Goal: Task Accomplishment & Management: Use online tool/utility

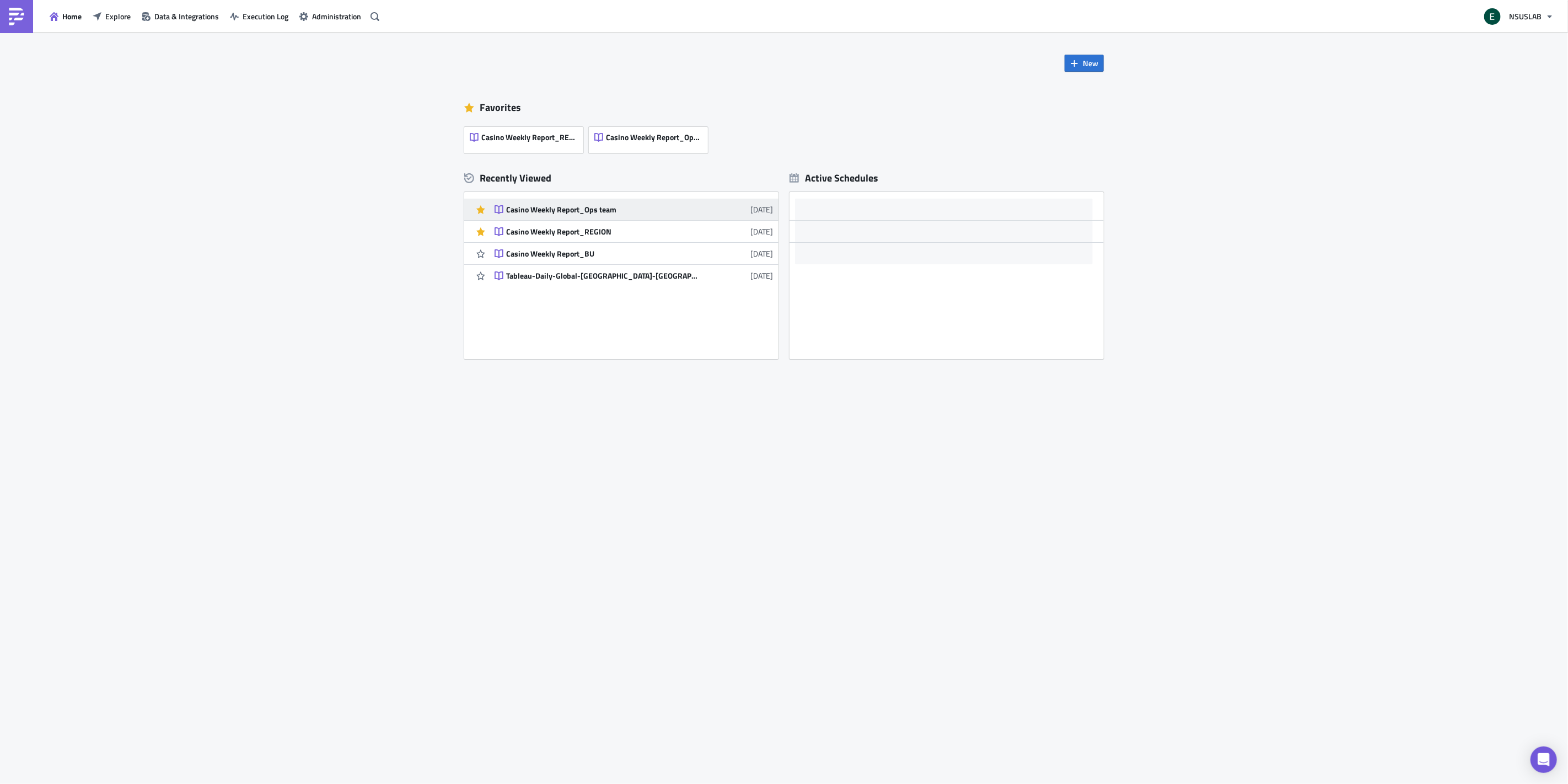
click at [605, 208] on div "Casino Weekly Report_Ops team" at bounding box center [603, 209] width 193 height 10
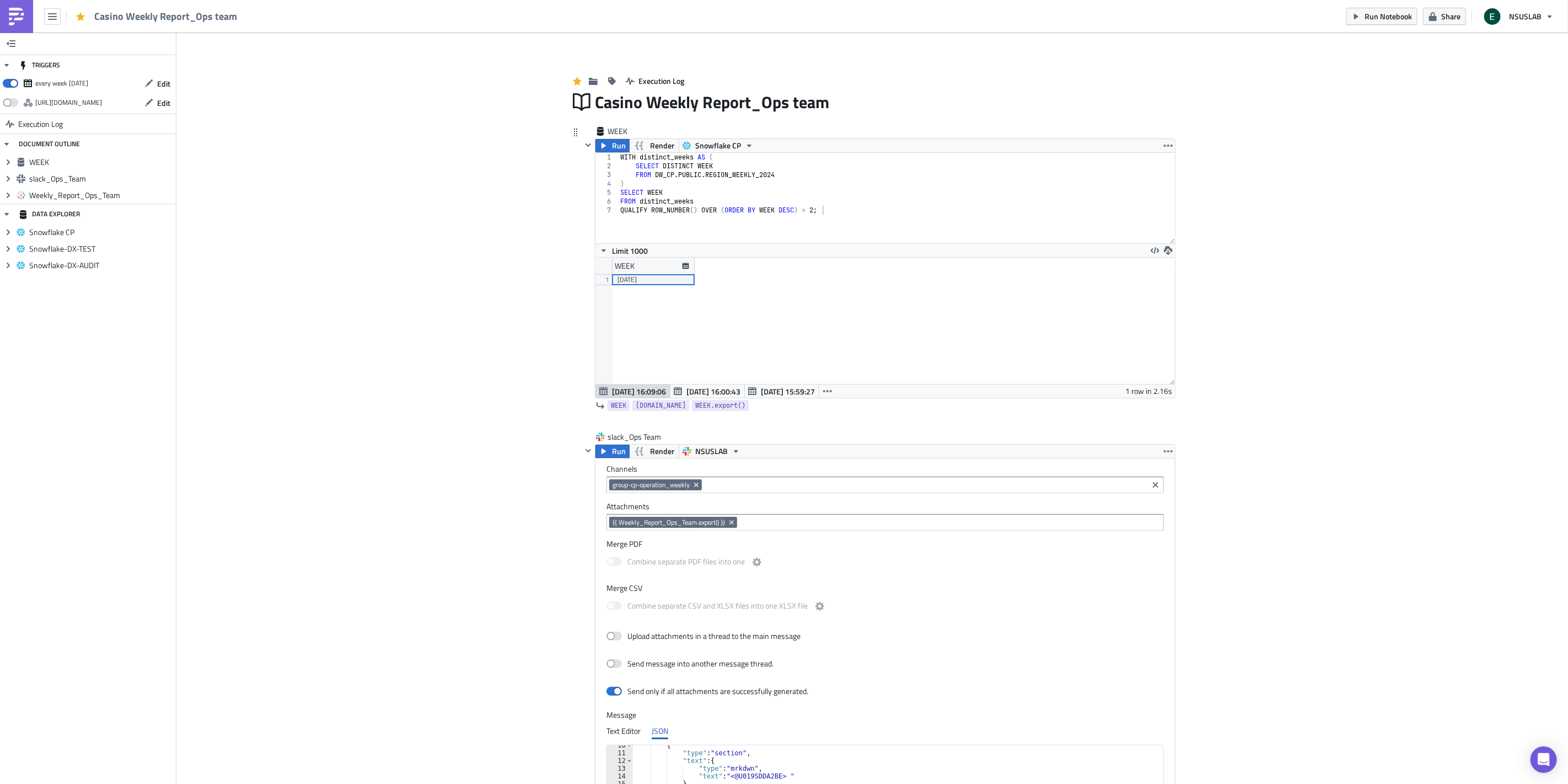
click at [640, 233] on div "WITH distinct_weeks AS ( SELECT DISTINCT WEEK FROM DW_CP . PUBLIC . REGION_WEEK…" at bounding box center [897, 207] width 557 height 108
click at [844, 216] on div "WITH distinct_weeks AS ( SELECT DISTINCT WEEK FROM DW_CP . PUBLIC . REGION_WEEK…" at bounding box center [897, 207] width 557 height 108
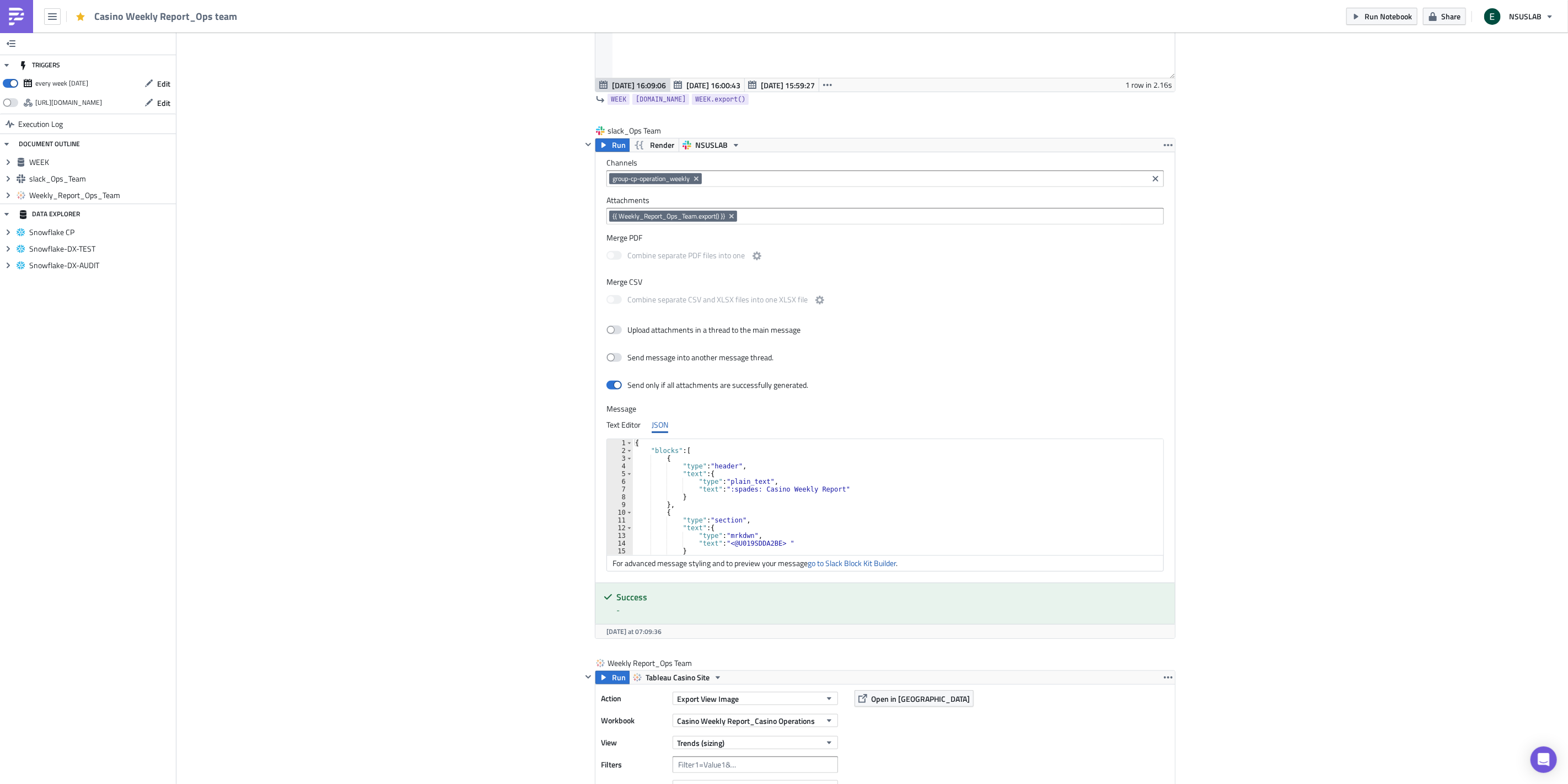
click at [1301, 398] on div "Add Image Execution Log Casino Weekly Report_Ops team WEEK Run Render Snowflake…" at bounding box center [872, 351] width 1392 height 1248
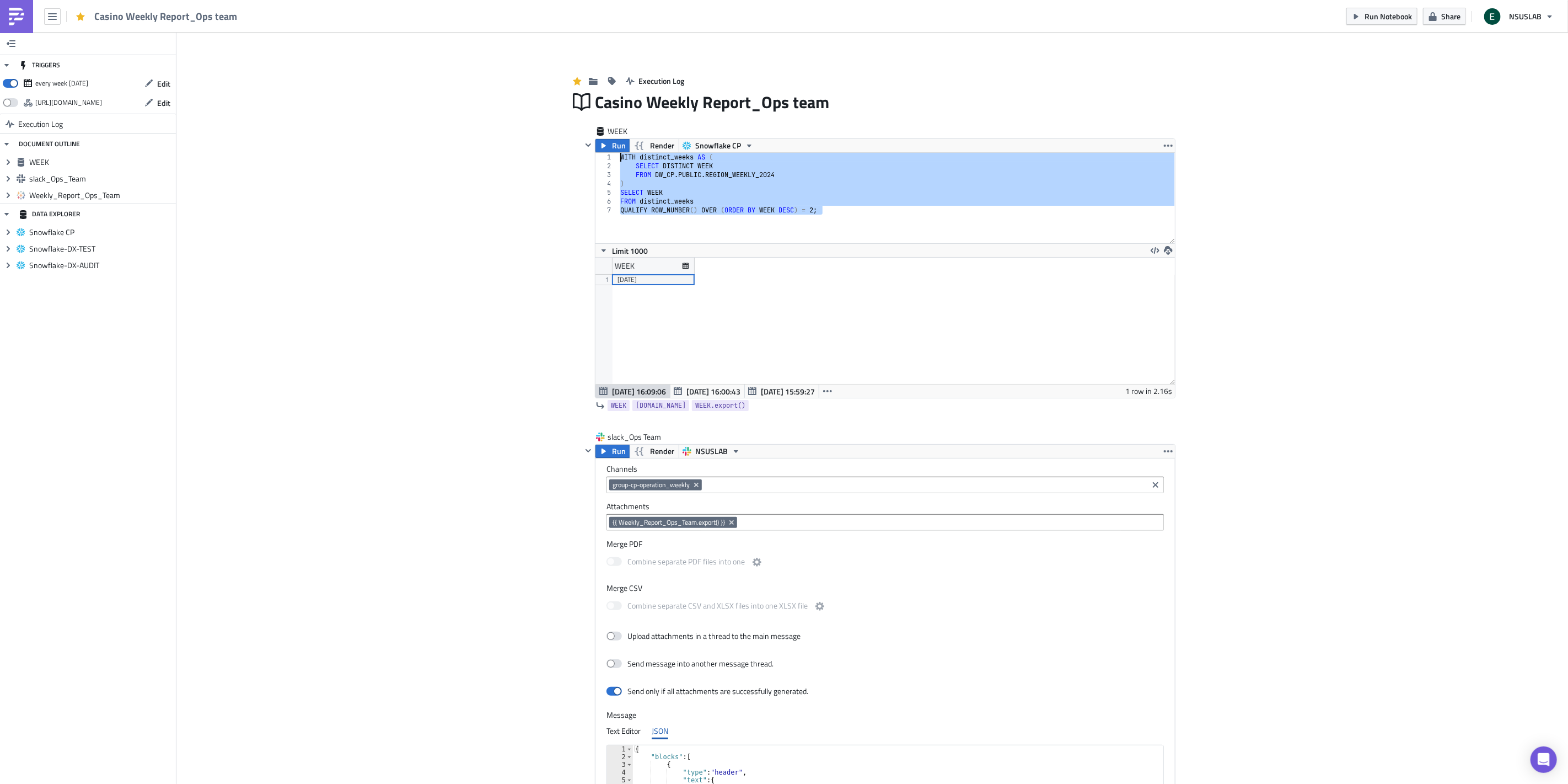
drag, startPoint x: 840, startPoint y: 210, endPoint x: 549, endPoint y: 124, distance: 303.4
click at [549, 124] on div "Add Image Execution Log Casino Weekly Report_Ops team WEEK Run Render Snowflake…" at bounding box center [872, 657] width 1392 height 1248
click at [388, 432] on div "Add Image Execution Log Casino Weekly Report_Ops team WEEK Run Render Snowflake…" at bounding box center [872, 657] width 1392 height 1248
click at [752, 200] on div "WITH distinct_weeks AS ( SELECT DISTINCT WEEK FROM DW_CP . PUBLIC . REGION_WEEK…" at bounding box center [897, 198] width 557 height 91
type textarea "FROM distinct_weeks"
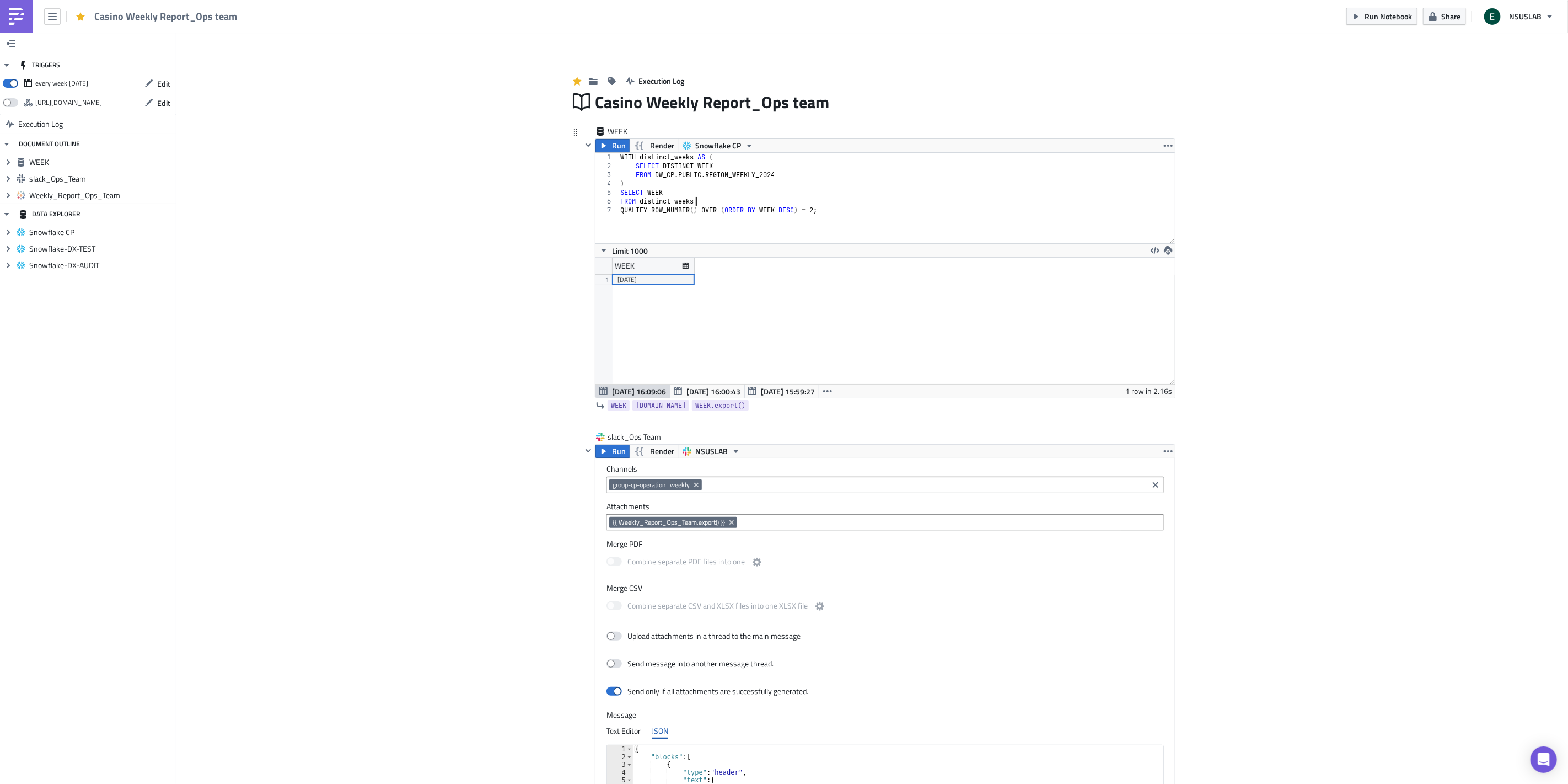
click at [571, 134] on icon at bounding box center [575, 132] width 9 height 9
click at [1167, 145] on icon "button" at bounding box center [1168, 145] width 9 height 2
click at [1195, 171] on div "Duplicate" at bounding box center [1170, 170] width 73 height 11
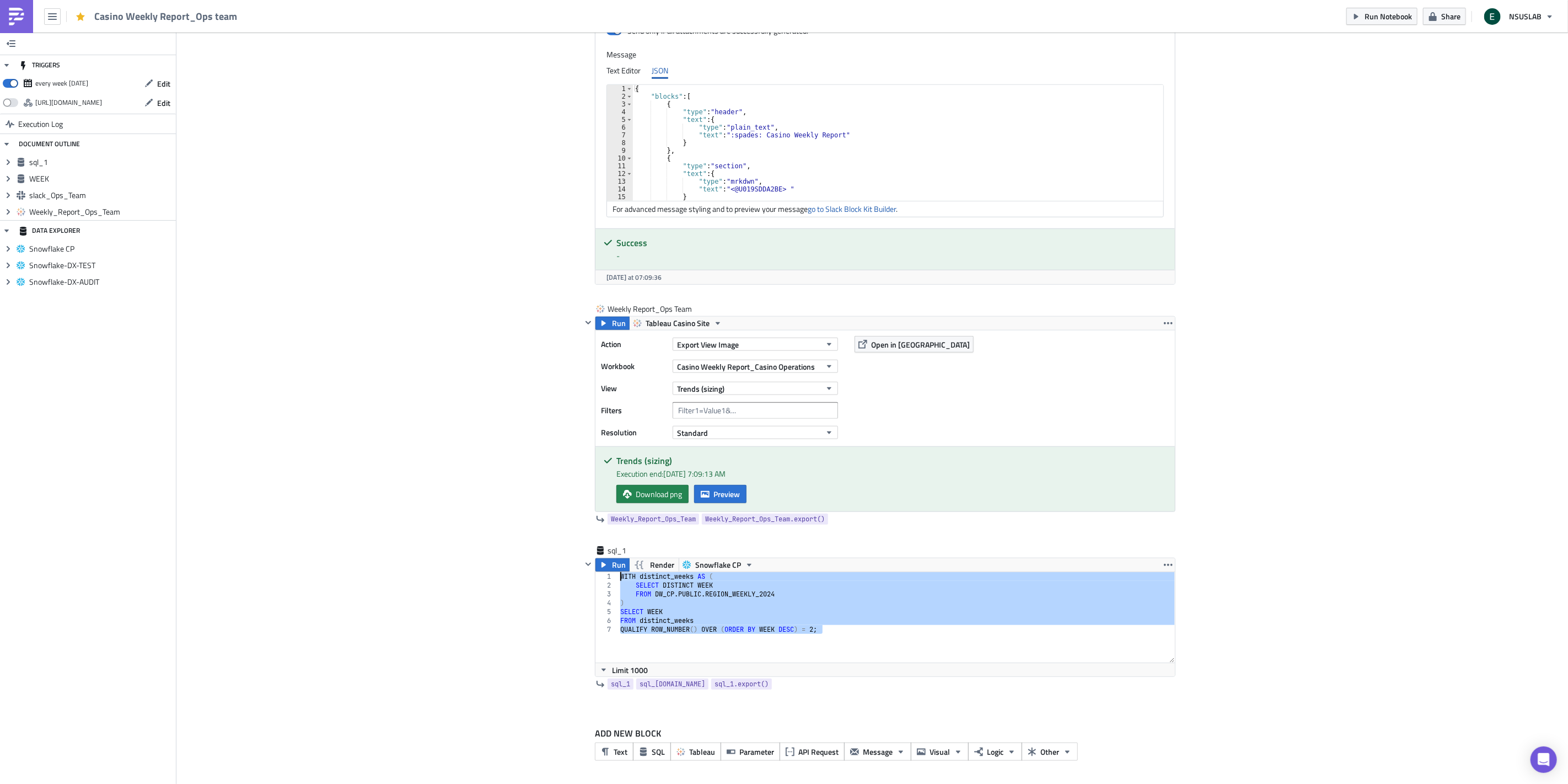
drag, startPoint x: 853, startPoint y: 632, endPoint x: 533, endPoint y: 554, distance: 329.4
click at [533, 554] on div "Add Image Execution Log Casino Weekly Report_Ops team WEEK Run Render Snowflake…" at bounding box center [872, 78] width 1392 height 1413
type textarea "WITH distinct_weeks AS ( SELECT DISTINCT WEEK"
paste textarea
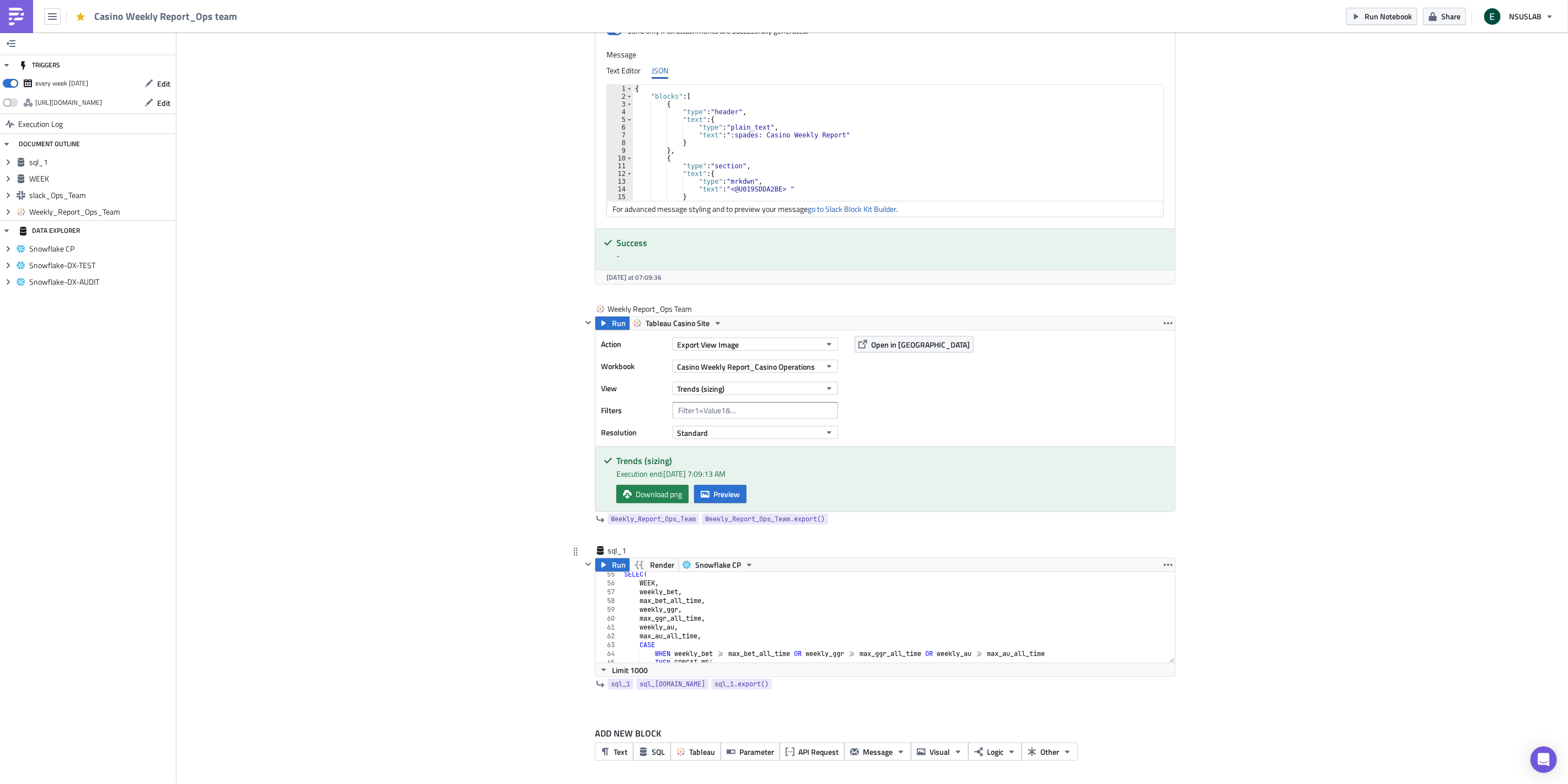
scroll to position [442, 0]
click at [626, 549] on div "sql_1" at bounding box center [635, 550] width 55 height 11
click at [626, 549] on input "sql_1" at bounding box center [635, 550] width 55 height 11
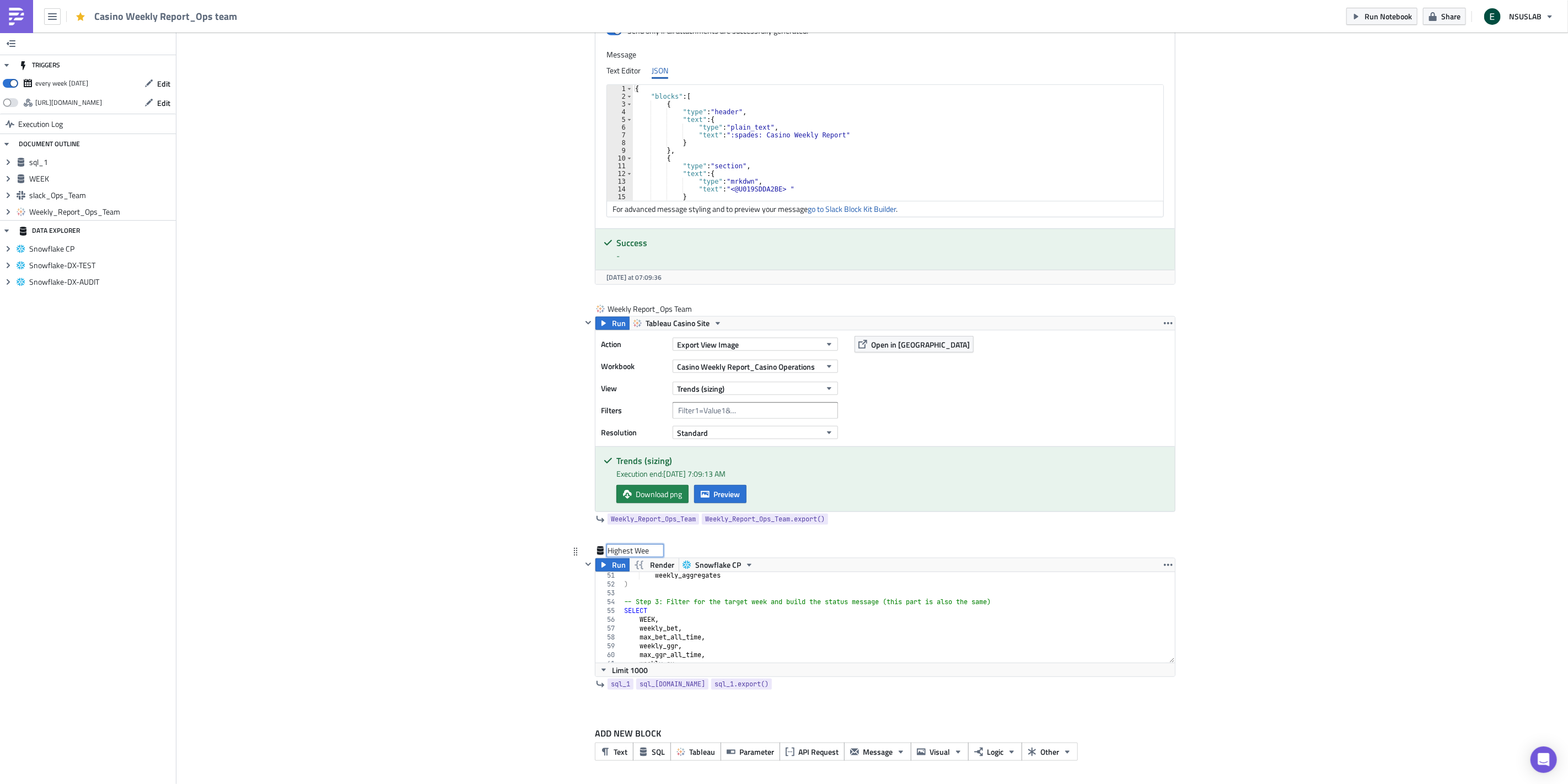
type input "Highest Week"
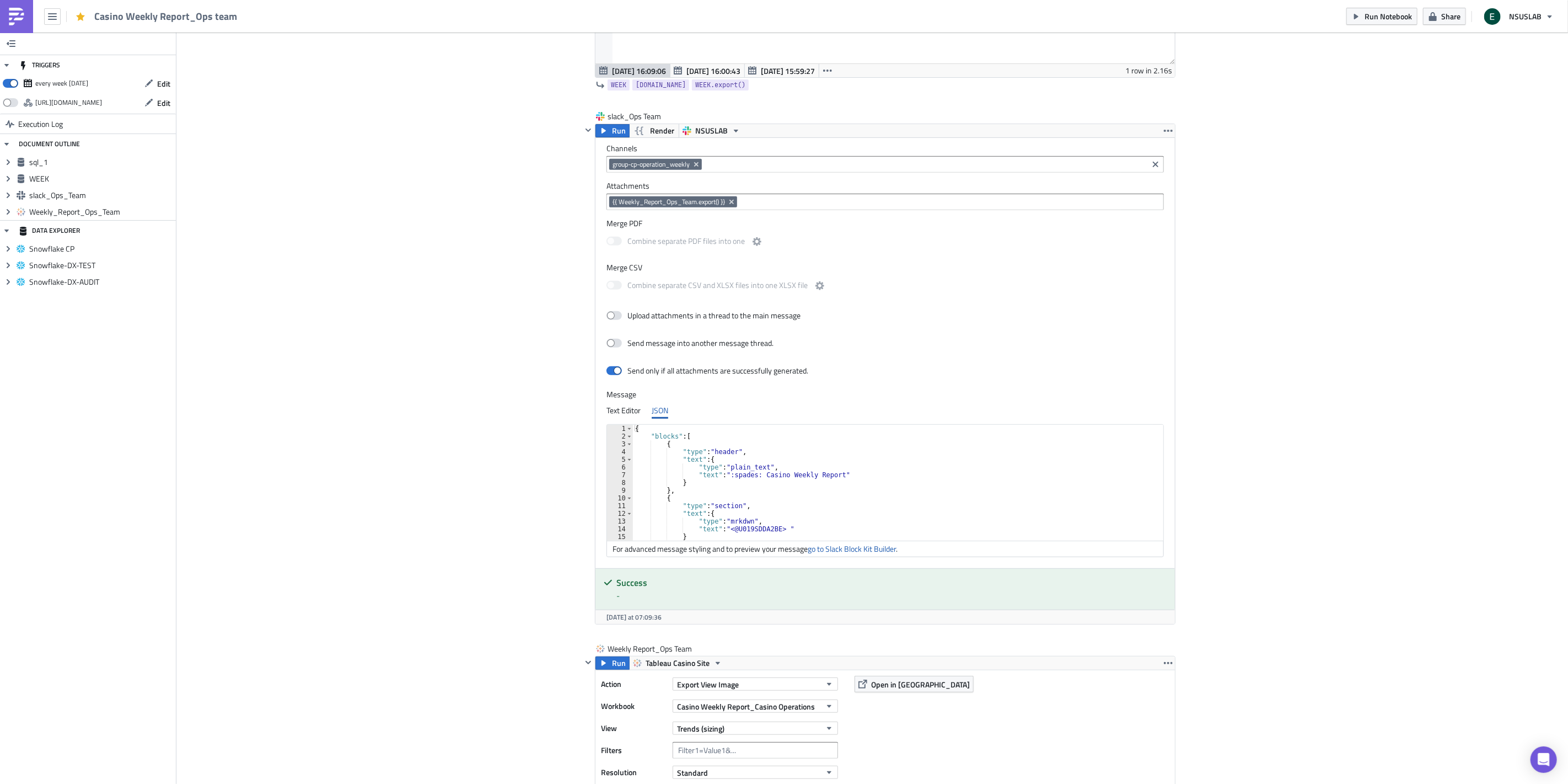
scroll to position [0, 0]
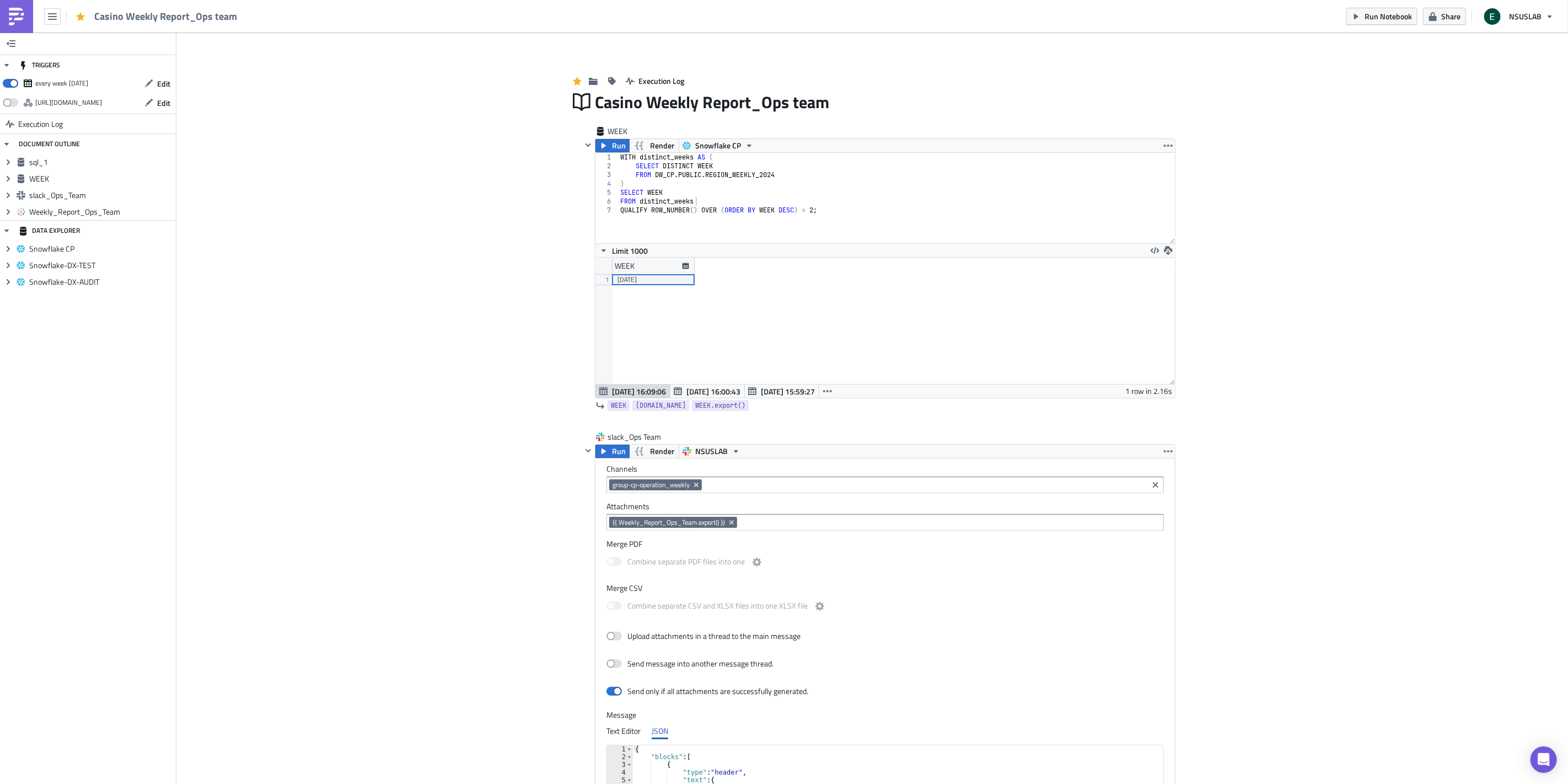
click at [513, 606] on div "Add Image Execution Log Casino Weekly Report_Ops team WEEK Run Render Snowflake…" at bounding box center [872, 739] width 1392 height 1413
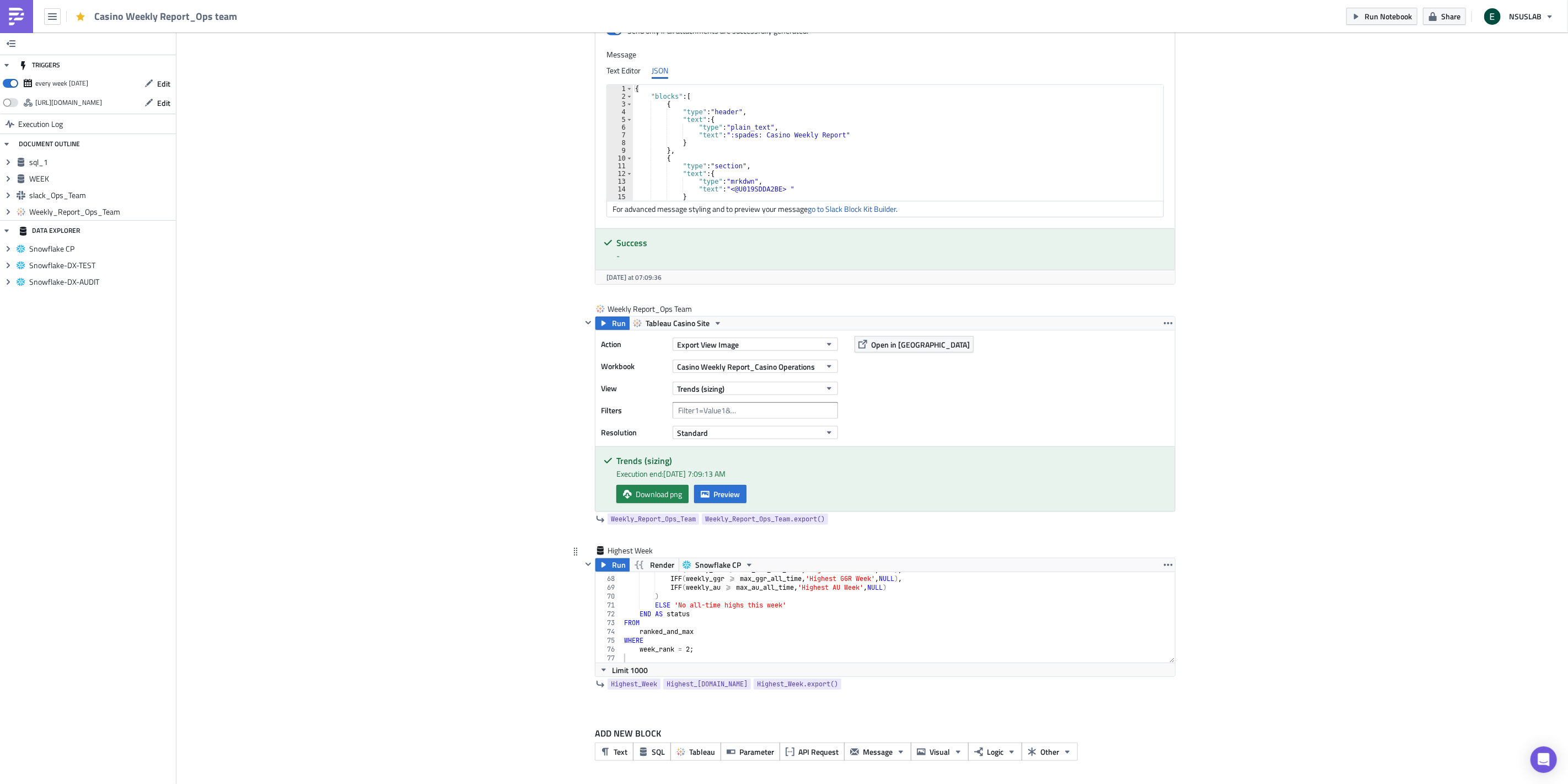
scroll to position [588, 0]
click at [613, 563] on span "Run" at bounding box center [619, 564] width 13 height 13
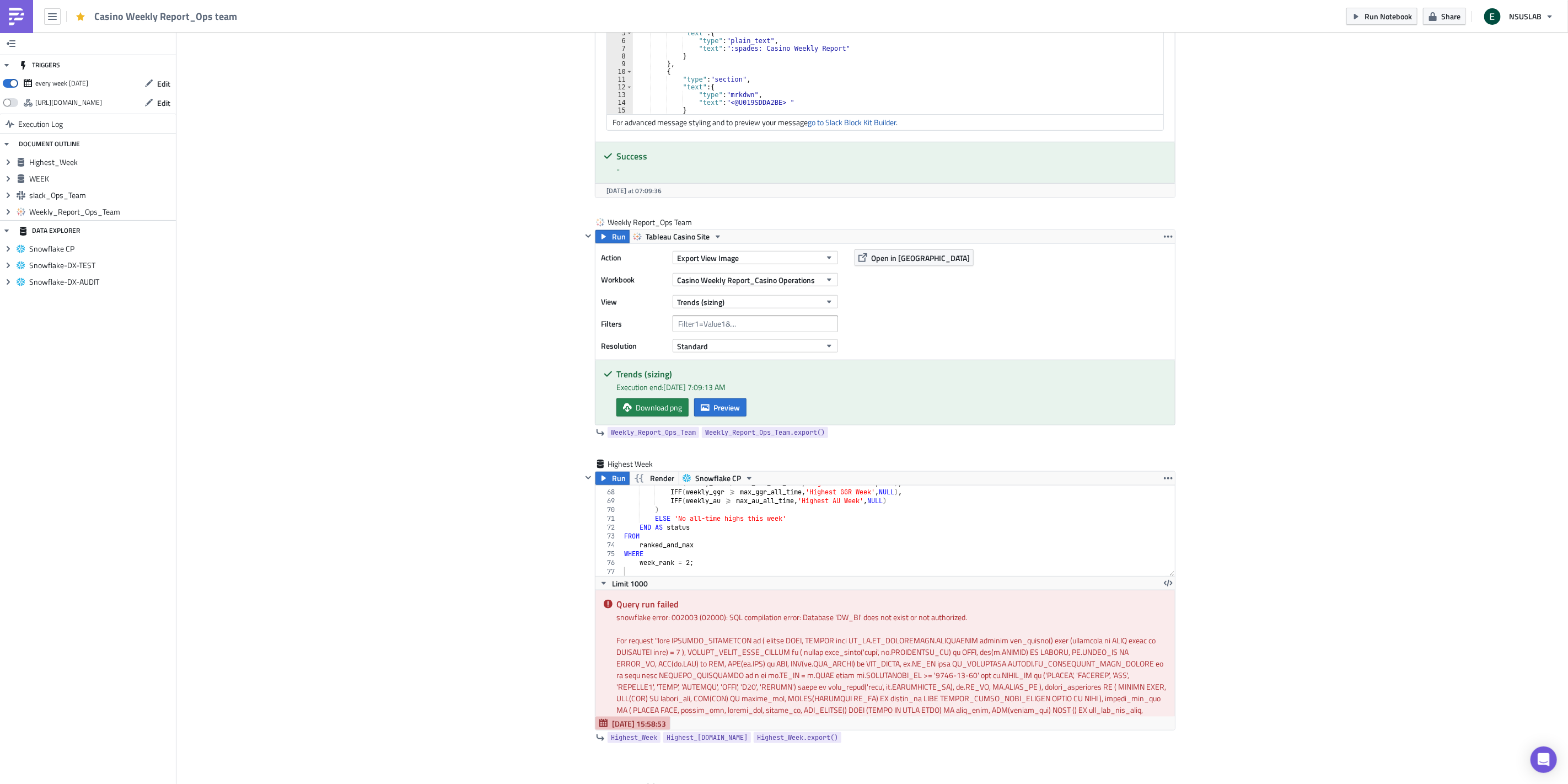
scroll to position [784, 0]
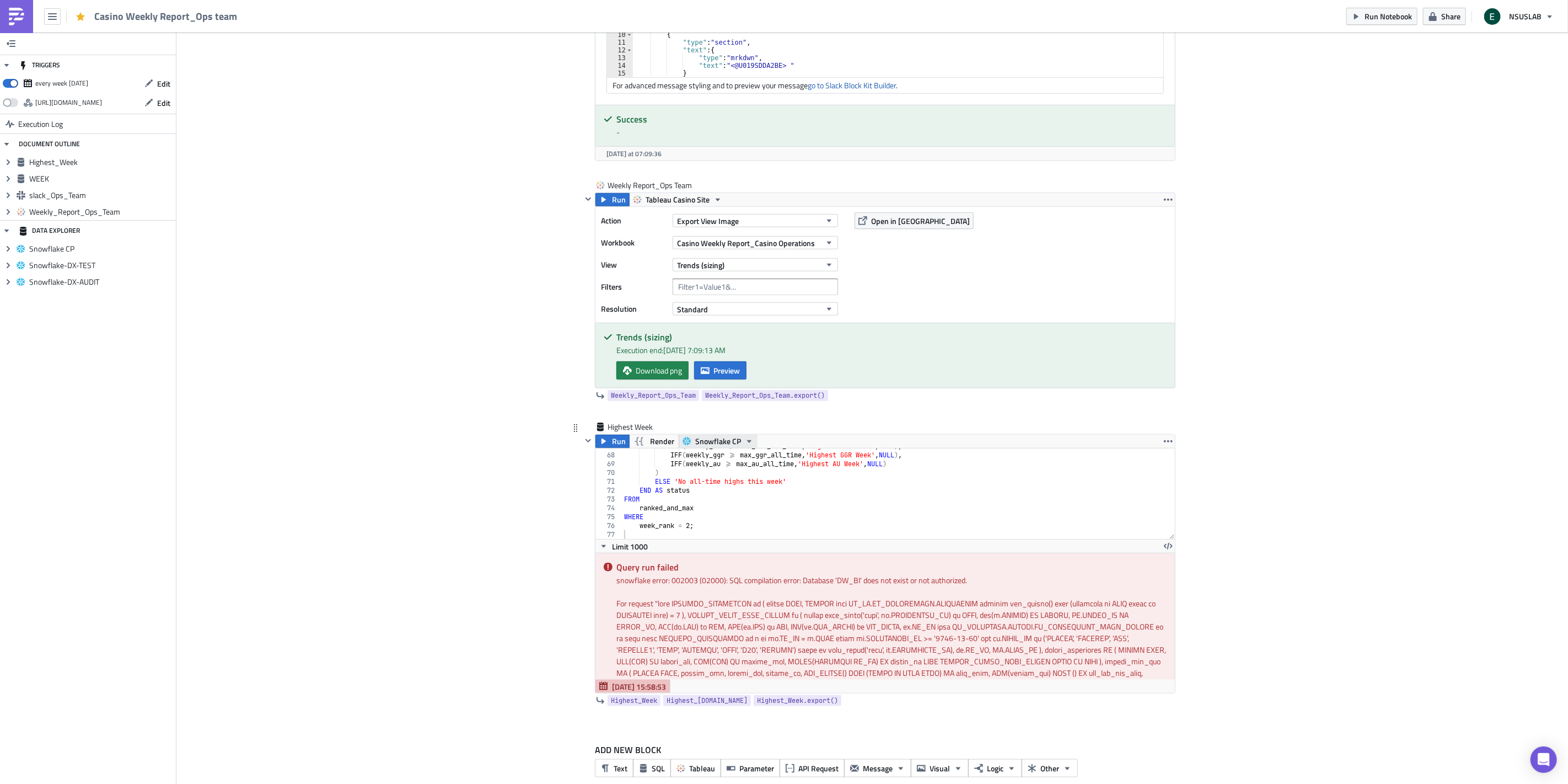
click at [706, 445] on span "Snowflake CP" at bounding box center [719, 441] width 46 height 13
click at [748, 461] on div "Snowflake CP" at bounding box center [732, 459] width 79 height 11
click at [533, 697] on div "Add Image Execution Log Casino Weekly Report_Ops team WEEK Run Render Snowflake…" at bounding box center [872, 25] width 1392 height 1553
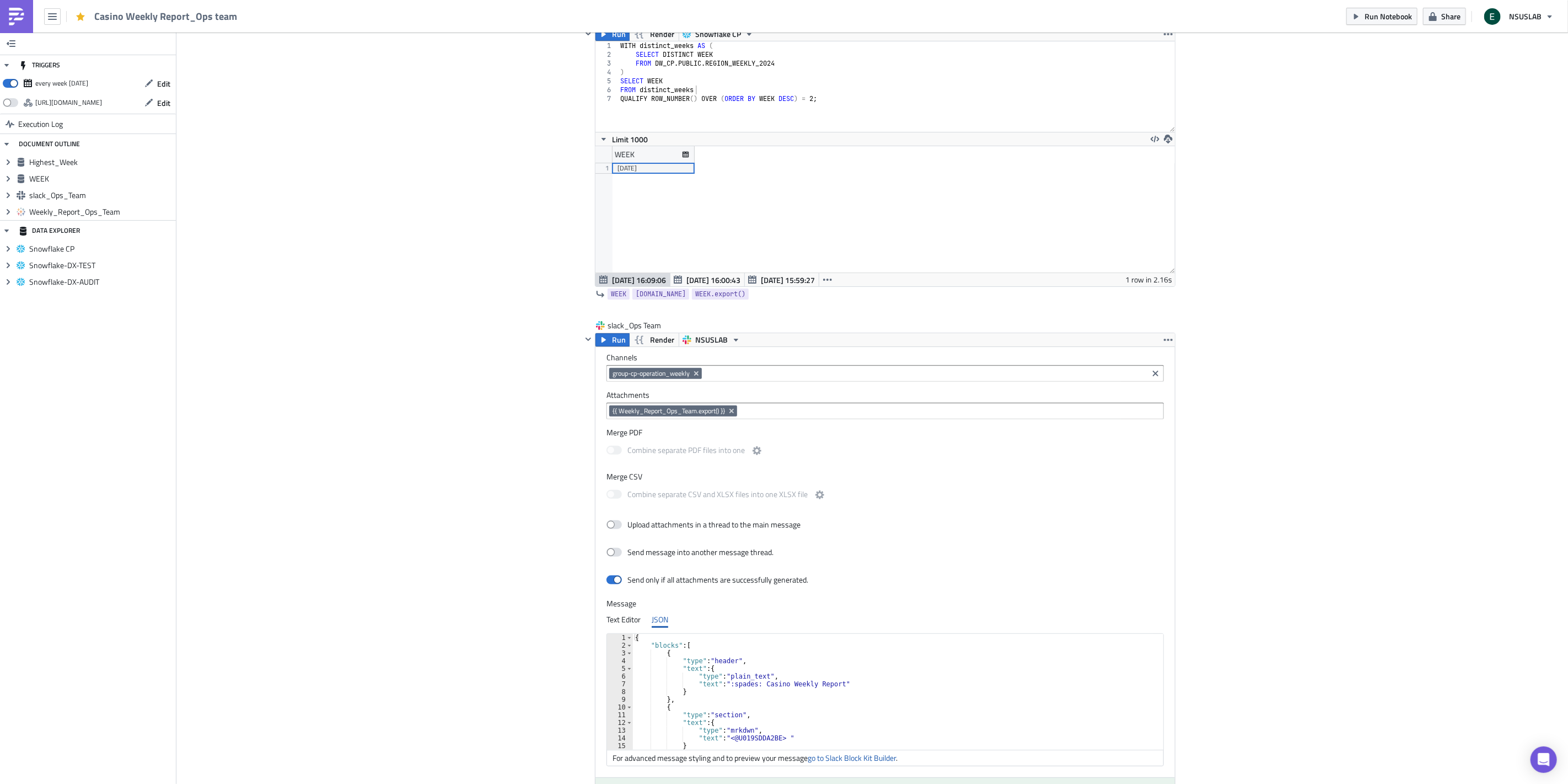
scroll to position [0, 0]
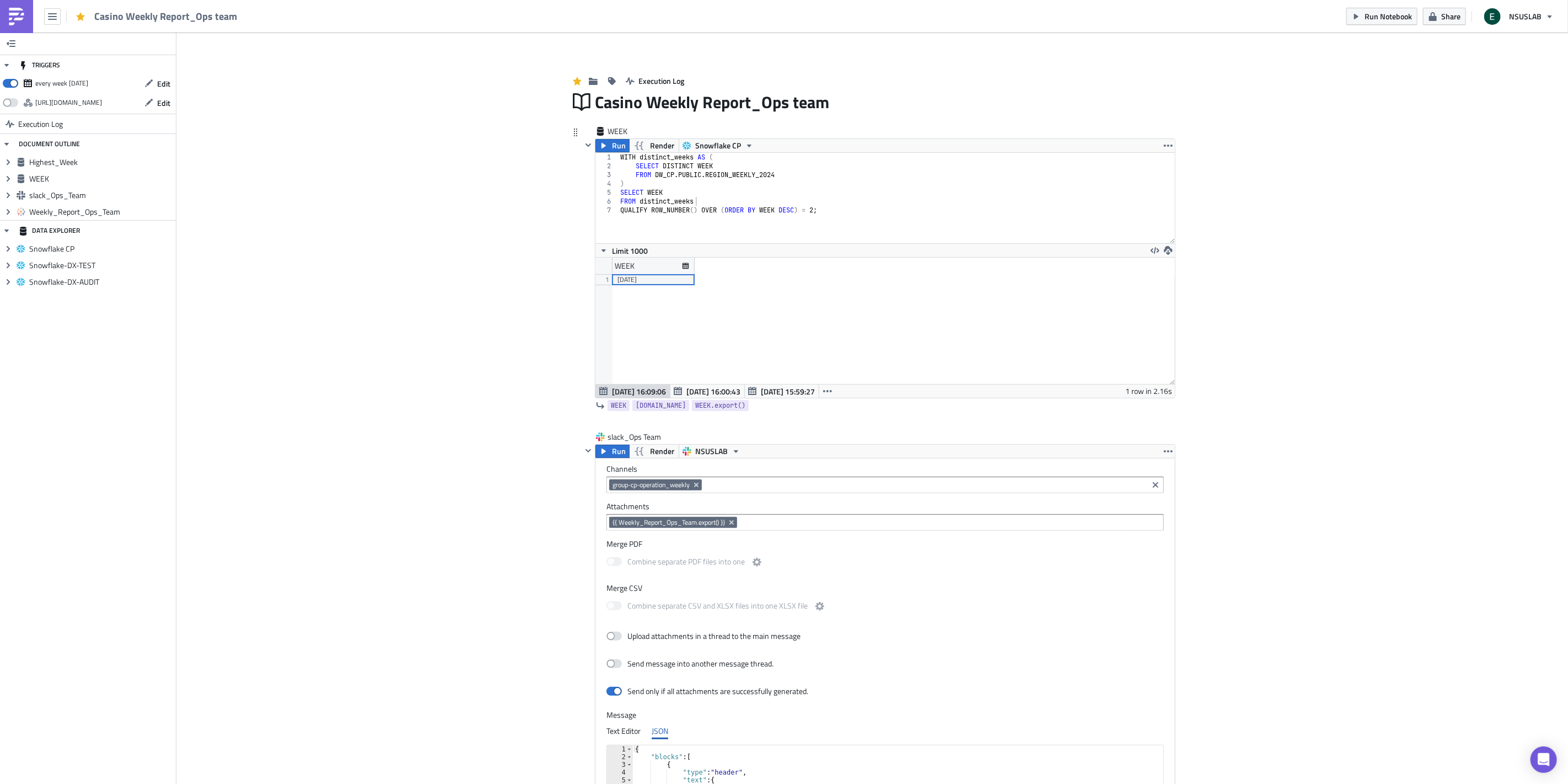
type textarea "QUALIFY ROW_NUMBER() OVER (ORDER BY WEEK DESC) = 2;"
click at [726, 220] on div "WITH distinct_weeks AS ( SELECT DISTINCT WEEK FROM DW_CP . PUBLIC . REGION_WEEK…" at bounding box center [897, 207] width 557 height 108
click at [1151, 250] on icon "button" at bounding box center [1155, 250] width 9 height 7
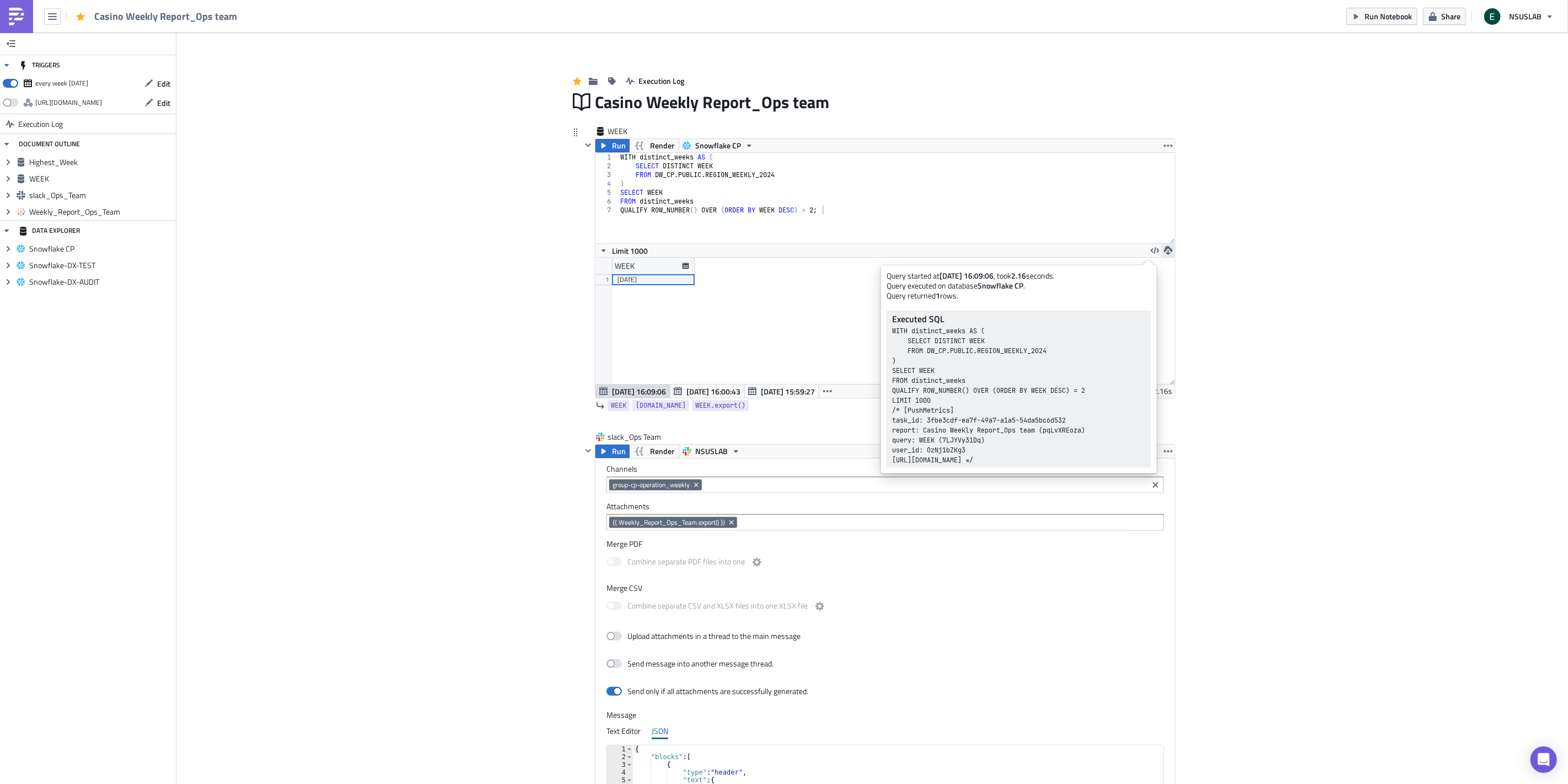
click at [1164, 252] on icon "button" at bounding box center [1168, 249] width 9 height 9
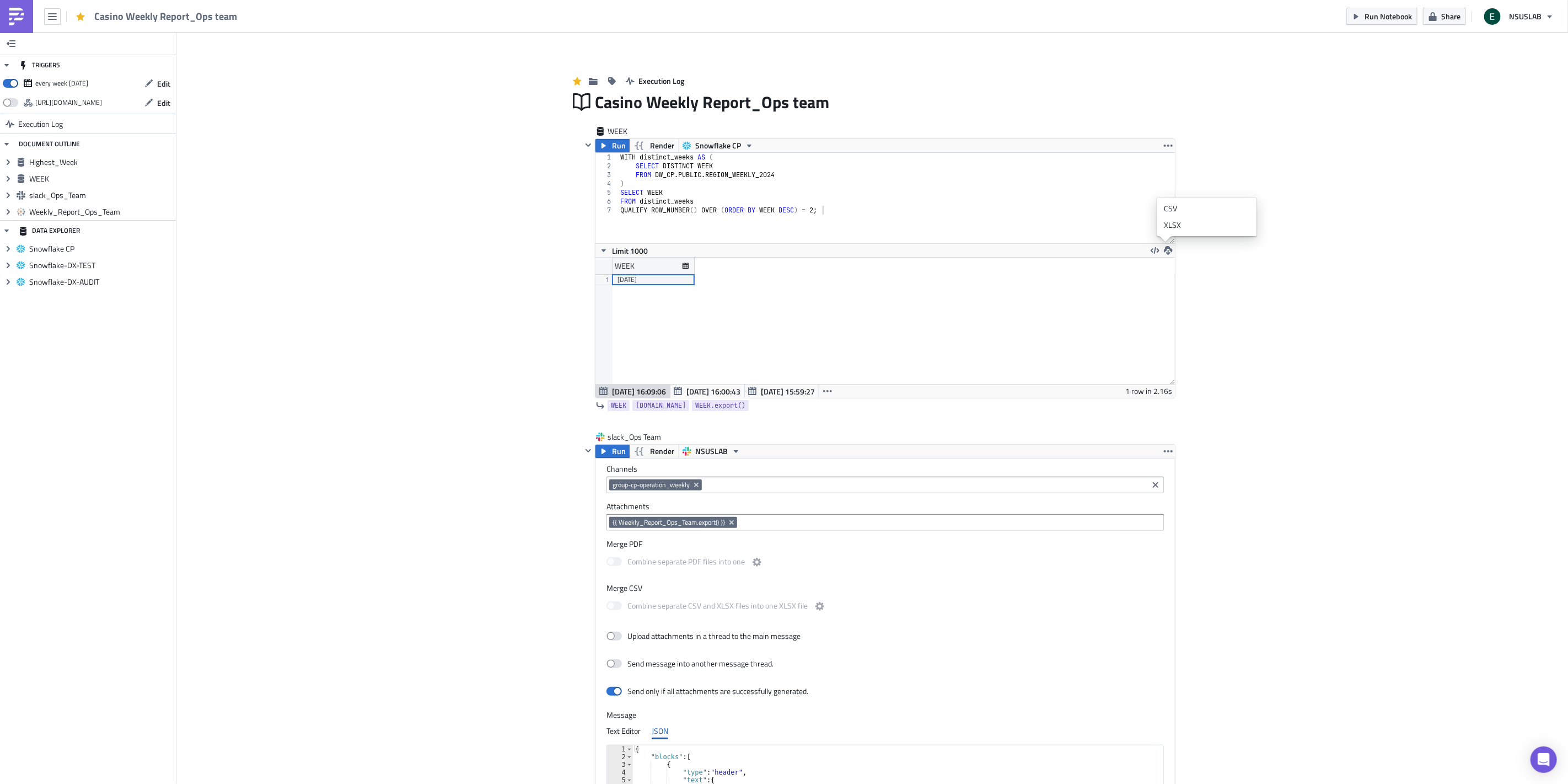
click at [743, 210] on div "WITH distinct_weeks AS ( SELECT DISTINCT WEEK FROM DW_CP . PUBLIC . REGION_WEEK…" at bounding box center [897, 207] width 557 height 108
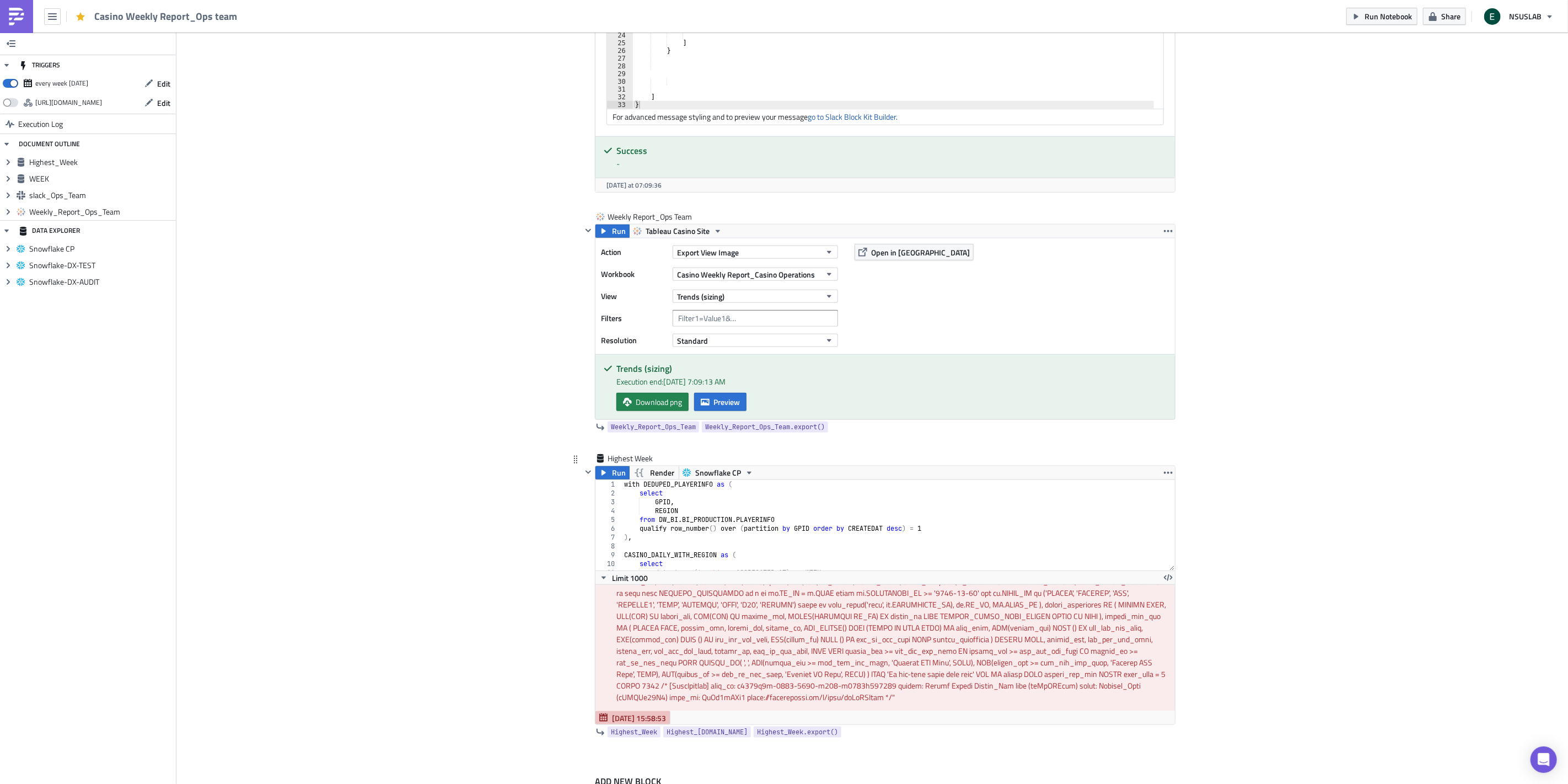
scroll to position [800, 0]
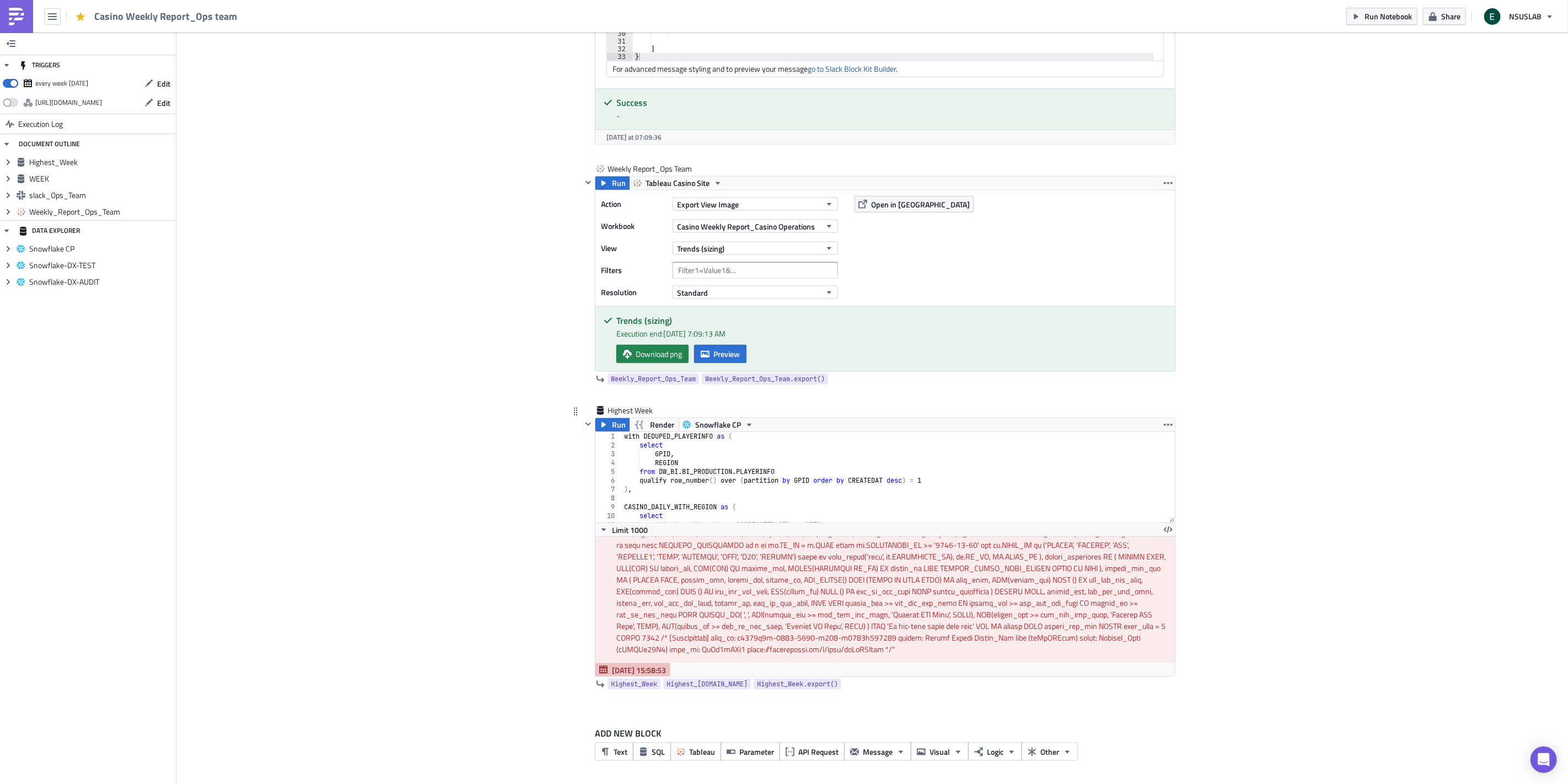
click at [696, 588] on div "For request " "" at bounding box center [891, 579] width 550 height 150
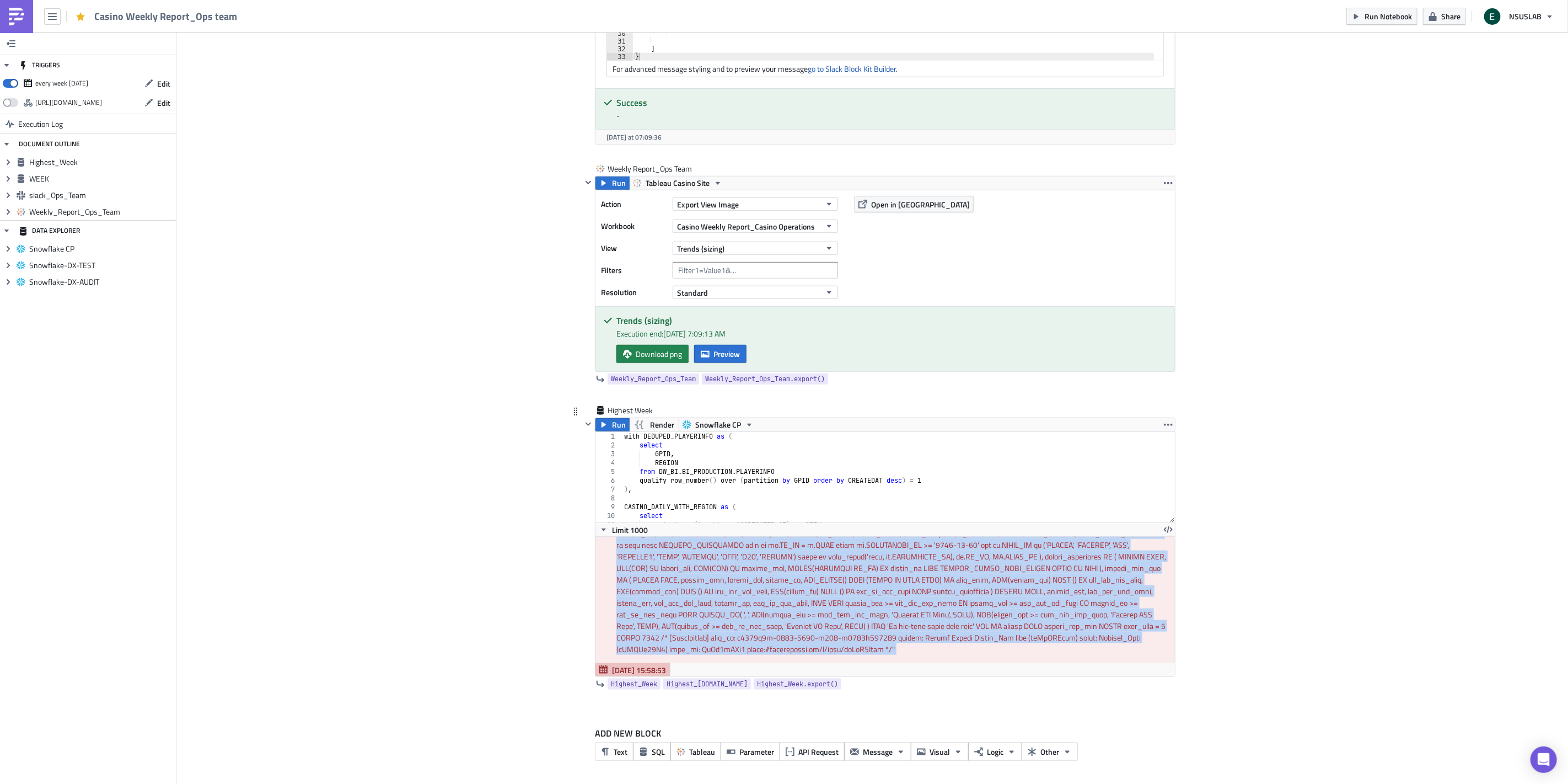
click at [696, 588] on div "For request " "" at bounding box center [891, 579] width 550 height 150
copy div "For request " with DEDUPED_PLAYERINFO as ( select GPID, REGION from DW_[DOMAIN_…"
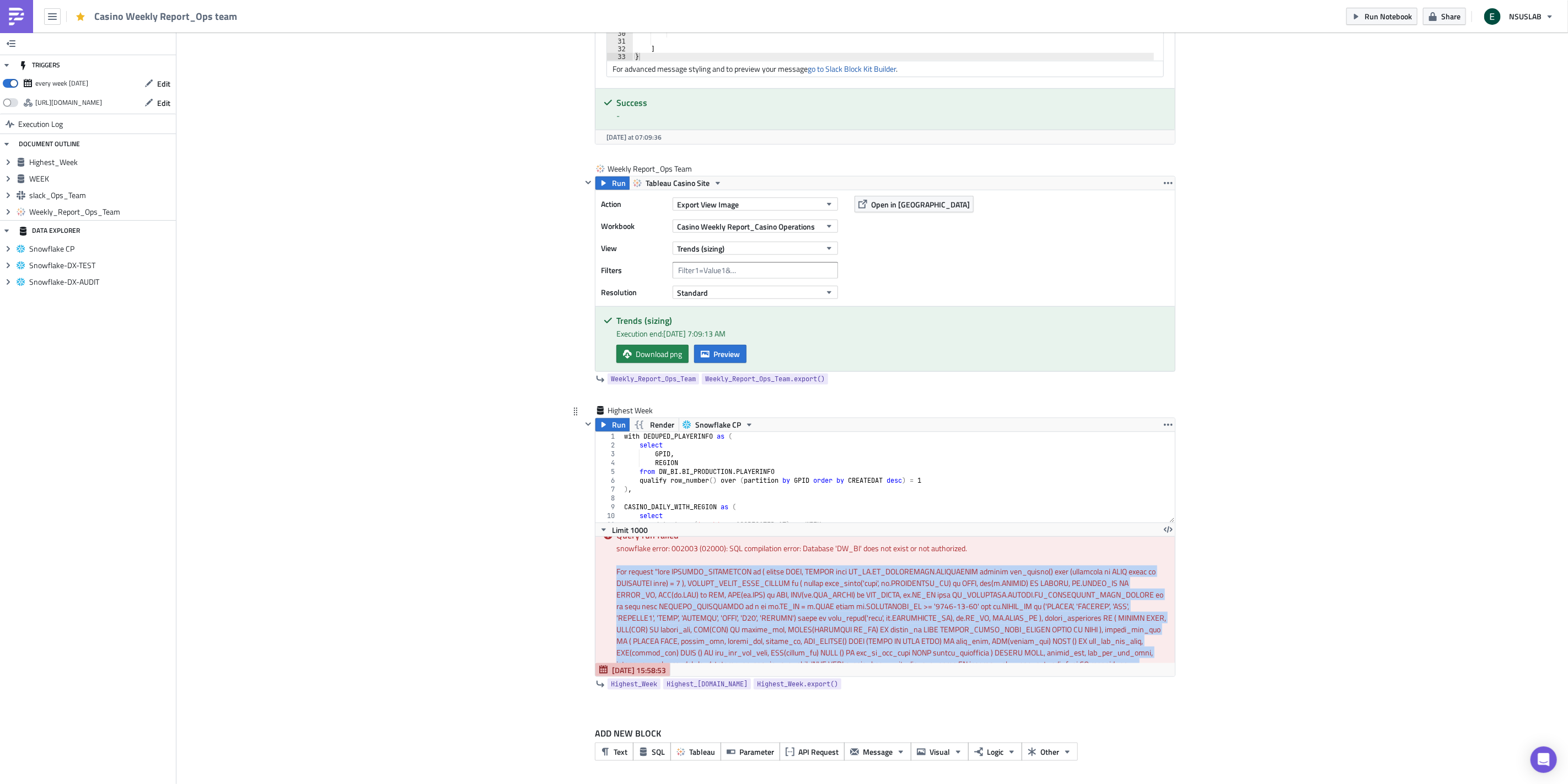
scroll to position [0, 0]
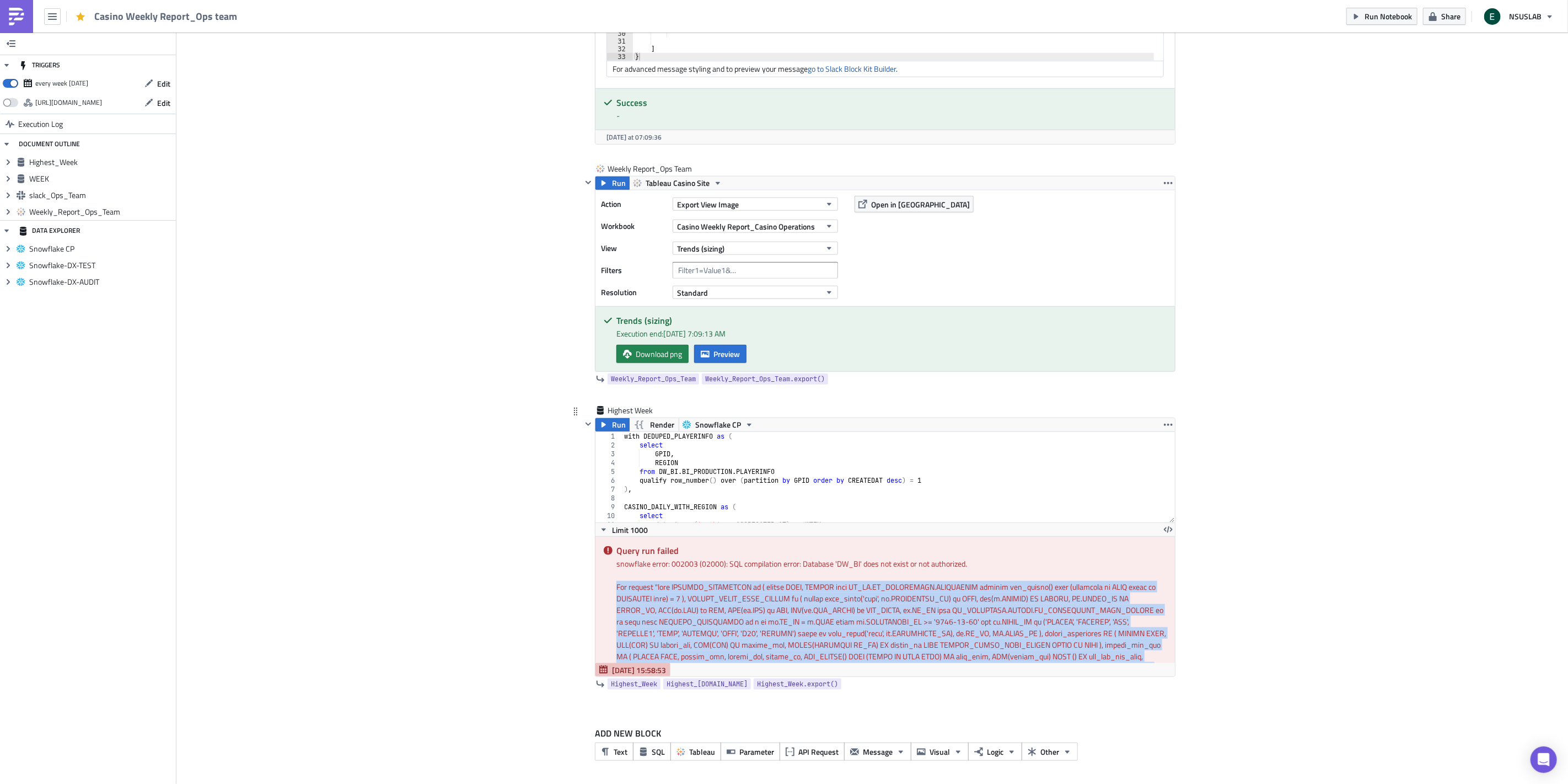
click at [685, 589] on div "For request " "" at bounding box center [891, 656] width 550 height 150
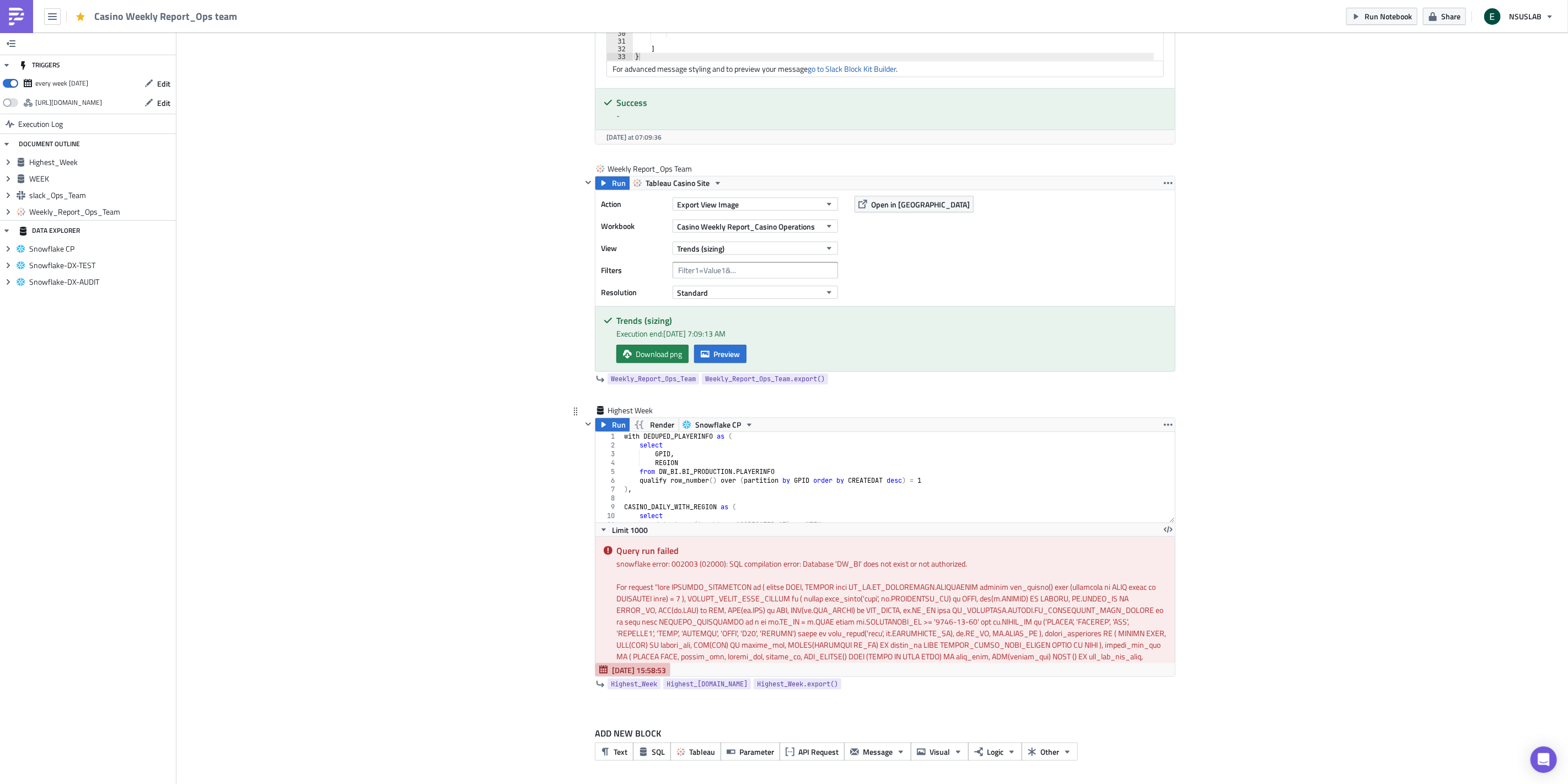
scroll to position [740, 0]
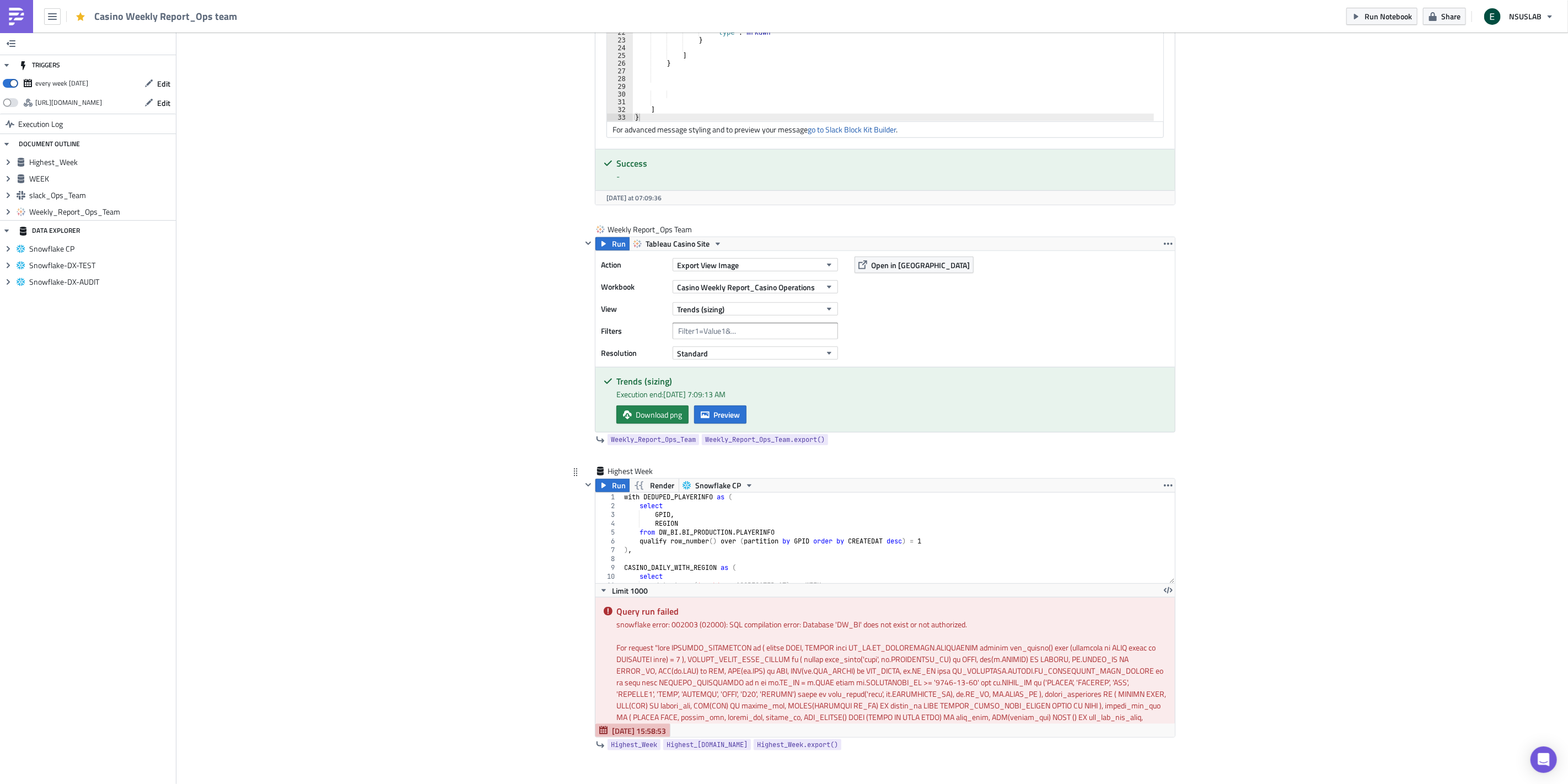
click at [706, 560] on div "with DEDUPED_PLAYERINFO as ( select GPID , REGION from DW_BI . BI_PRODUCTION . …" at bounding box center [894, 546] width 544 height 108
type textarea "week_rank = 2;"
paste textarea
click at [708, 538] on div "with CASINO_DAILY_WITH_REGION as ( select date_trunc ( 'week' , cp . AGGREGATED…" at bounding box center [894, 546] width 544 height 108
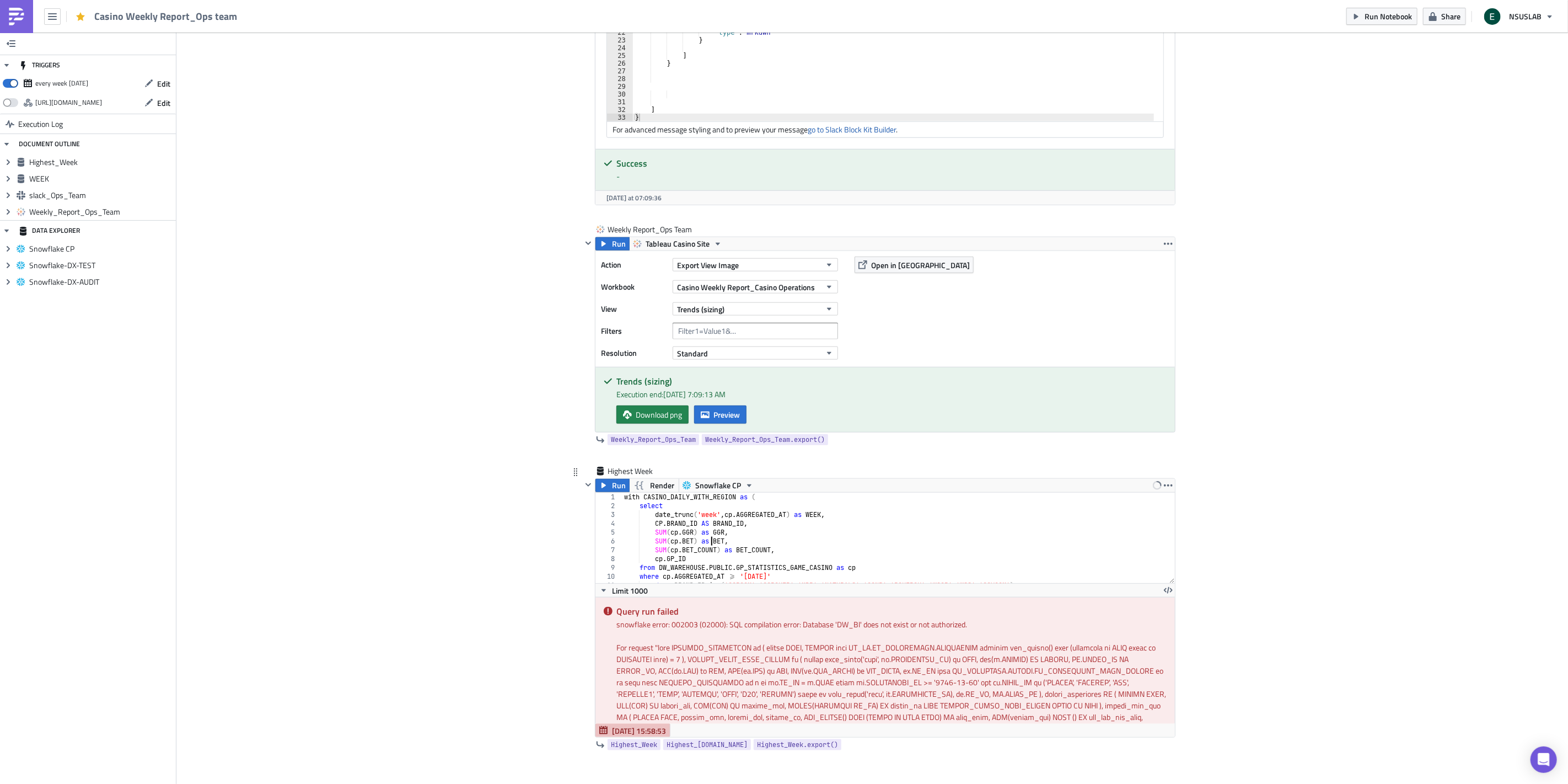
type textarea "SUM([DOMAIN_NAME]) as BET,"
click at [617, 489] on span "Run" at bounding box center [619, 485] width 13 height 13
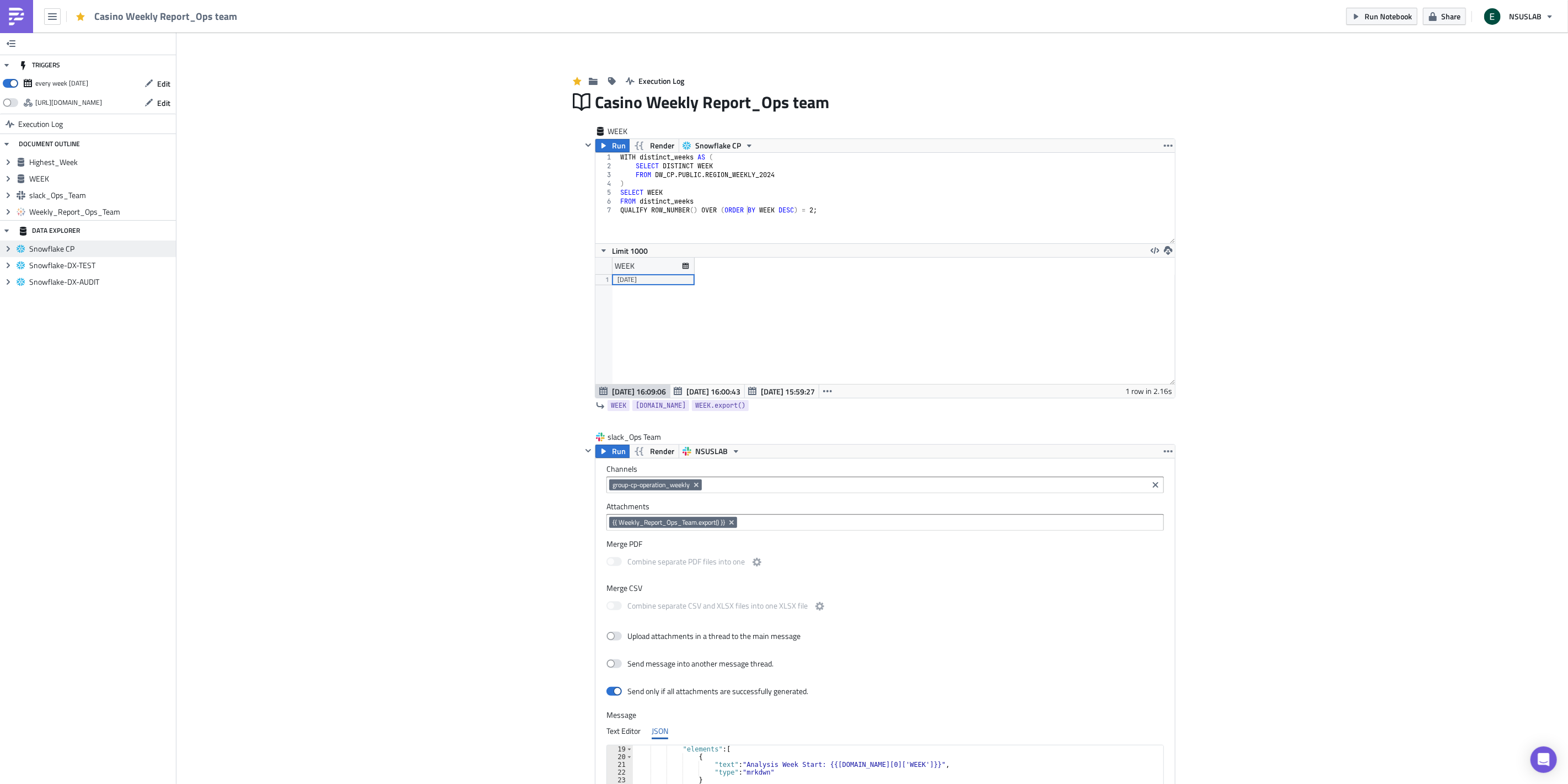
click at [29, 248] on span "Snowflake CP" at bounding box center [100, 248] width 144 height 10
click at [9, 249] on icon at bounding box center [8, 248] width 3 height 6
click at [9, 228] on icon "button" at bounding box center [6, 230] width 9 height 9
click at [9, 227] on icon "button" at bounding box center [6, 230] width 9 height 9
click at [43, 229] on div "DATA EXPLORER" at bounding box center [49, 230] width 62 height 20
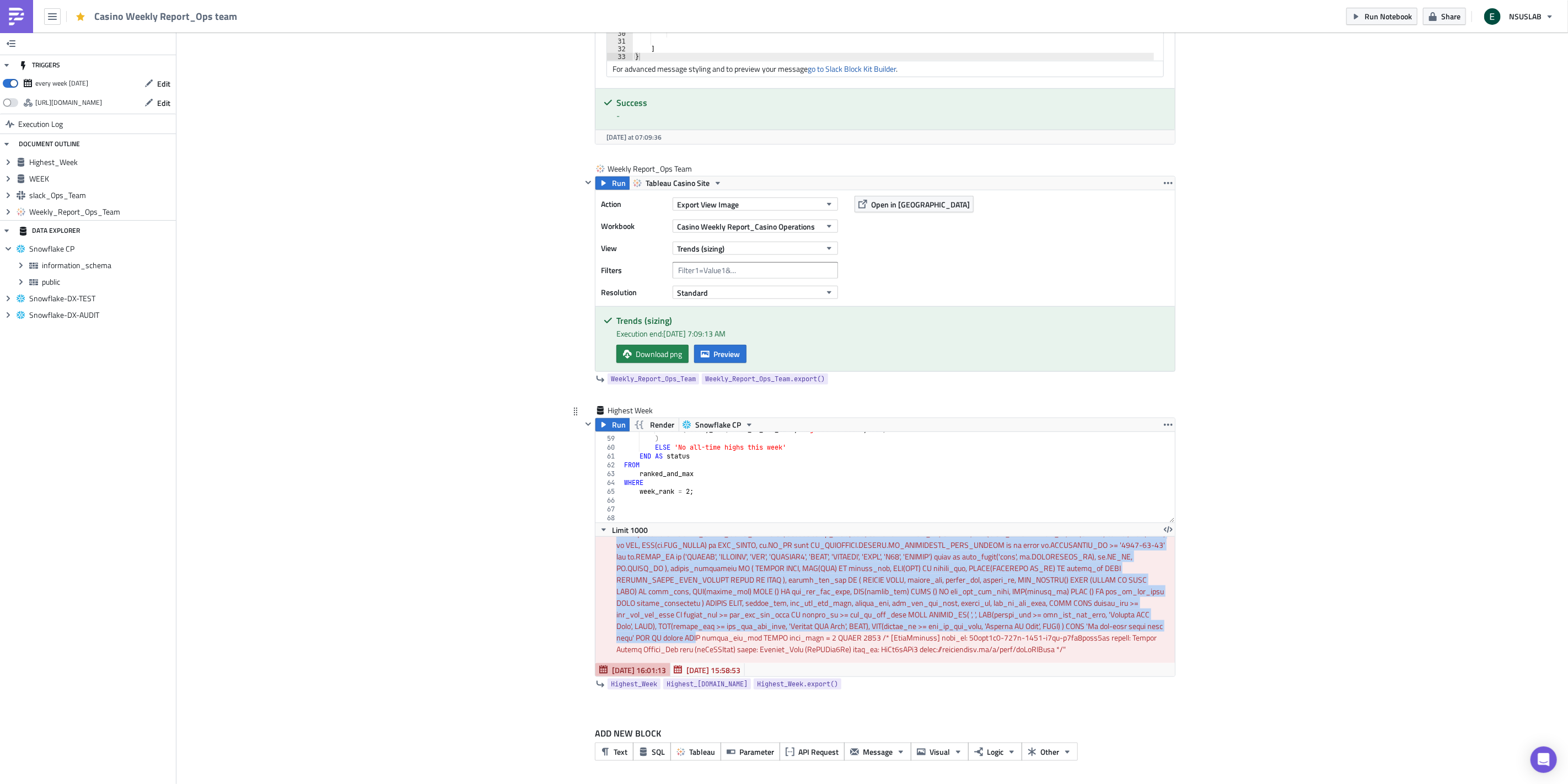
scroll to position [65, 0]
drag, startPoint x: 614, startPoint y: 552, endPoint x: 1050, endPoint y: 647, distance: 446.2
click at [1050, 647] on div "Query run failed snowflake error: 002003 (02000): SQL compilation error: Databa…" at bounding box center [885, 599] width 580 height 126
copy div "Query run failed snowflake error: 002003 (02000): SQL compilation error: Databa…"
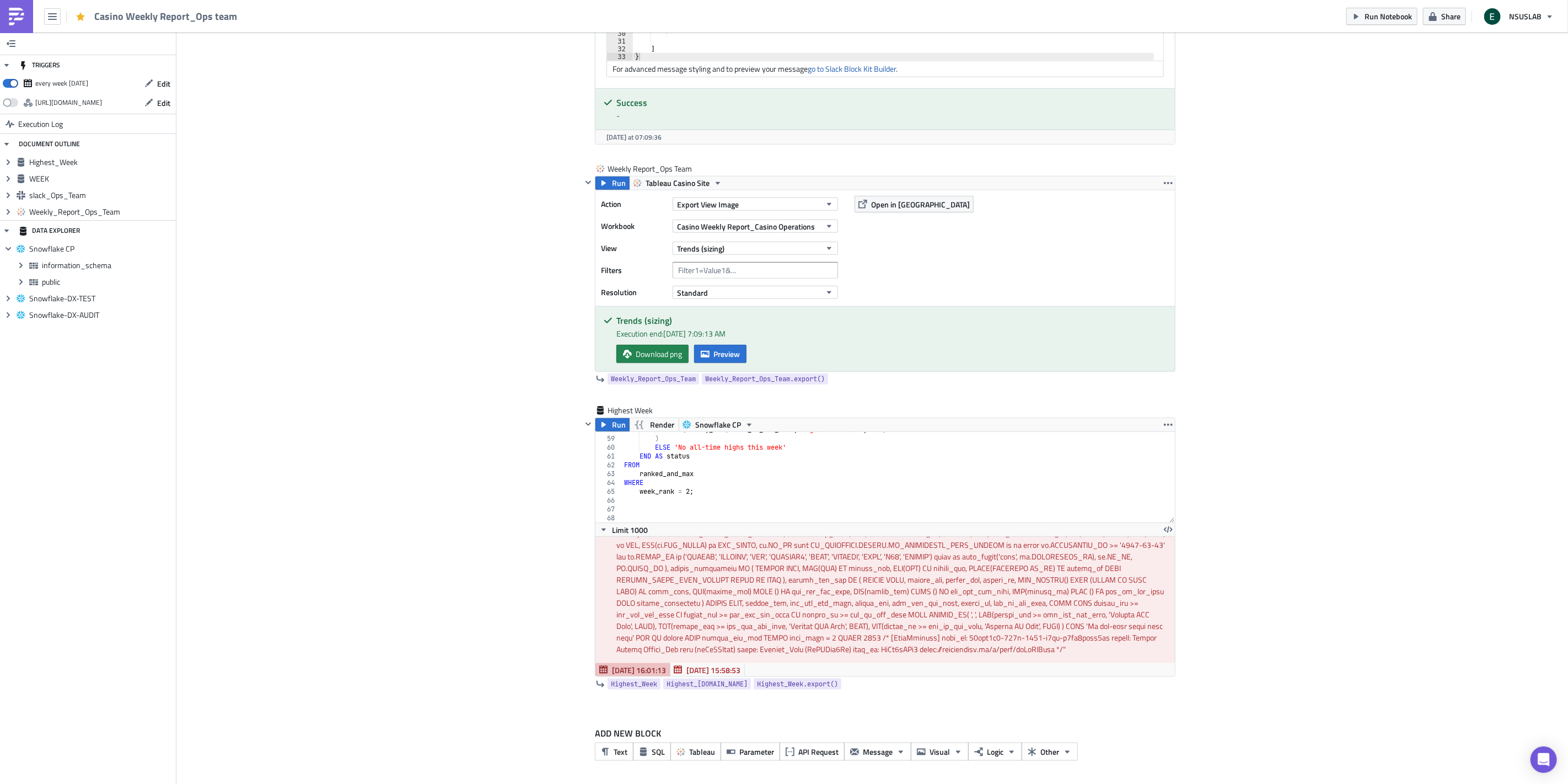
click at [436, 493] on div "Add Image Execution Log Casino Weekly Report_Ops team WEEK Run Render Snowflake…" at bounding box center [872, 9] width 1392 height 1553
click at [714, 420] on span "Snowflake CP" at bounding box center [719, 425] width 46 height 13
click at [734, 445] on div "Snowflake CP" at bounding box center [732, 441] width 79 height 11
click at [80, 283] on span "public" at bounding box center [108, 281] width 131 height 10
click at [21, 281] on icon at bounding box center [20, 282] width 3 height 6
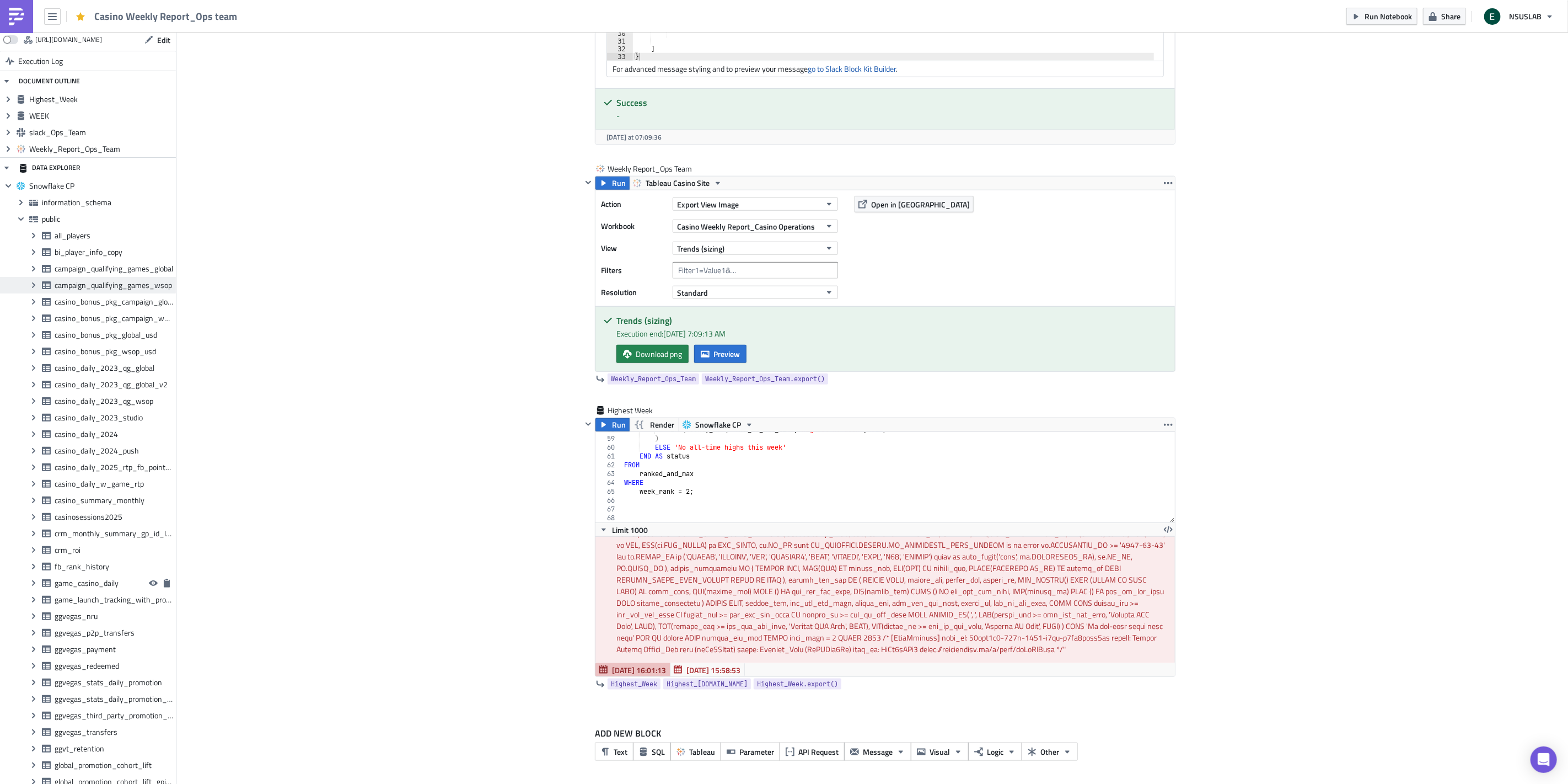
scroll to position [59, 0]
click at [7, 185] on span "Collapse group" at bounding box center [8, 190] width 16 height 16
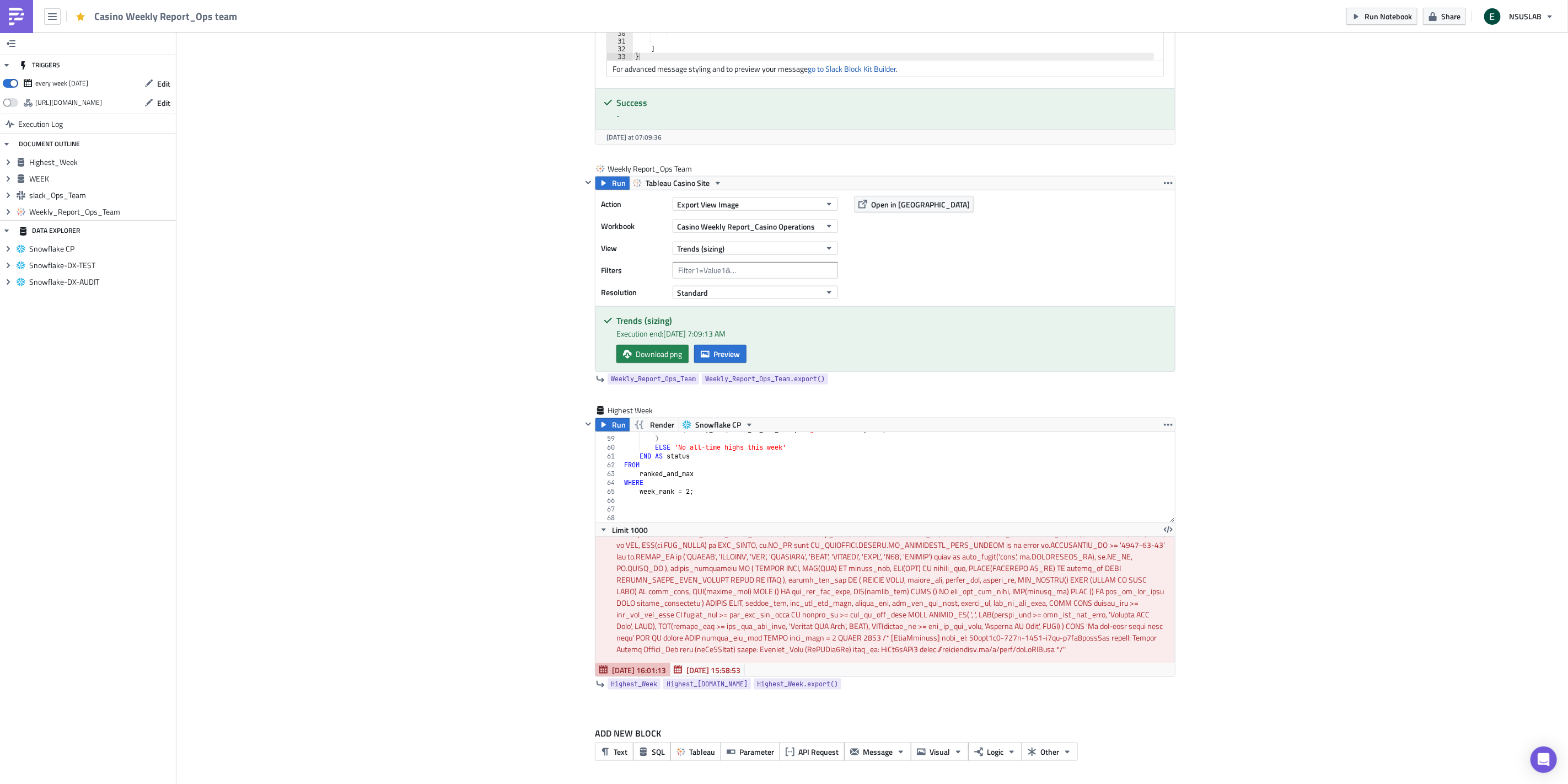
drag, startPoint x: 58, startPoint y: 320, endPoint x: 58, endPoint y: 303, distance: 17.0
click at [59, 308] on div "TRIGGERS every week [DATE] Edit [URL][DOMAIN_NAME] Edit Execution Log DOCUMENT …" at bounding box center [88, 408] width 176 height 751
click at [39, 229] on div "DATA EXPLORER" at bounding box center [49, 230] width 62 height 20
click at [6, 42] on button "button" at bounding box center [11, 43] width 16 height 16
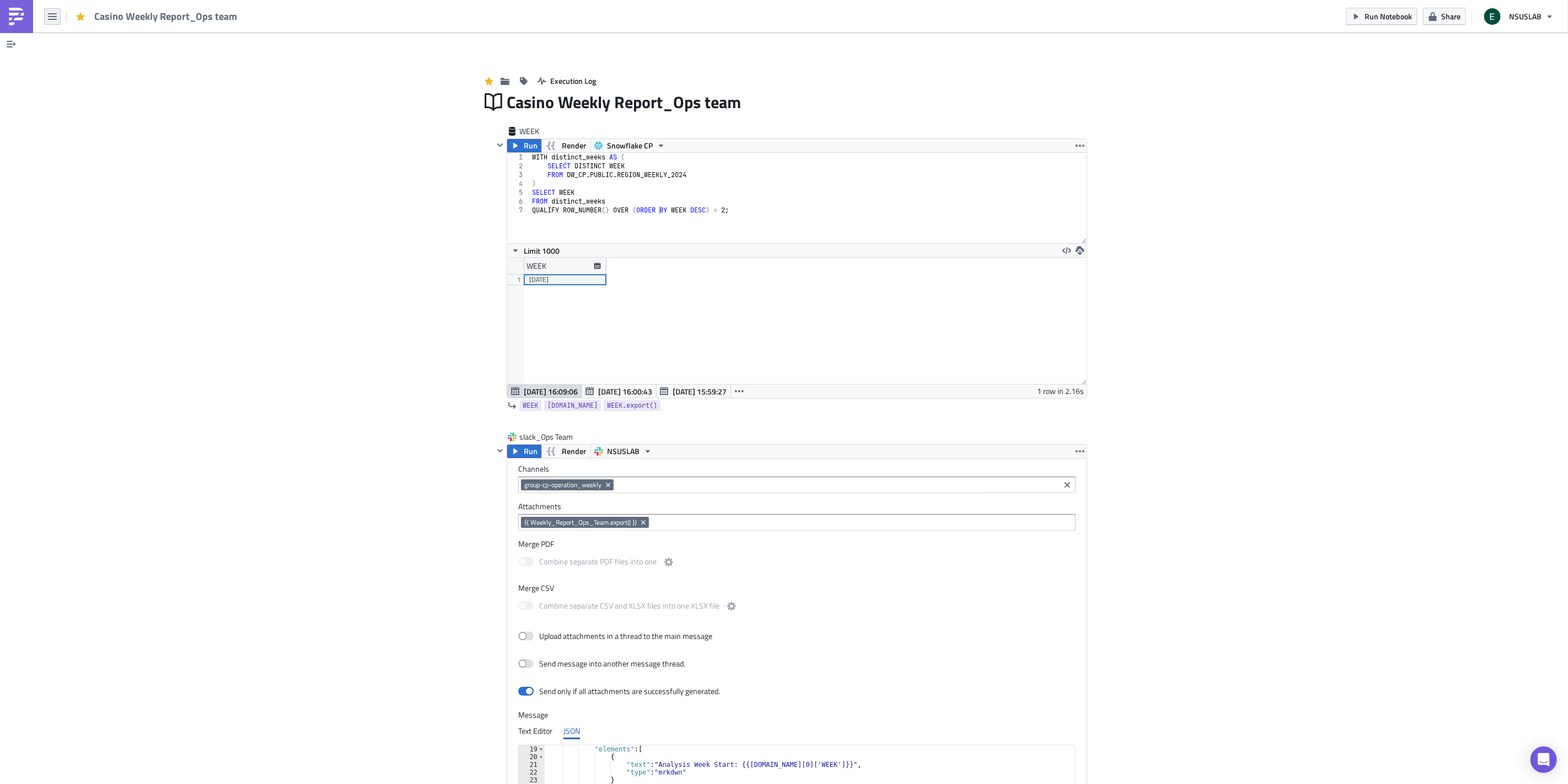
click at [54, 14] on icon "button" at bounding box center [52, 16] width 9 height 9
click at [117, 95] on div "Data & Integrations" at bounding box center [100, 93] width 73 height 11
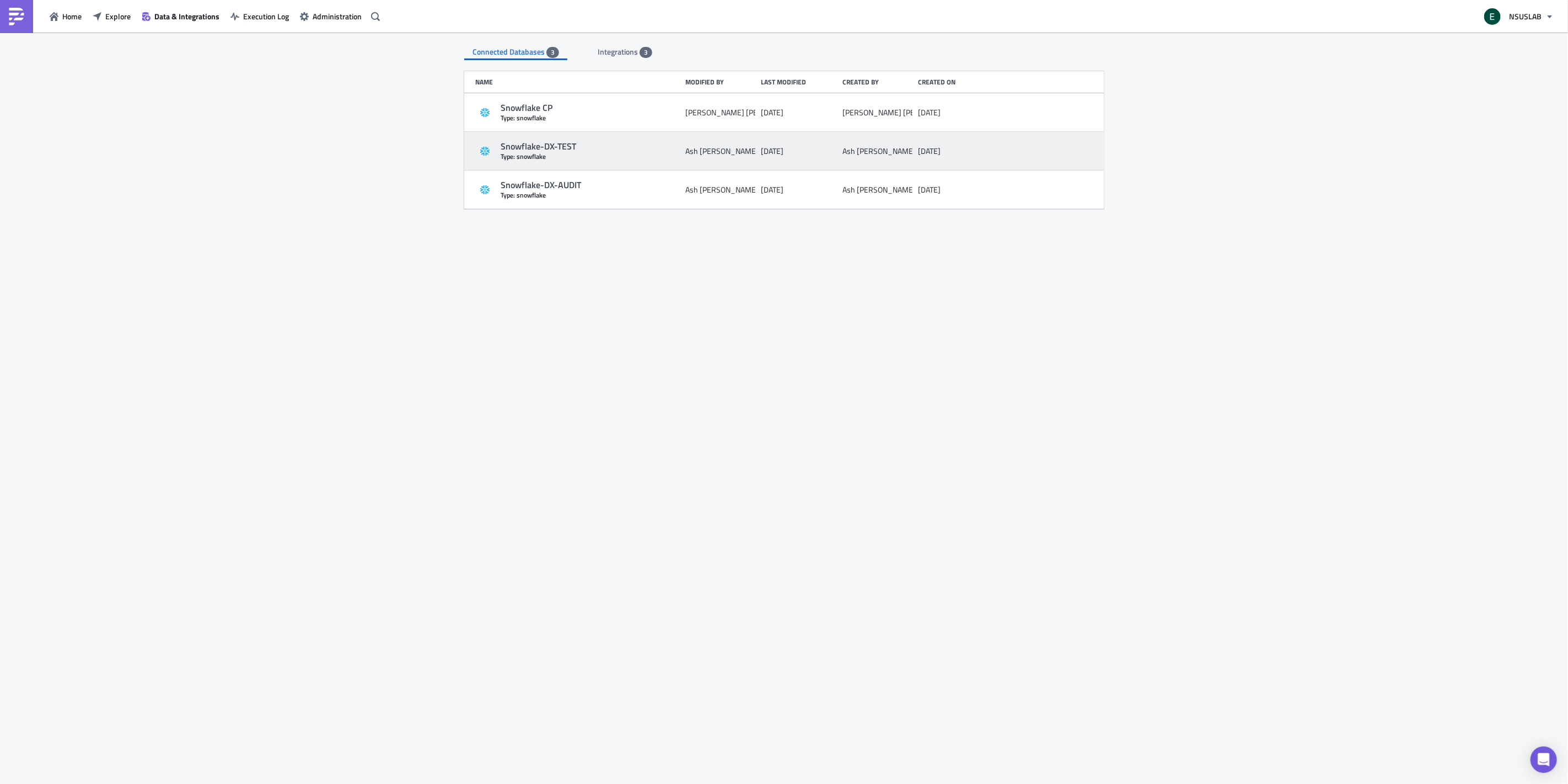
drag, startPoint x: 567, startPoint y: 315, endPoint x: 562, endPoint y: 139, distance: 176.1
click at [568, 301] on div "Connected Databases 3 Integrations 3 Name Modified by Last modified Created by …" at bounding box center [784, 409] width 662 height 753
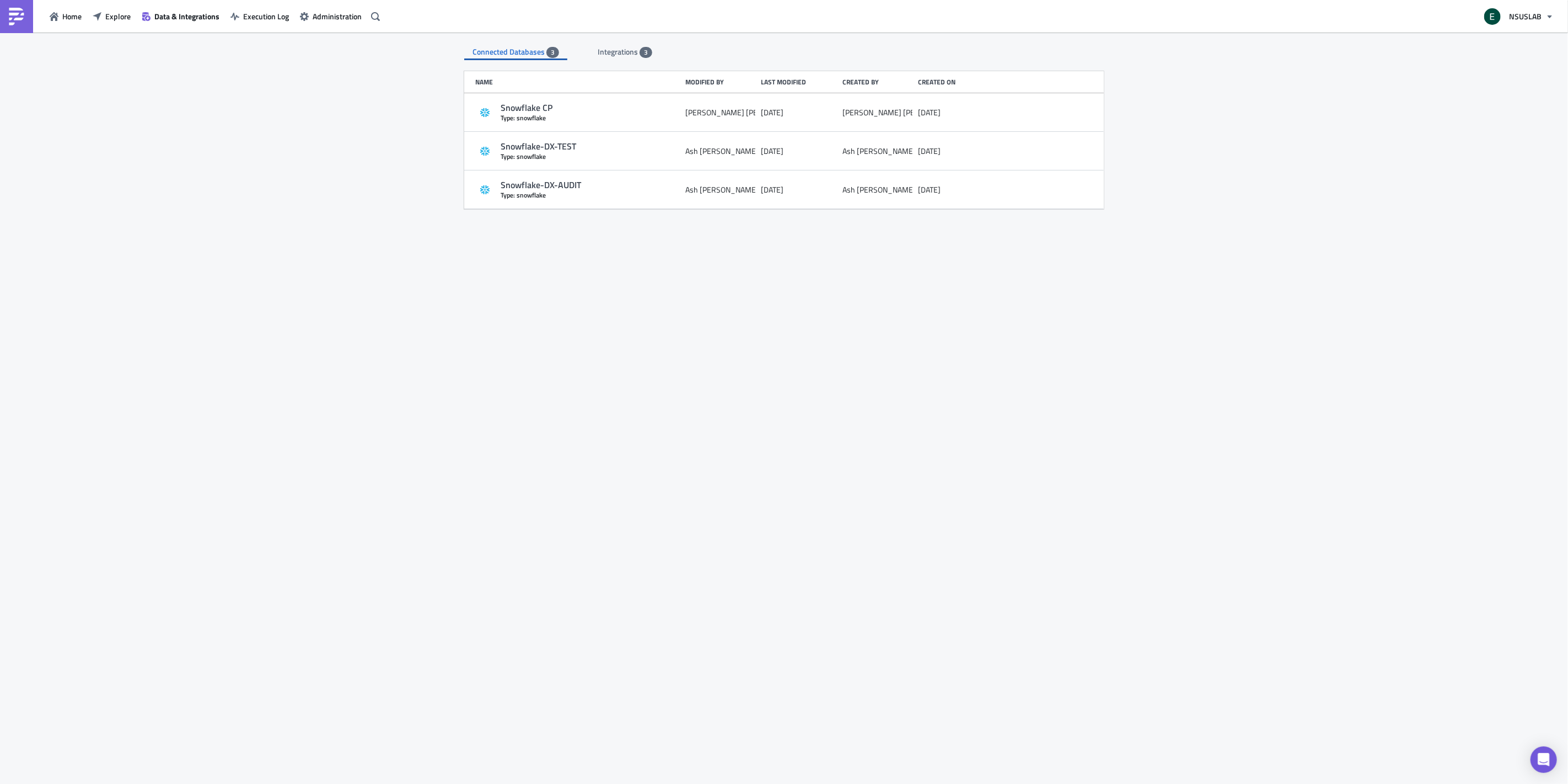
click at [537, 51] on span "Connected Databases" at bounding box center [510, 52] width 74 height 12
click at [624, 54] on span "Integrations" at bounding box center [619, 52] width 42 height 12
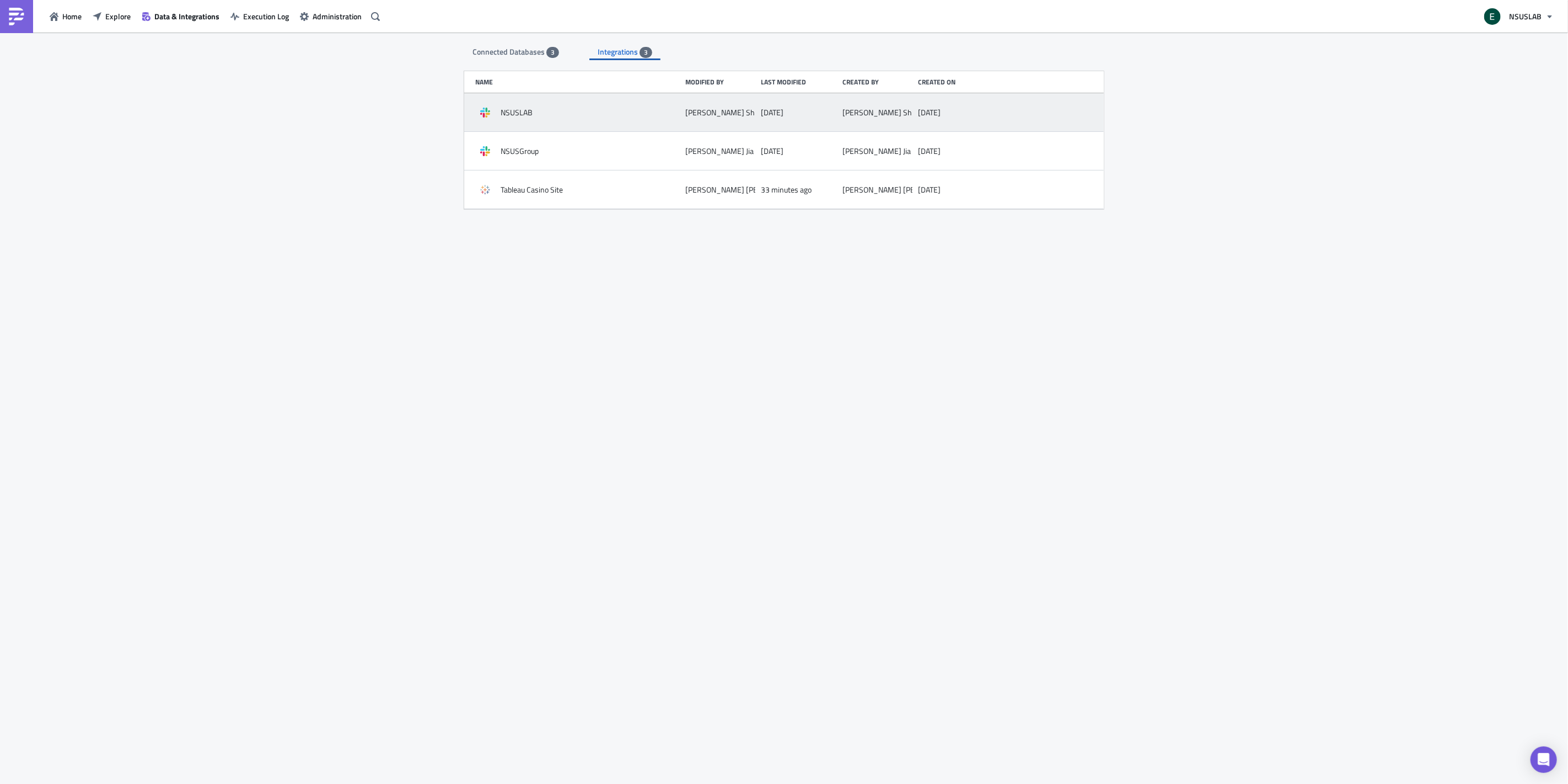
click at [537, 108] on div "NSUSLAB" at bounding box center [578, 113] width 204 height 20
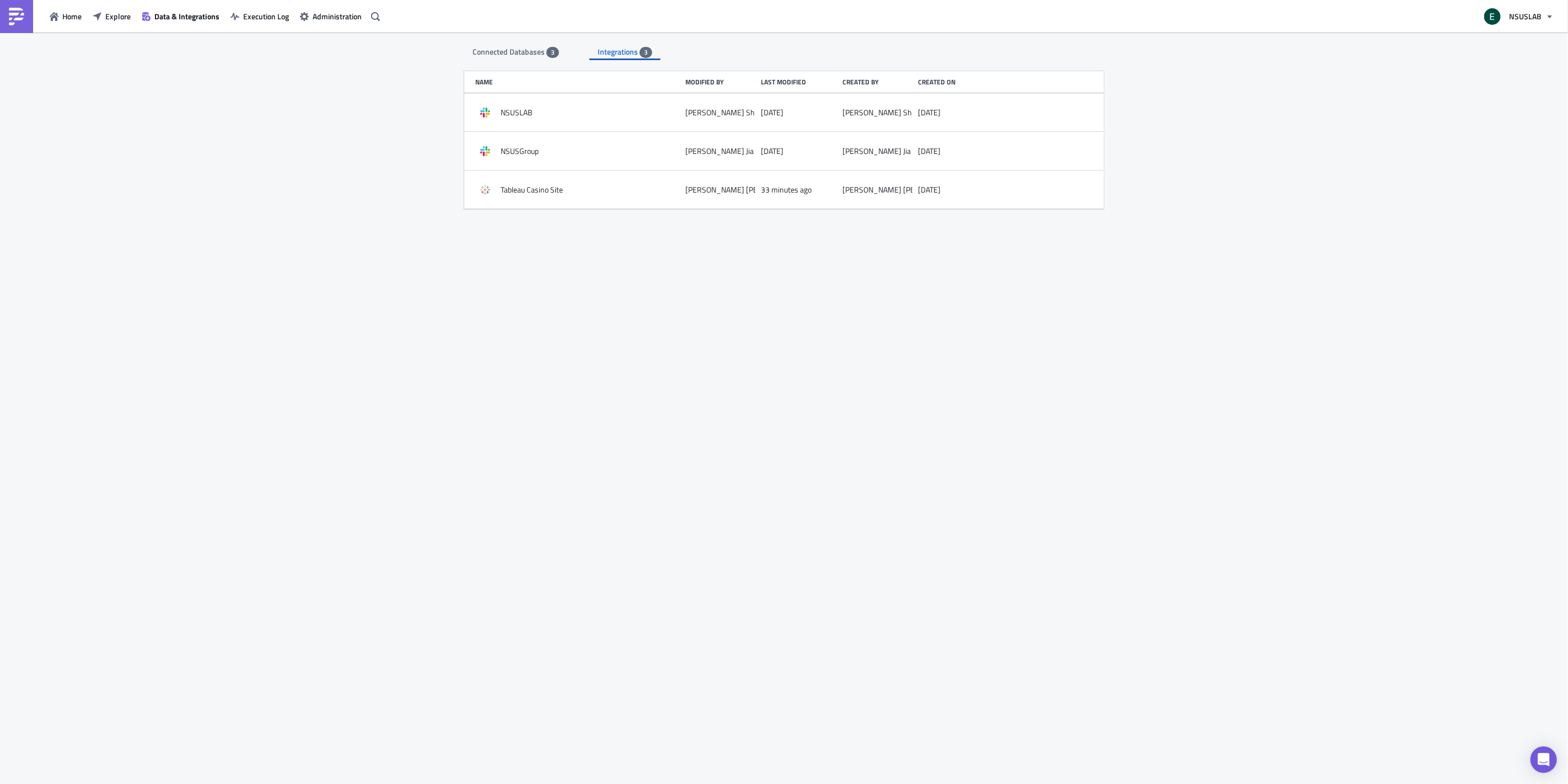
click at [524, 47] on span "Connected Databases" at bounding box center [510, 52] width 74 height 12
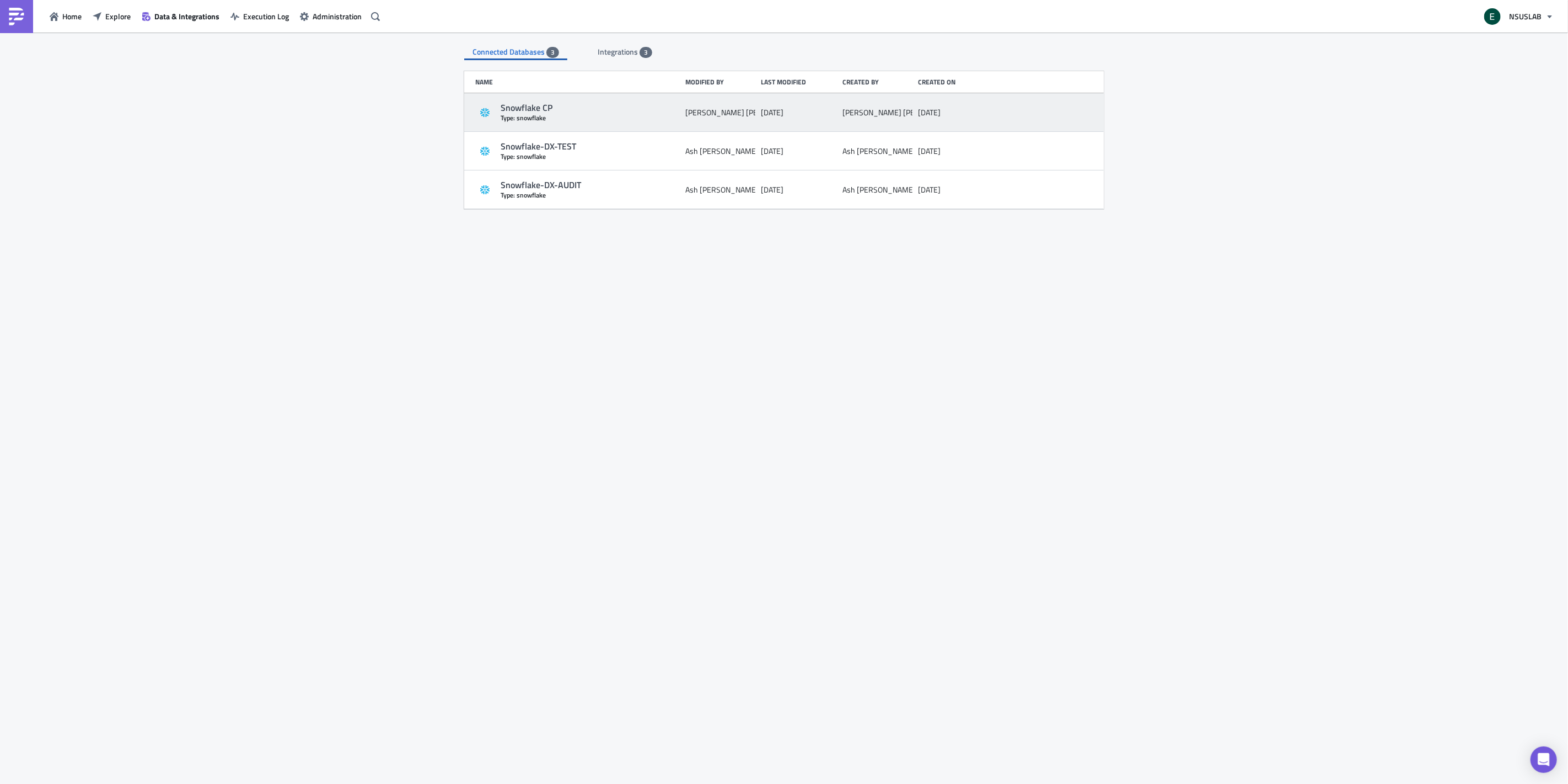
click at [599, 108] on div "Snowflake CP" at bounding box center [590, 108] width 179 height 12
drag, startPoint x: 639, startPoint y: 109, endPoint x: 625, endPoint y: 101, distance: 16.1
click at [625, 102] on div "Snowflake CP" at bounding box center [590, 108] width 179 height 12
click at [623, 101] on div "Snowflake CP Type: snowflake julian lee 6 months ago julian lee 6 months ago" at bounding box center [784, 113] width 640 height 39
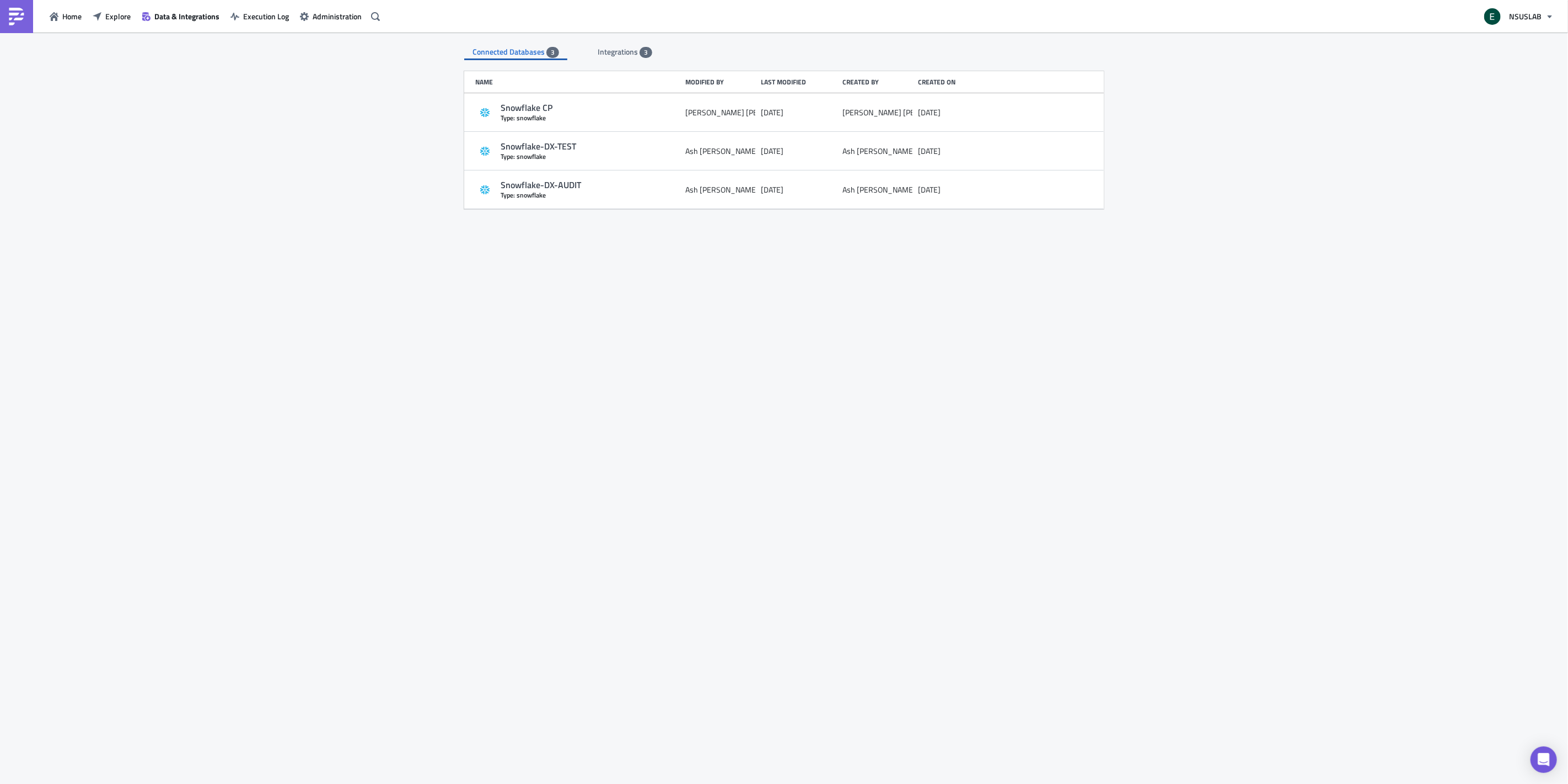
click at [651, 374] on div "Connected Databases 3 Integrations 3 Name Modified by Last modified Created by …" at bounding box center [784, 409] width 662 height 753
click at [257, 14] on span "Execution Log" at bounding box center [267, 16] width 46 height 12
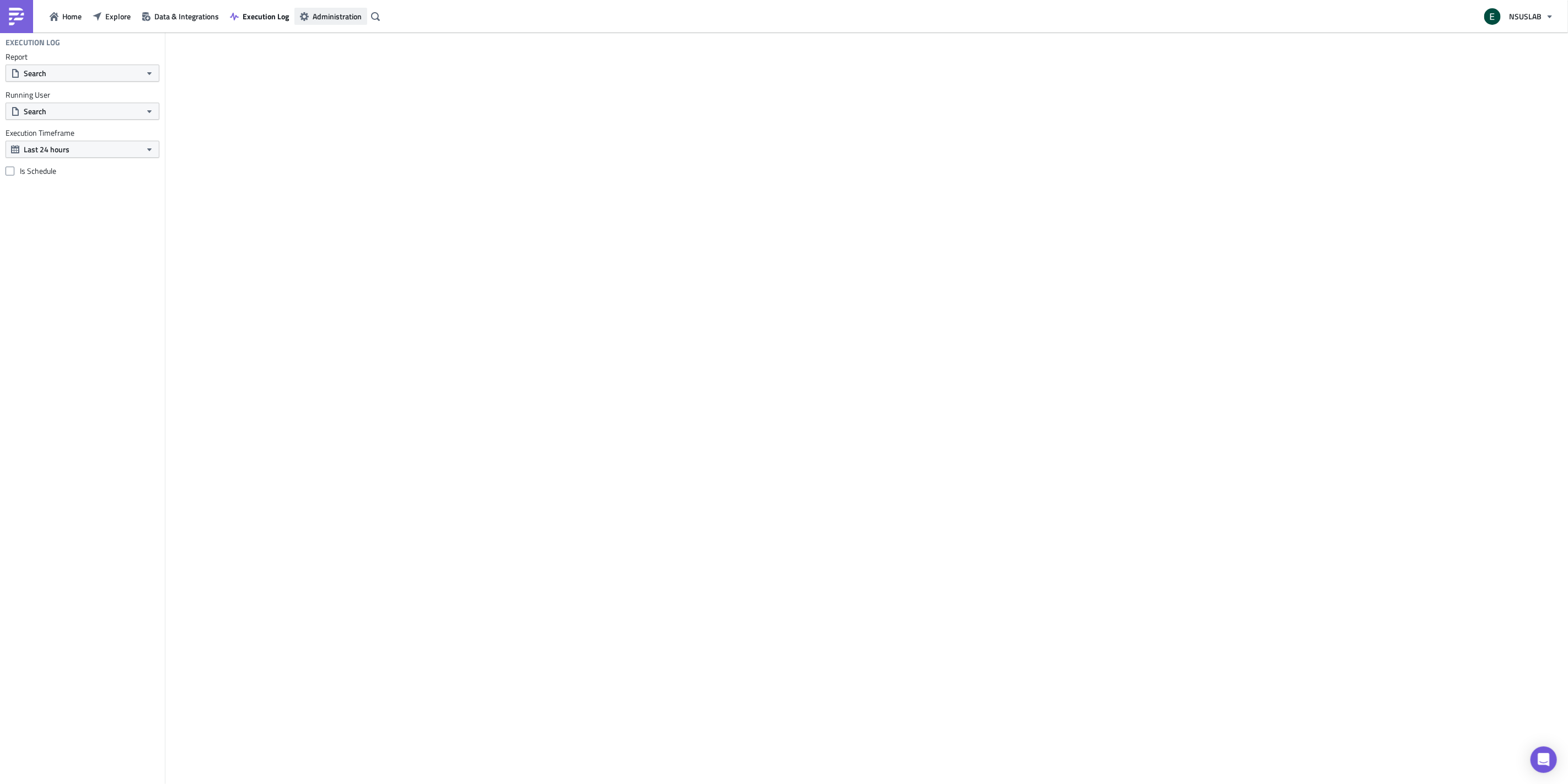
click at [333, 10] on button "Administration" at bounding box center [331, 16] width 73 height 17
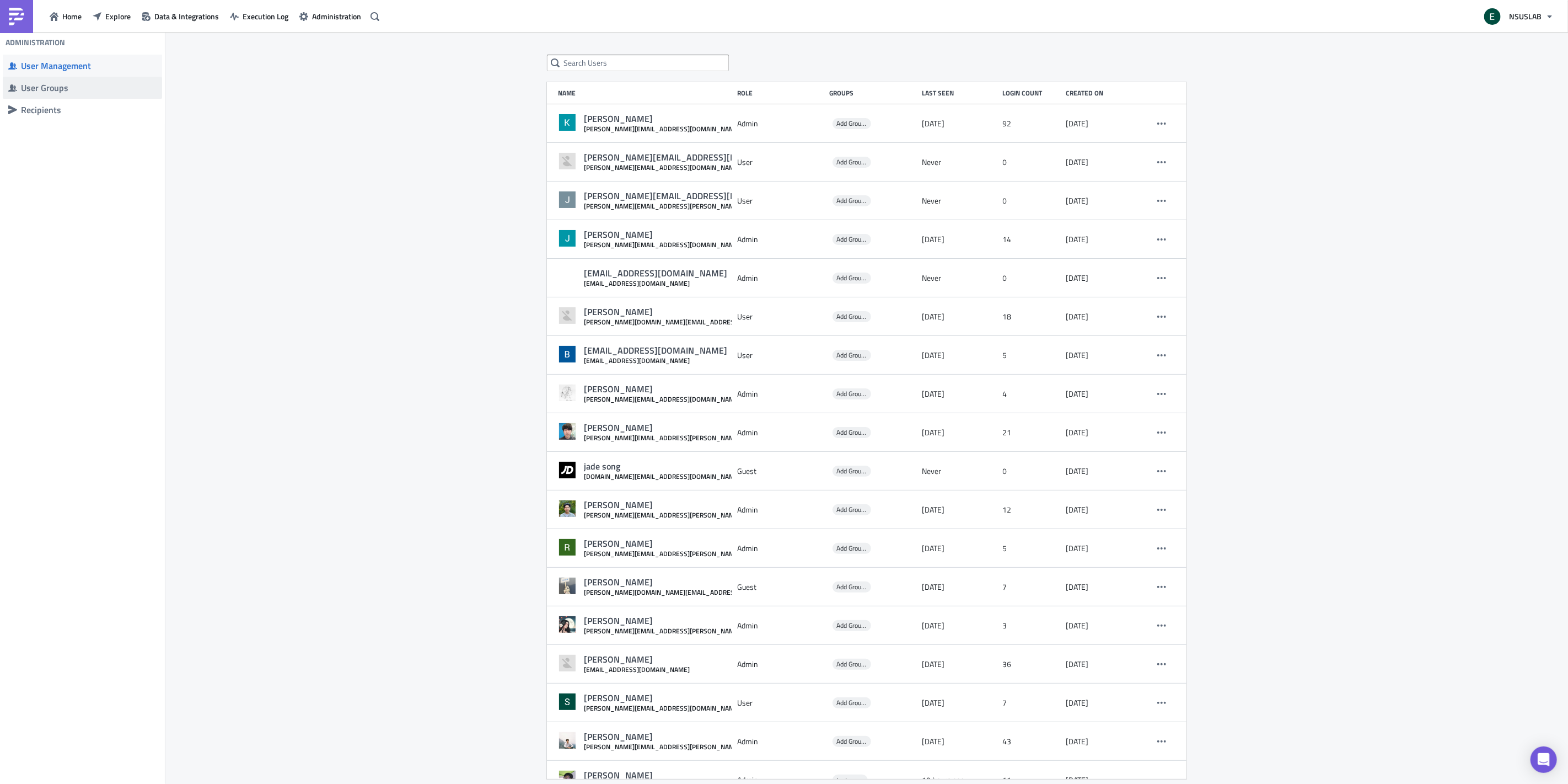
click at [73, 85] on div "User Groups" at bounding box center [89, 87] width 136 height 11
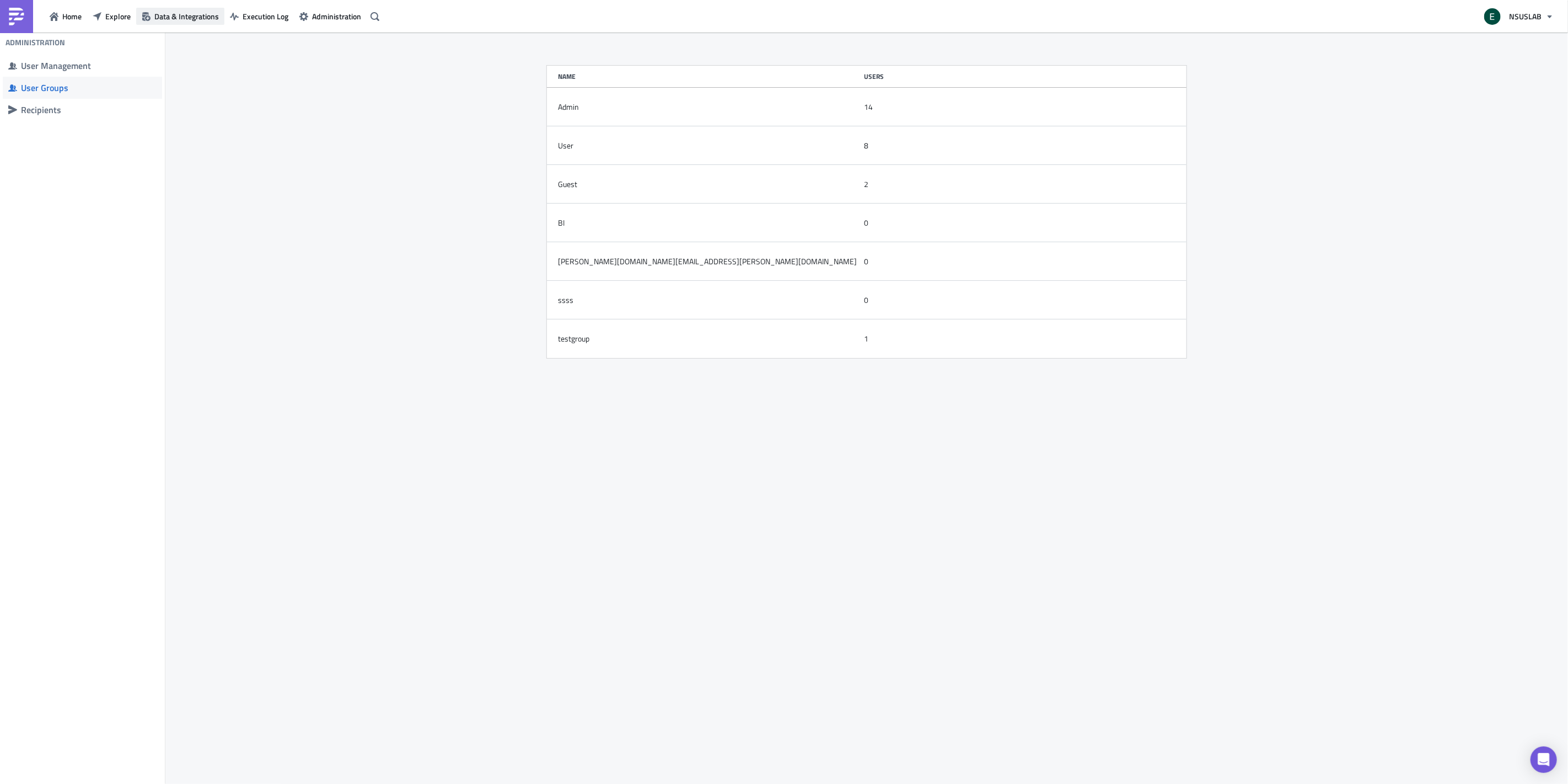
click at [170, 12] on span "Data & Integrations" at bounding box center [186, 16] width 65 height 12
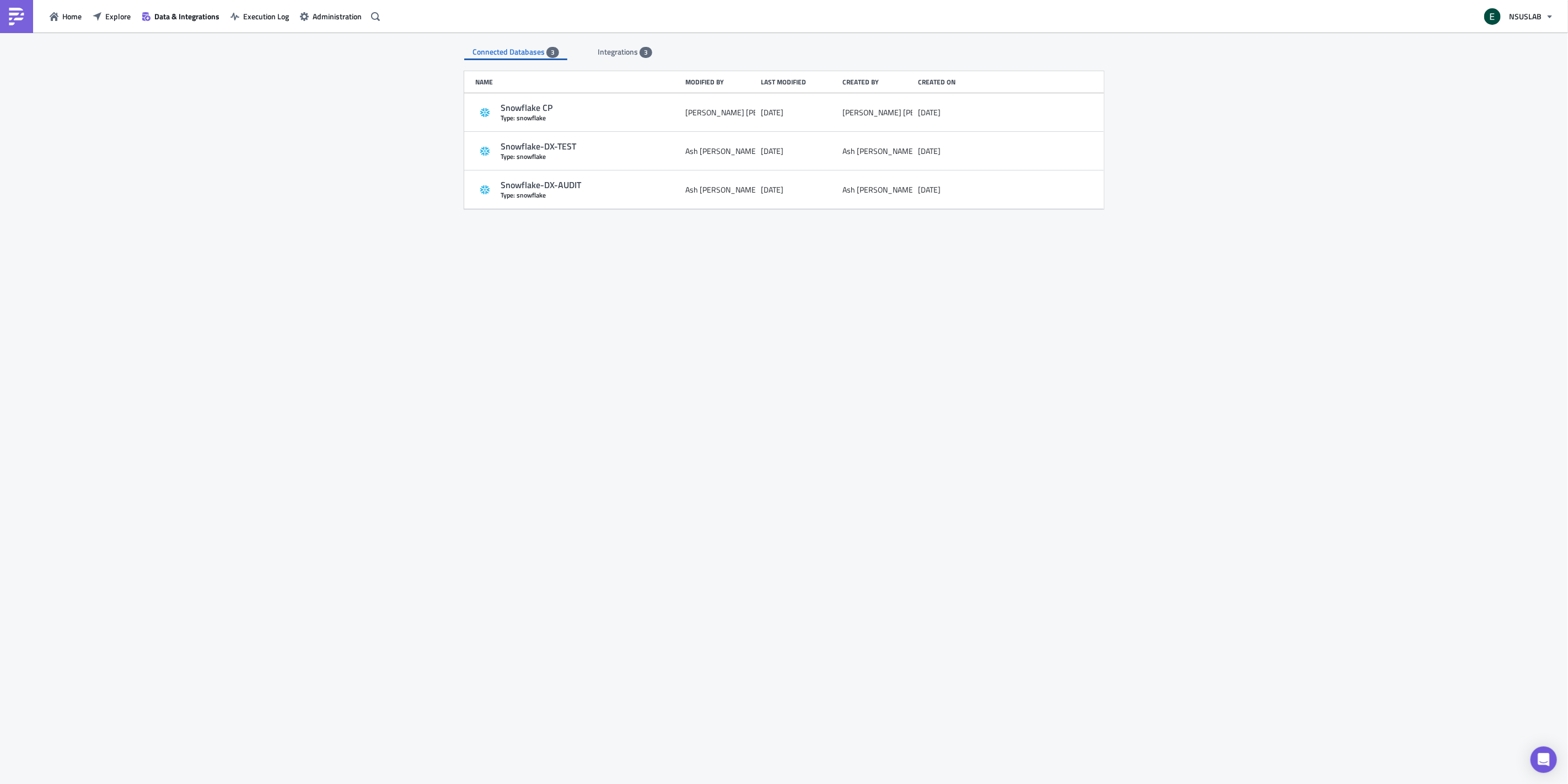
click at [626, 56] on span "Integrations" at bounding box center [619, 52] width 42 height 12
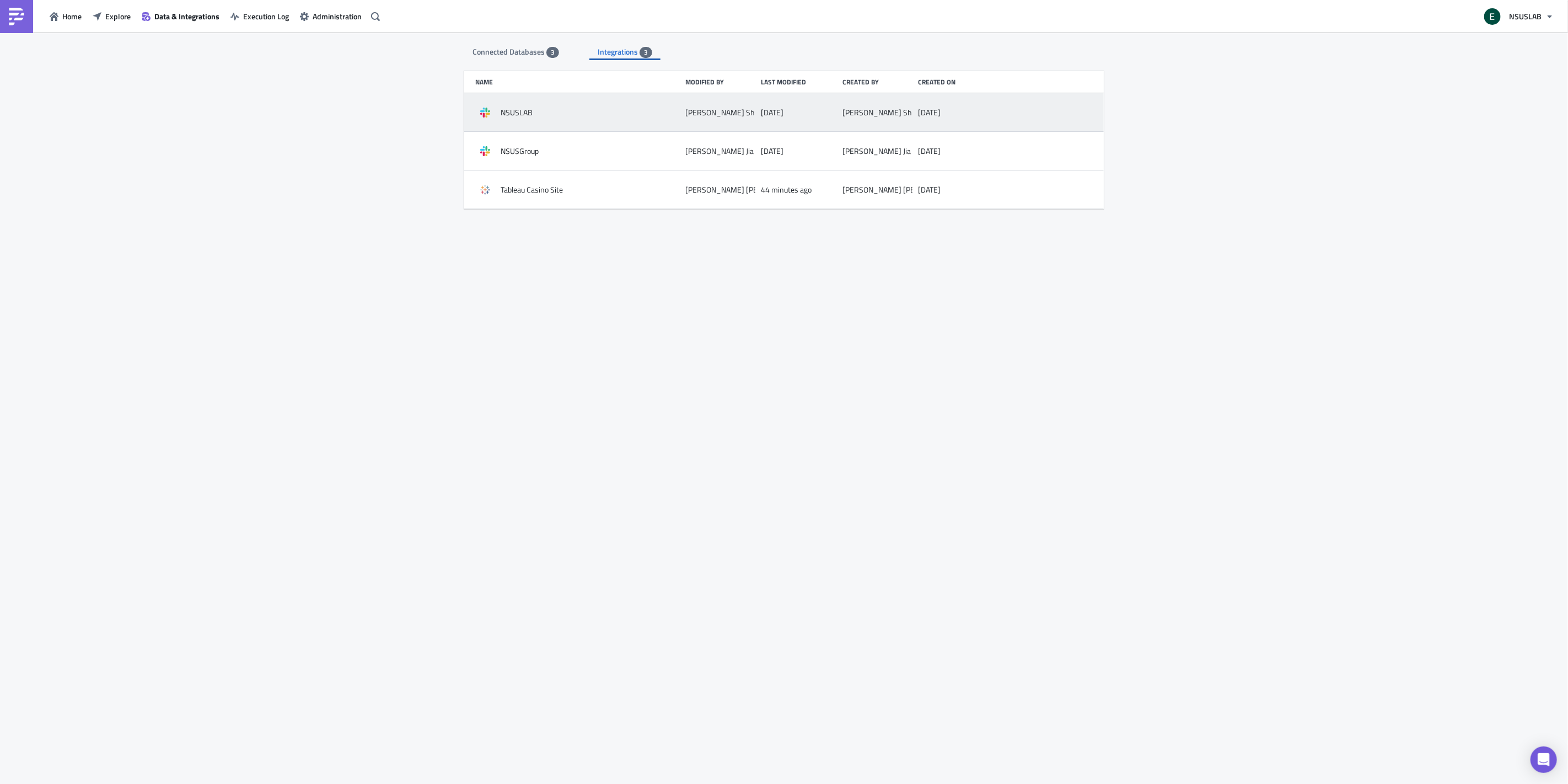
click at [621, 112] on div "NSUSLAB" at bounding box center [578, 113] width 204 height 20
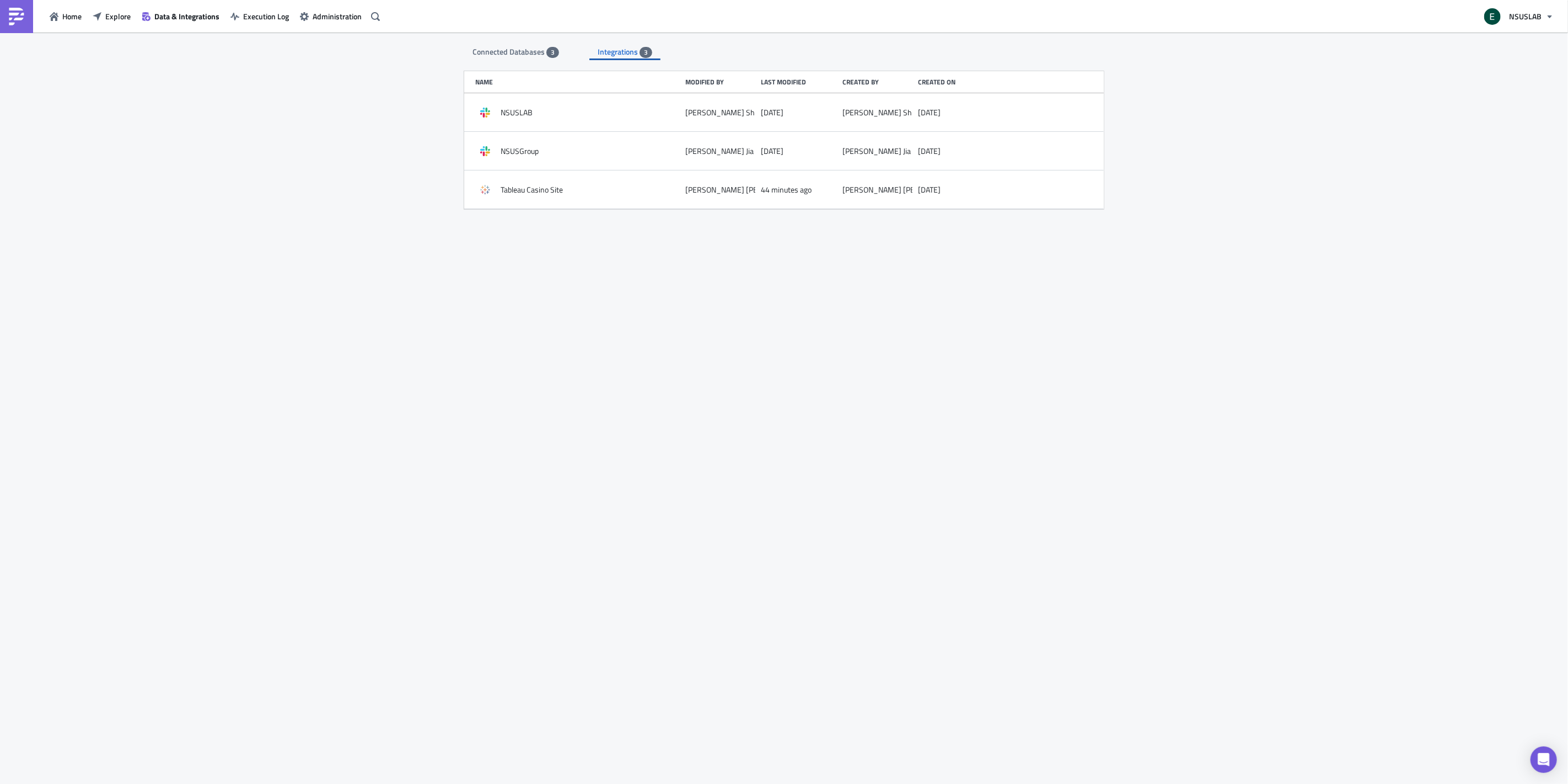
click at [519, 47] on span "Connected Databases" at bounding box center [510, 52] width 74 height 12
click at [586, 242] on div "Connected Databases 3 Integrations 3 Name Modified by Last modified Created by …" at bounding box center [784, 409] width 662 height 753
drag, startPoint x: 582, startPoint y: 233, endPoint x: 356, endPoint y: 153, distance: 239.7
click at [436, 274] on div "Connected Databases 3 Integrations 3 Name Modified by Last modified Created by …" at bounding box center [784, 409] width 1568 height 753
click at [128, 13] on span "Explore" at bounding box center [118, 16] width 25 height 12
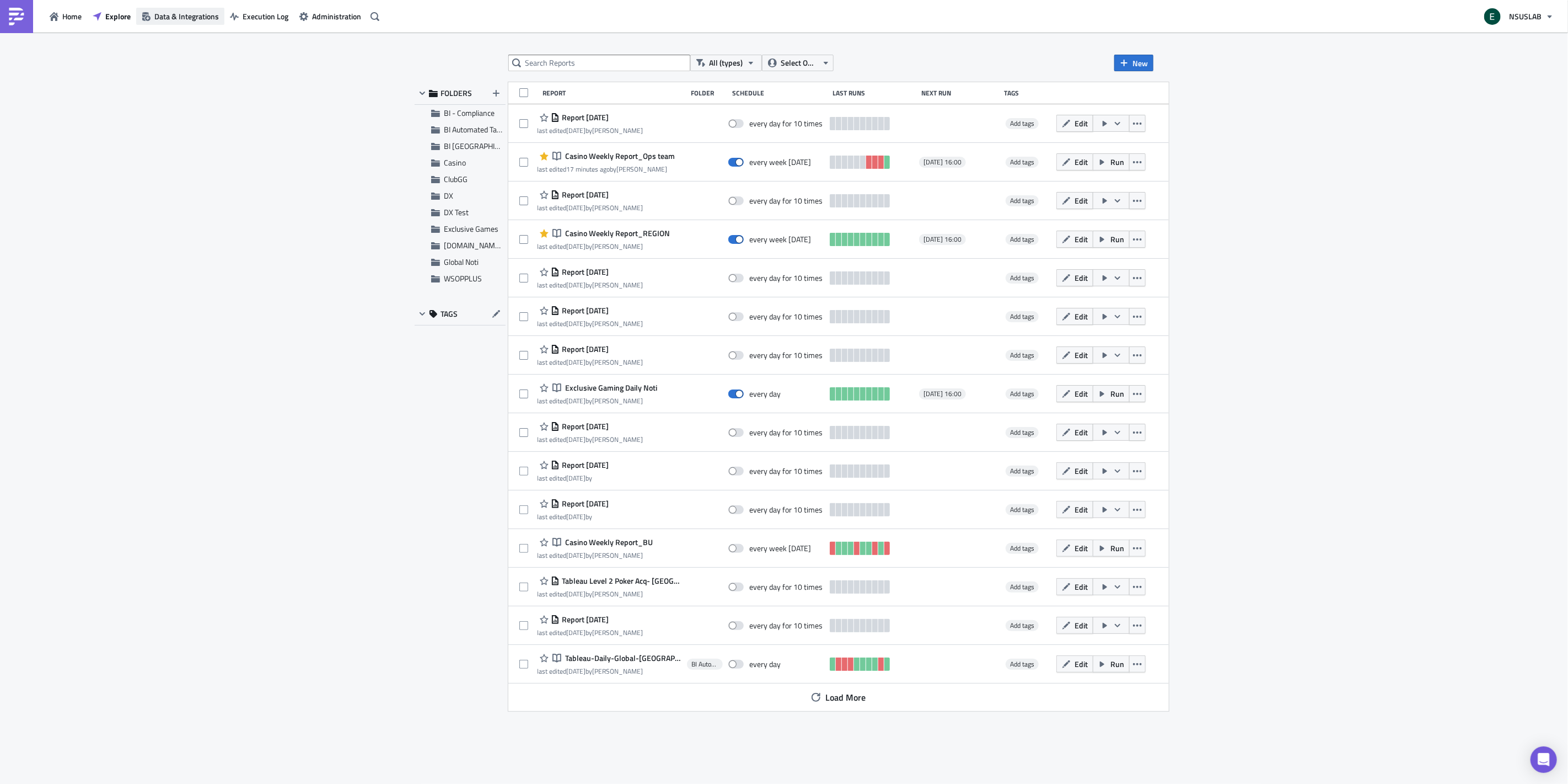
click at [208, 18] on span "Data & Integrations" at bounding box center [186, 16] width 65 height 12
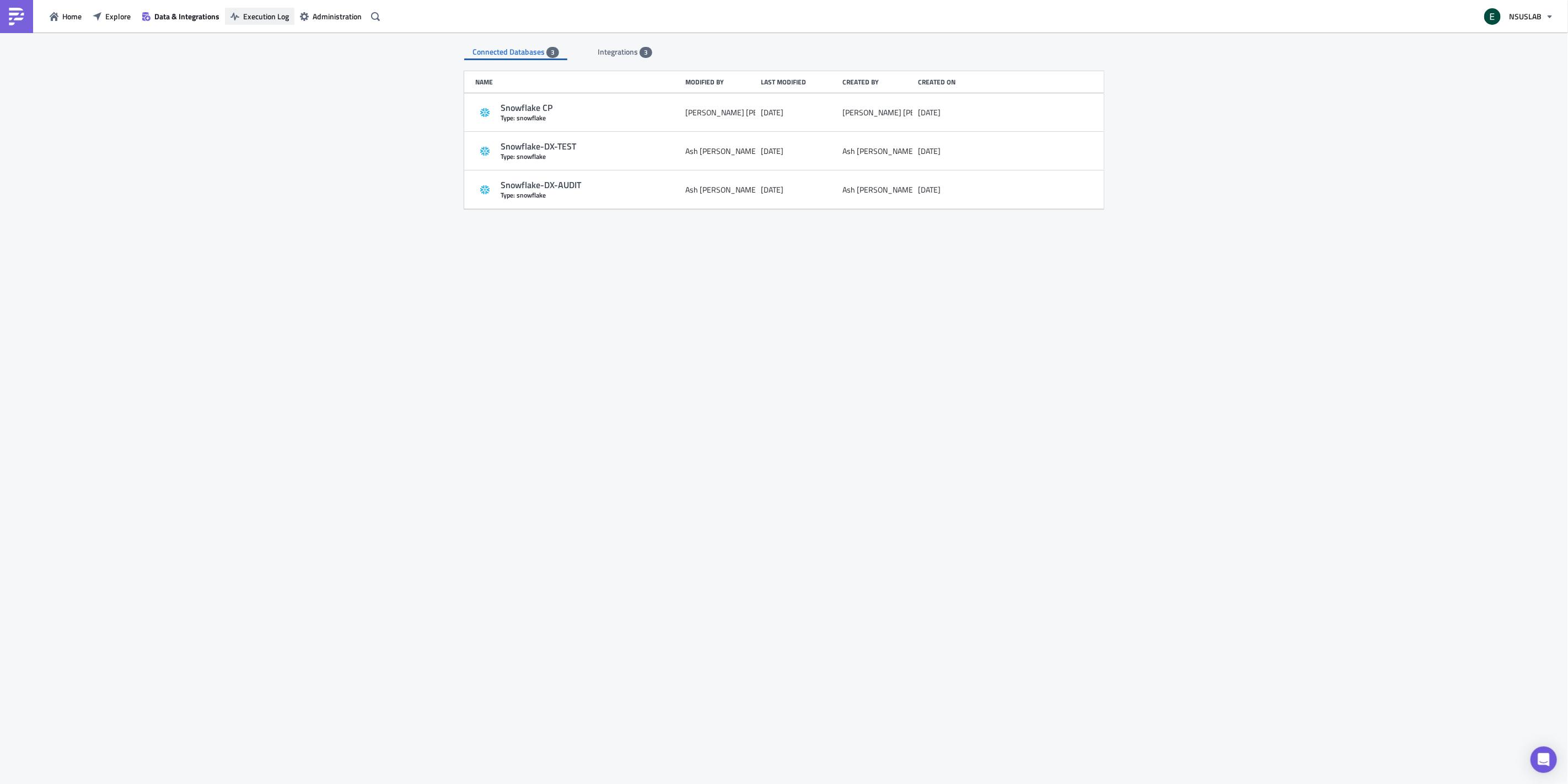
click at [274, 13] on span "Execution Log" at bounding box center [267, 16] width 46 height 12
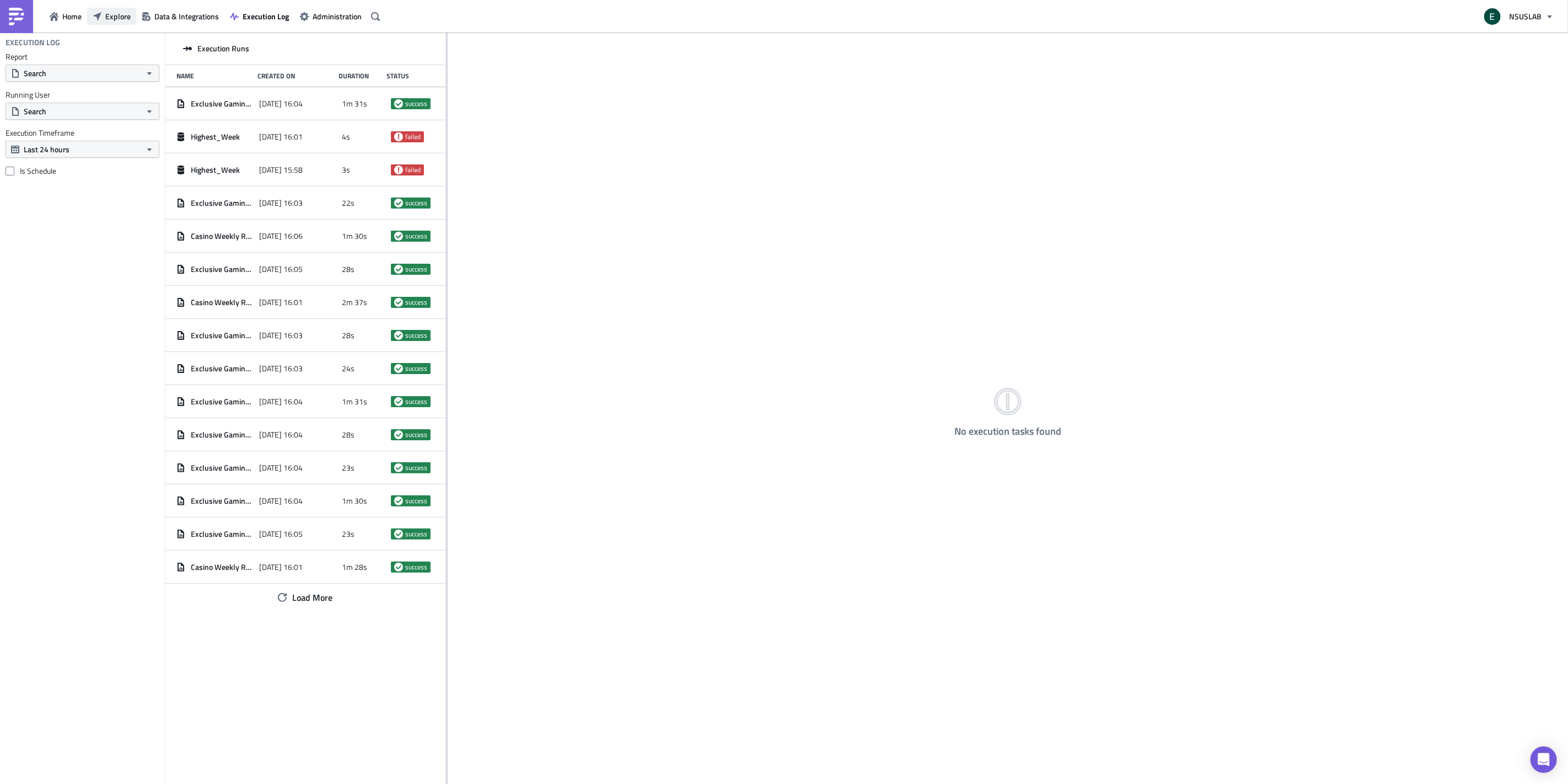
click at [131, 8] on button "Explore" at bounding box center [111, 16] width 49 height 17
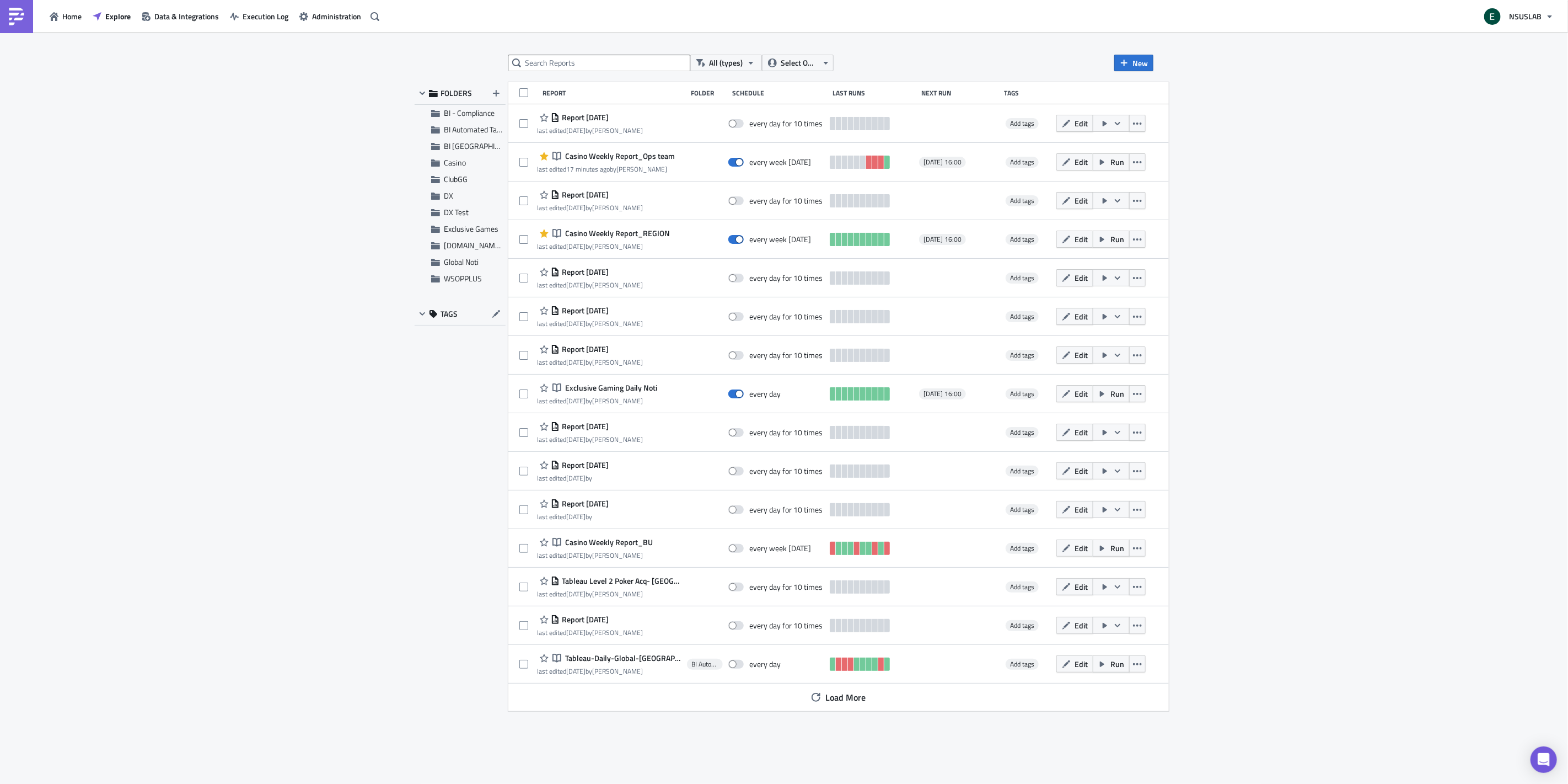
drag, startPoint x: 140, startPoint y: 335, endPoint x: 146, endPoint y: 180, distance: 155.1
click at [138, 335] on div "All (types) Select Owner New FOLDERS BI - Compliance BI Automated Tableau Repor…" at bounding box center [784, 409] width 1568 height 753
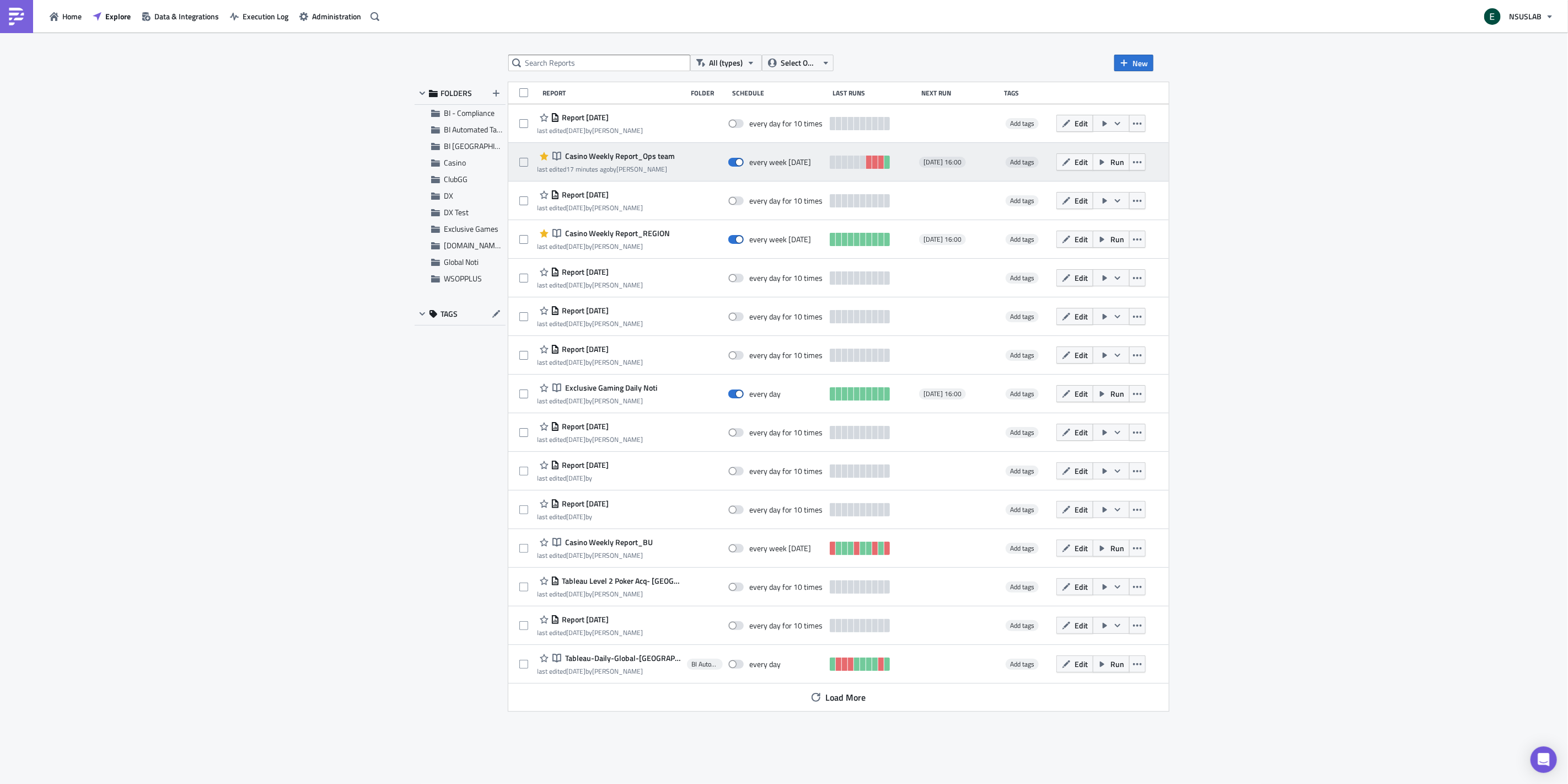
click at [698, 158] on div at bounding box center [704, 162] width 36 height 22
click at [637, 155] on span "Casino Weekly Report_Ops team" at bounding box center [619, 156] width 113 height 10
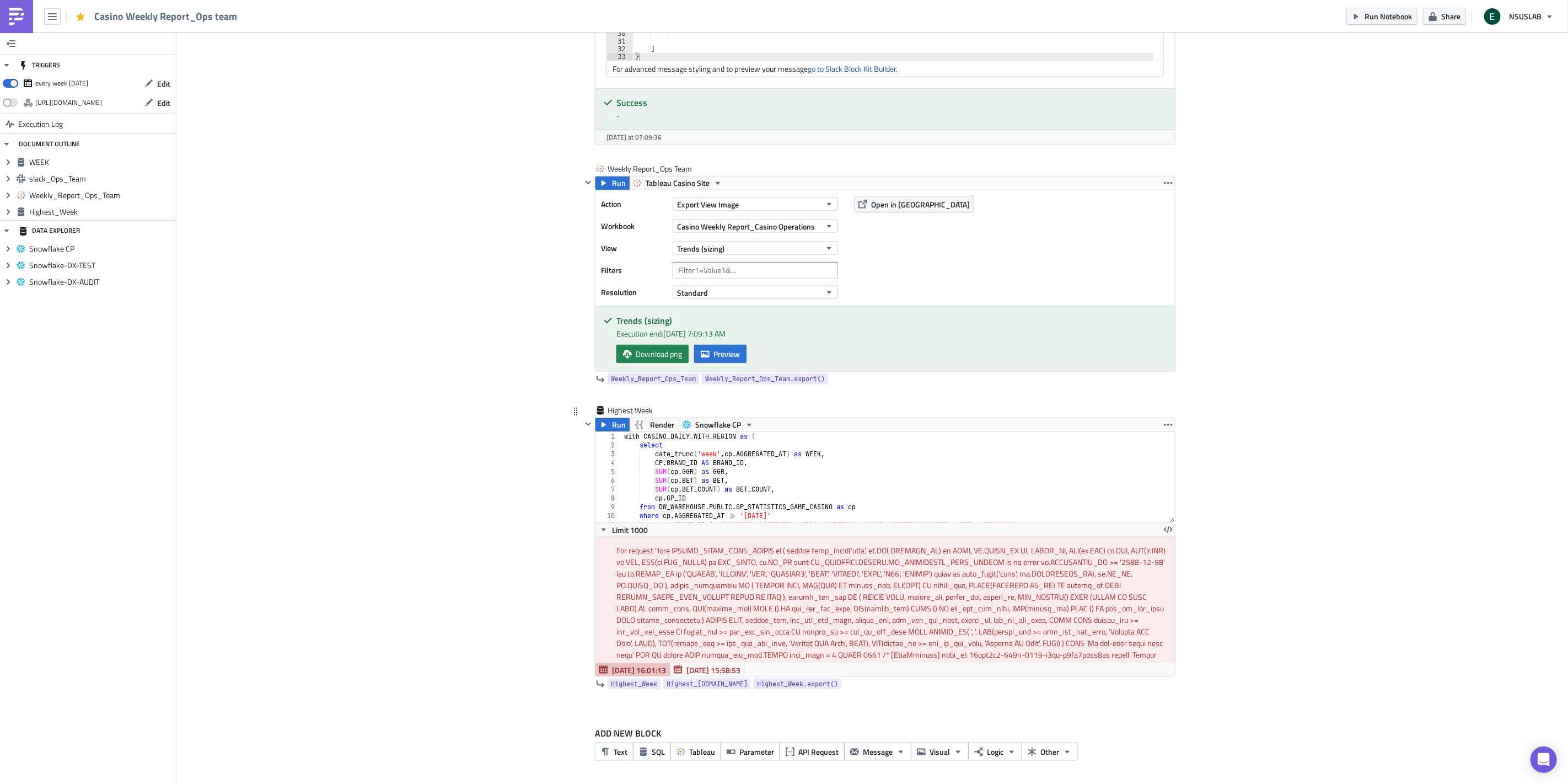
scroll to position [65, 0]
click at [731, 473] on div "with CASINO_DAILY_WITH_REGION as ( select date_trunc ( 'week' , cp . AGGREGATED…" at bounding box center [894, 485] width 544 height 108
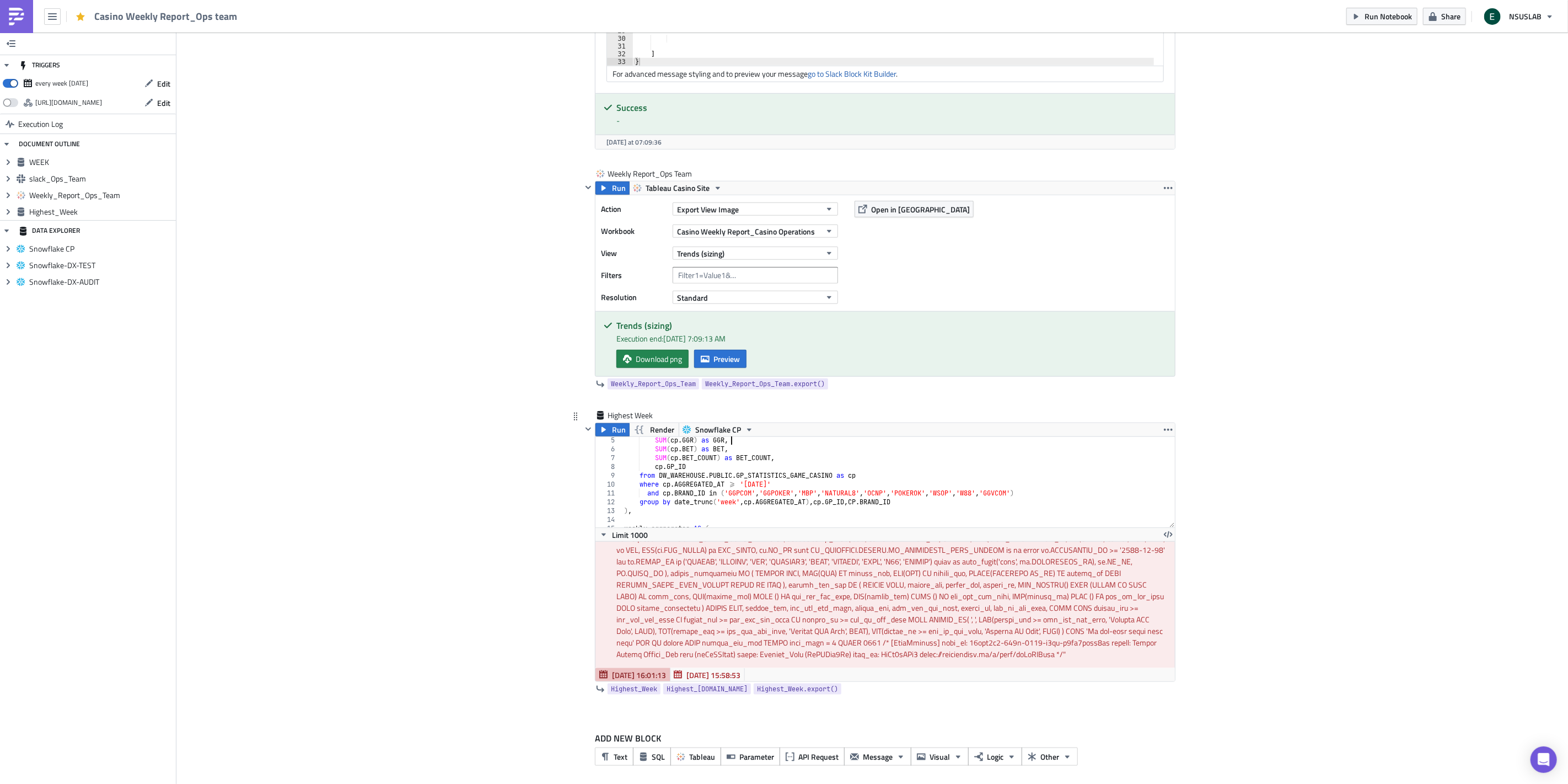
scroll to position [800, 0]
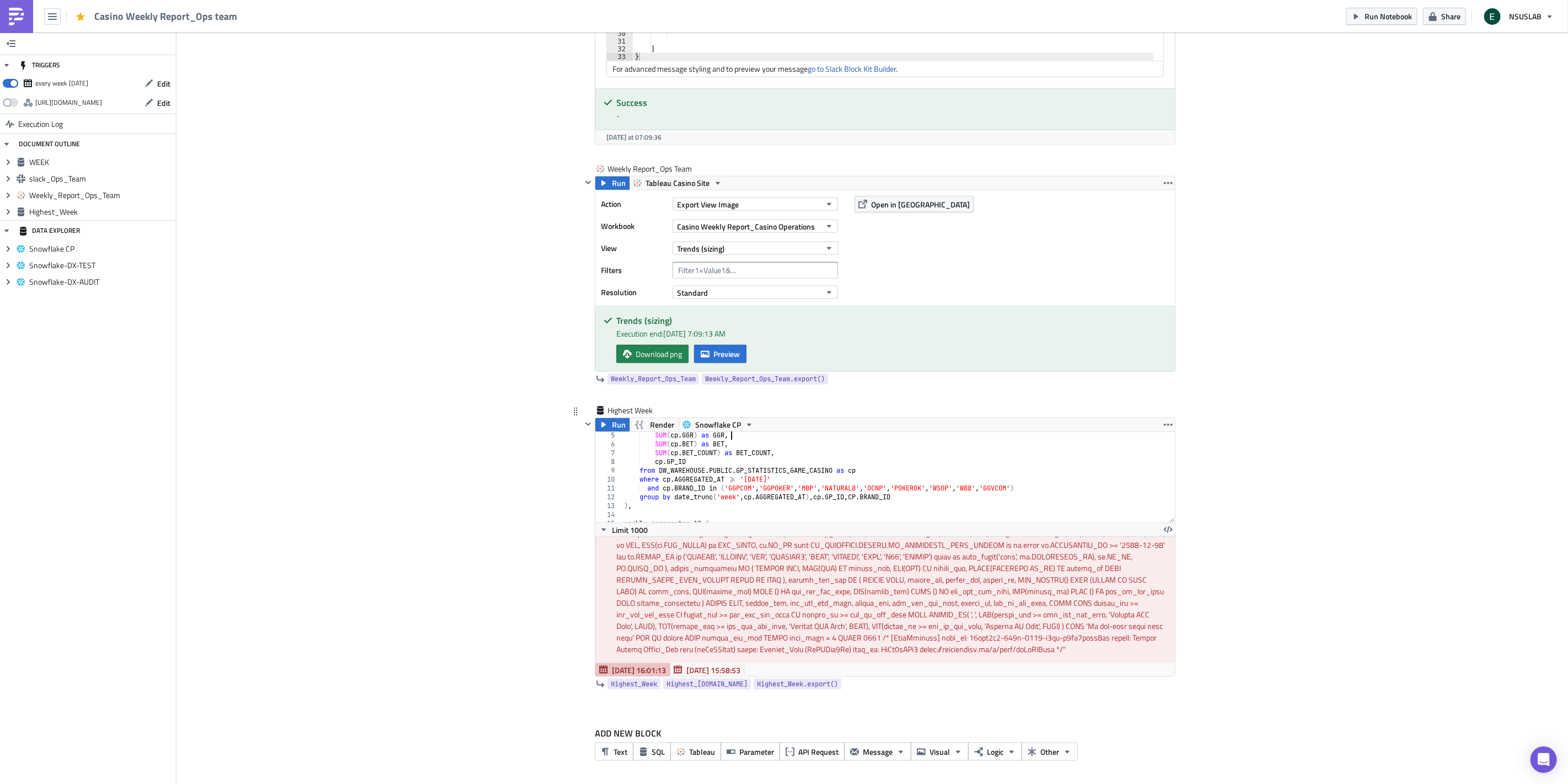
click at [654, 460] on div "SUM ( cp . GGR ) as GGR , SUM ( cp . BET ) as BET , SUM ( cp . BET_COUNT ) as B…" at bounding box center [894, 484] width 544 height 108
type textarea "cp.GP_ID"
type textarea "s"
type textarea "SELECT"
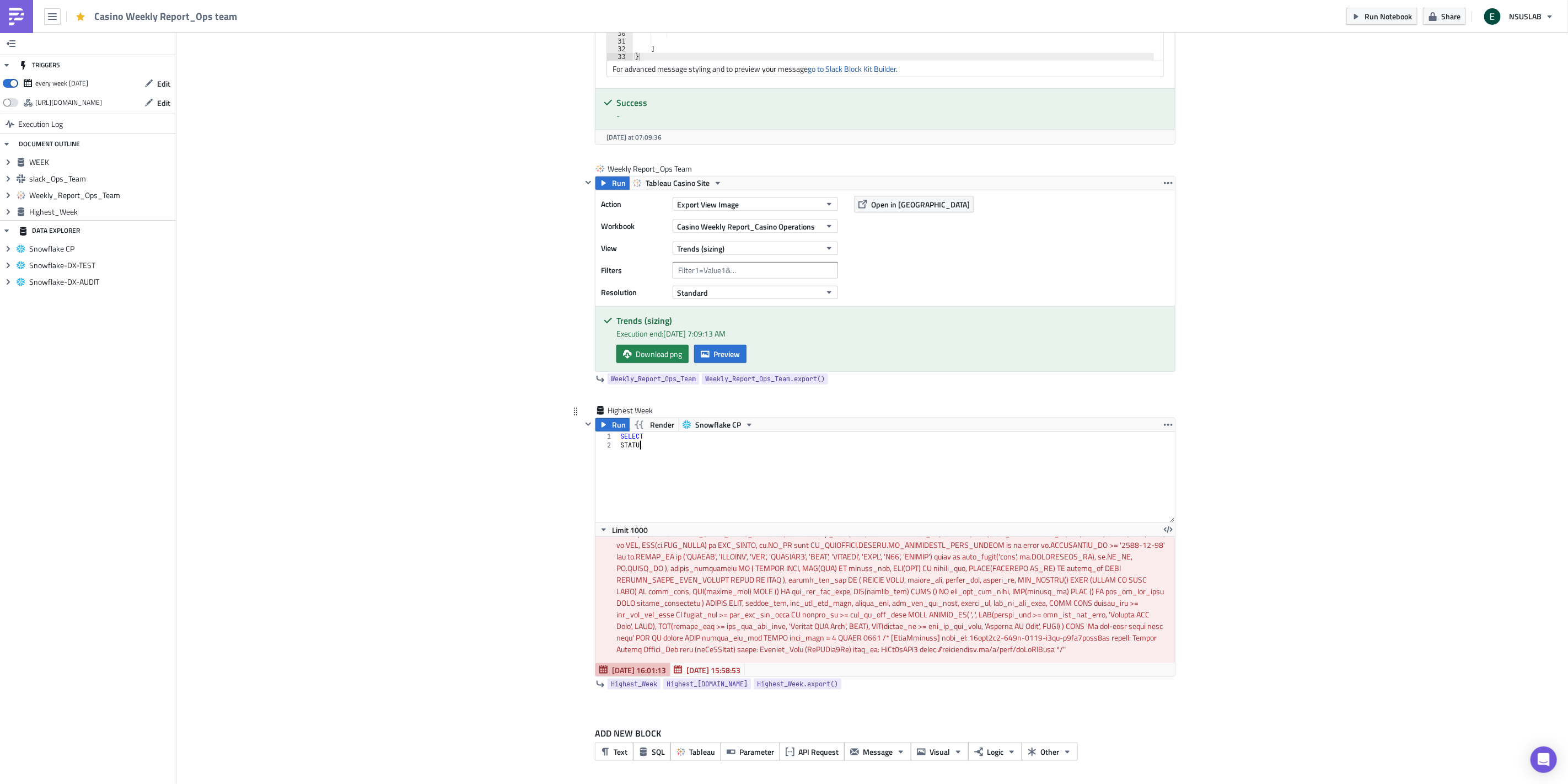
scroll to position [0, 1]
click at [754, 483] on div "SELECT STATUS" at bounding box center [897, 485] width 557 height 108
type textarea "STATUS"
click at [687, 458] on div "SELECT STATUS FROM" at bounding box center [897, 485] width 557 height 108
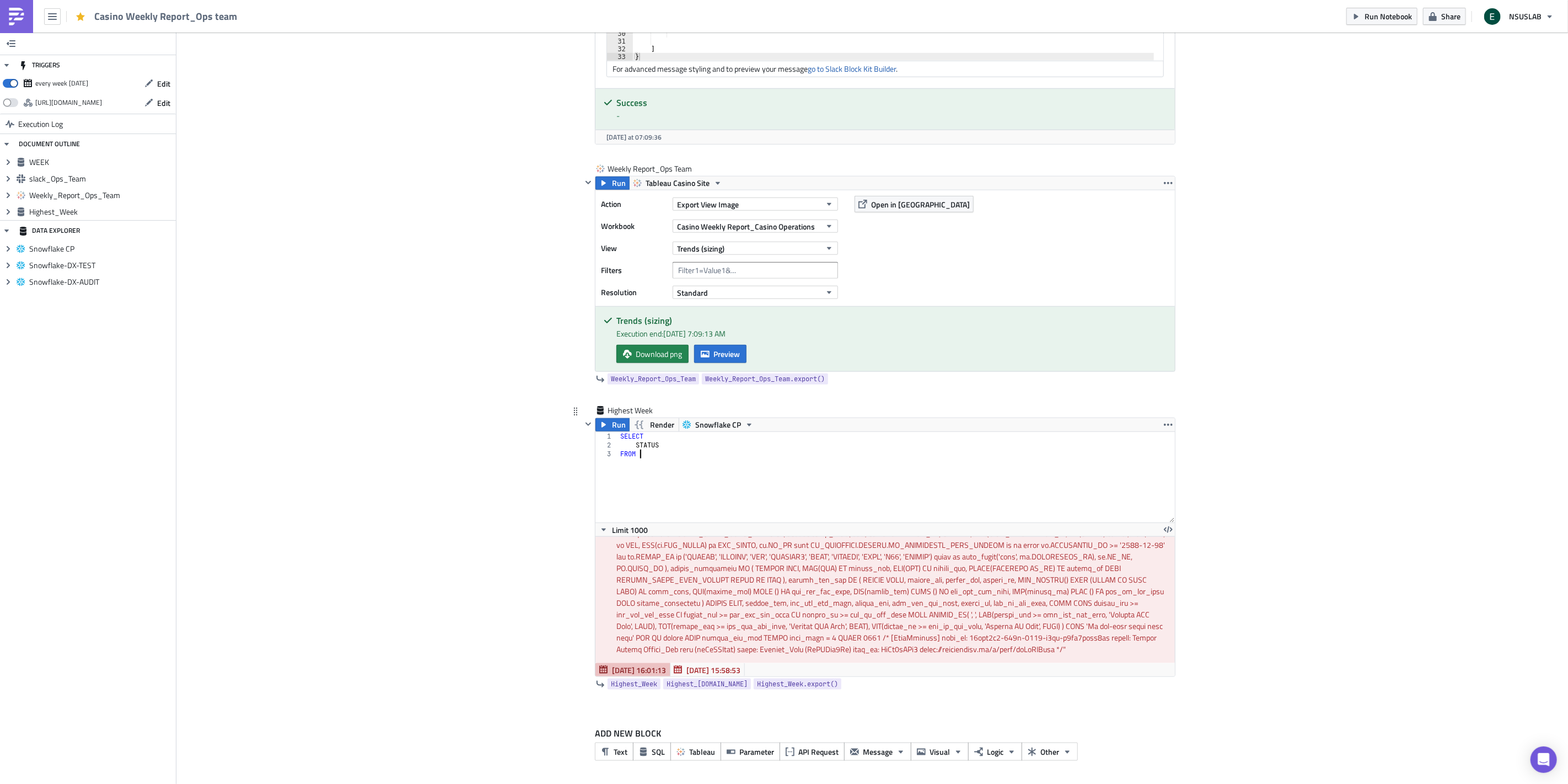
paste textarea "DW_CP.PUBLIC.CASINO_WEEKLY_REPORT_KPI_HIGHS"
type textarea "FROM DW_CP.PUBLIC.CASINO_WEEKLY_REPORT_KPI_HIGHS"
click at [500, 473] on div "Add Image Execution Log Casino Weekly Report_Ops team WEEK Run Render Snowflake…" at bounding box center [872, 9] width 1392 height 1553
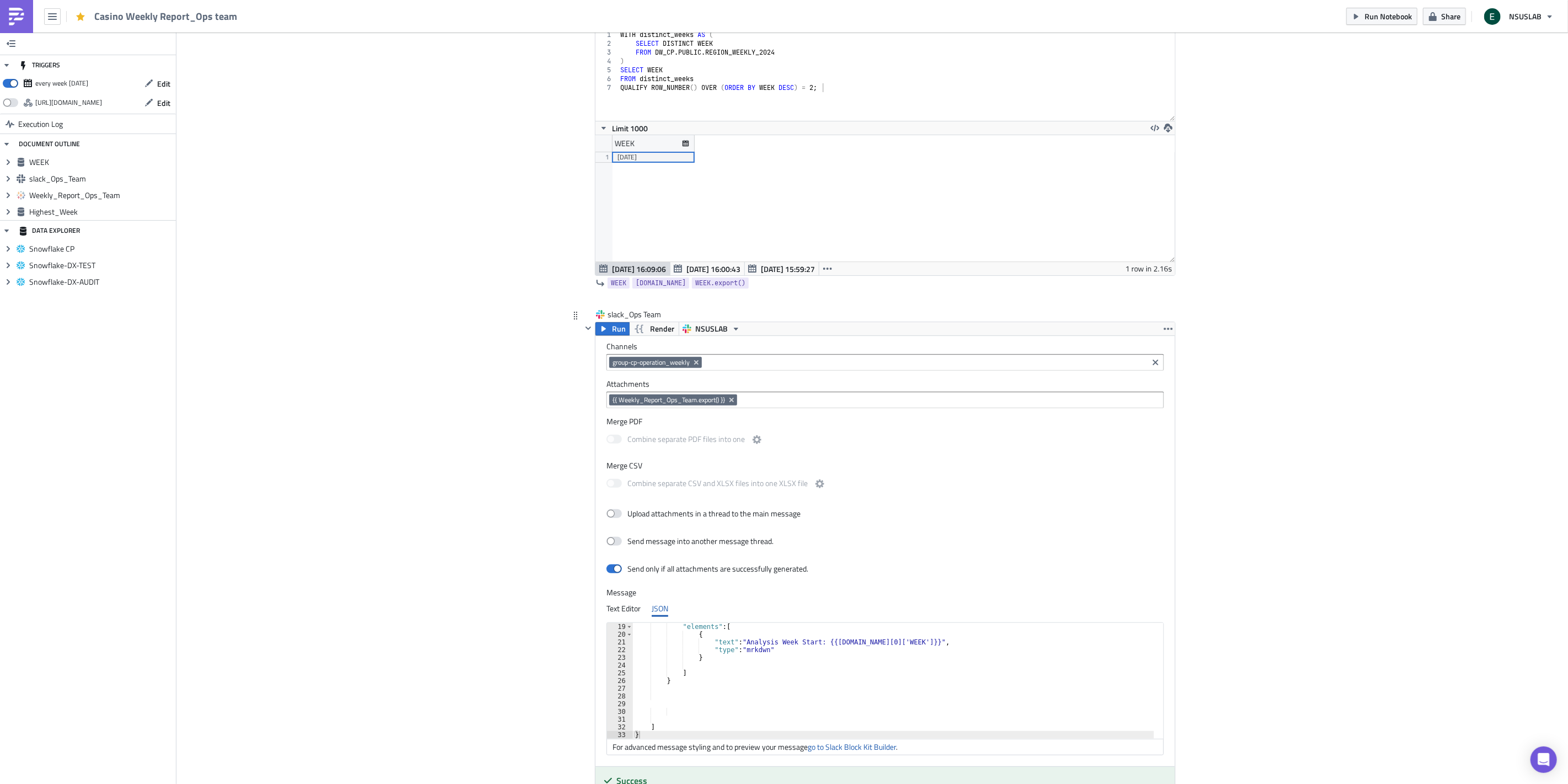
scroll to position [184, 0]
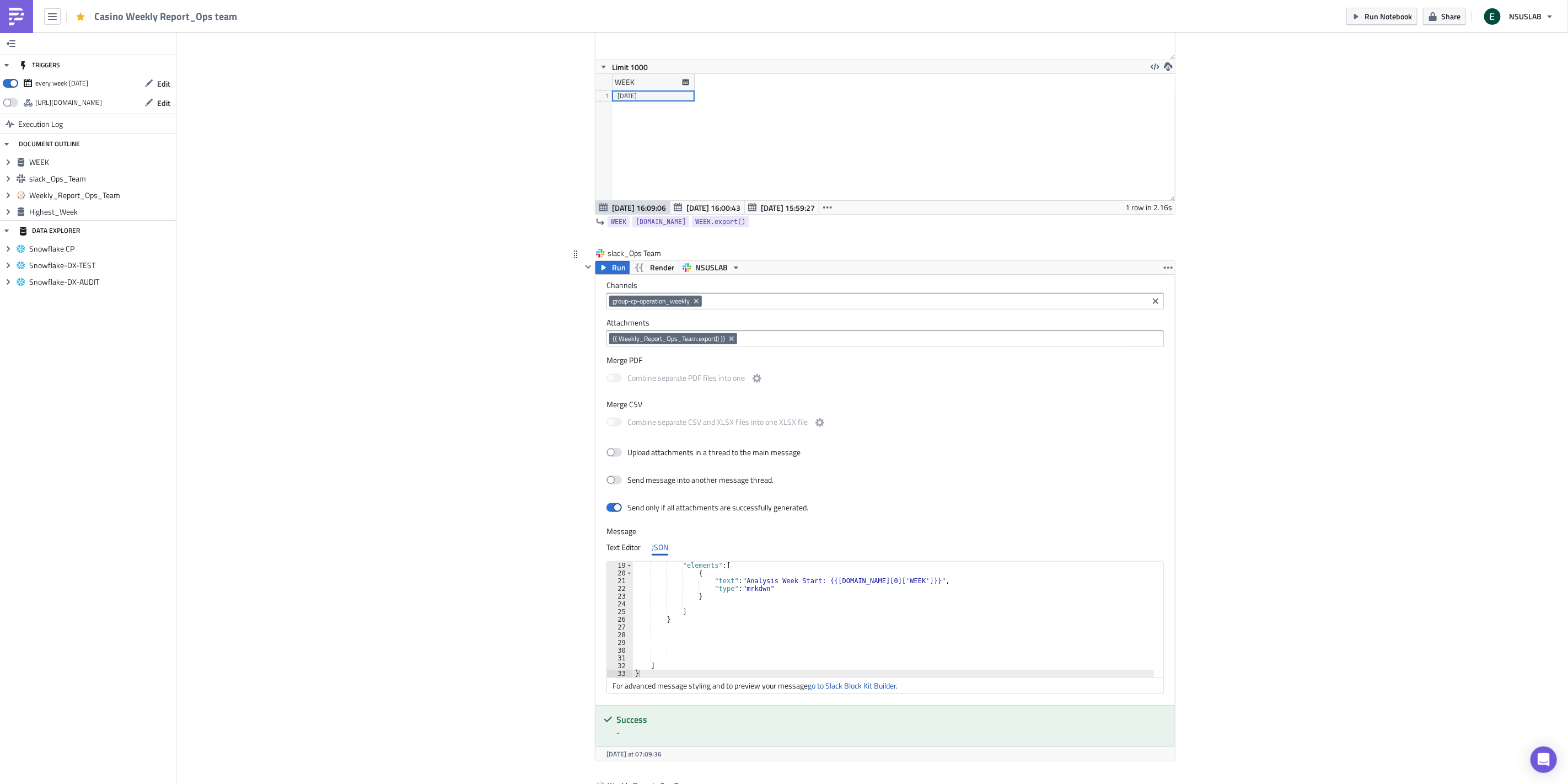
click at [922, 582] on div ""elements" : [ { "text" : "Analysis Week Start: {{WEEK.data[0]['WEEK']}}" , "ty…" at bounding box center [900, 627] width 535 height 131
drag, startPoint x: 789, startPoint y: 588, endPoint x: 698, endPoint y: 578, distance: 91.5
click at [698, 578] on div ""elements" : [ { "text" : "Analysis Week Start: {{WEEK.data[0]['WEEK']}}" , "ty…" at bounding box center [900, 627] width 535 height 131
click at [677, 595] on div ""text" : "<@U019SDDA2BE> " } } , { "type" : "context" , "elements" : [ { "text"…" at bounding box center [900, 625] width 535 height 131
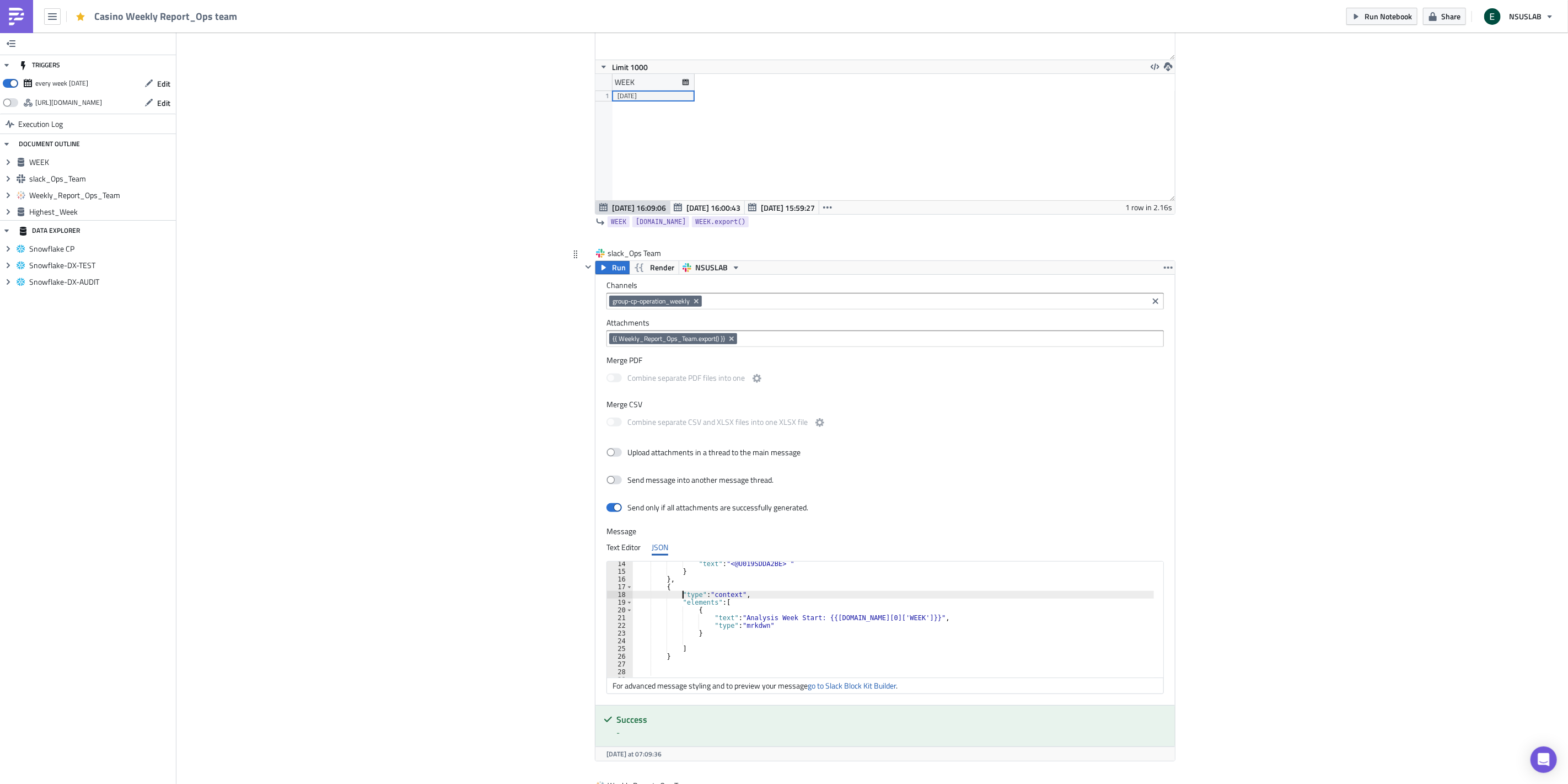
click at [787, 617] on div ""text" : "<@U019SDDA2BE> " } } , { "type" : "context" , "elements" : [ { "text"…" at bounding box center [900, 625] width 535 height 131
click at [887, 624] on div ""text" : "<@U019SDDA2BE> " } } , { "type" : "context" , "elements" : [ { "text"…" at bounding box center [900, 625] width 535 height 131
drag, startPoint x: 920, startPoint y: 618, endPoint x: 714, endPoint y: 621, distance: 206.0
click at [714, 621] on div ""text" : "<@U019SDDA2BE> " } } , { "type" : "context" , "elements" : [ { "text"…" at bounding box center [900, 625] width 535 height 131
click at [706, 616] on div ""text" : "<@U019SDDA2BE> " } } , { "type" : "context" , "elements" : [ { "text"…" at bounding box center [900, 625] width 535 height 131
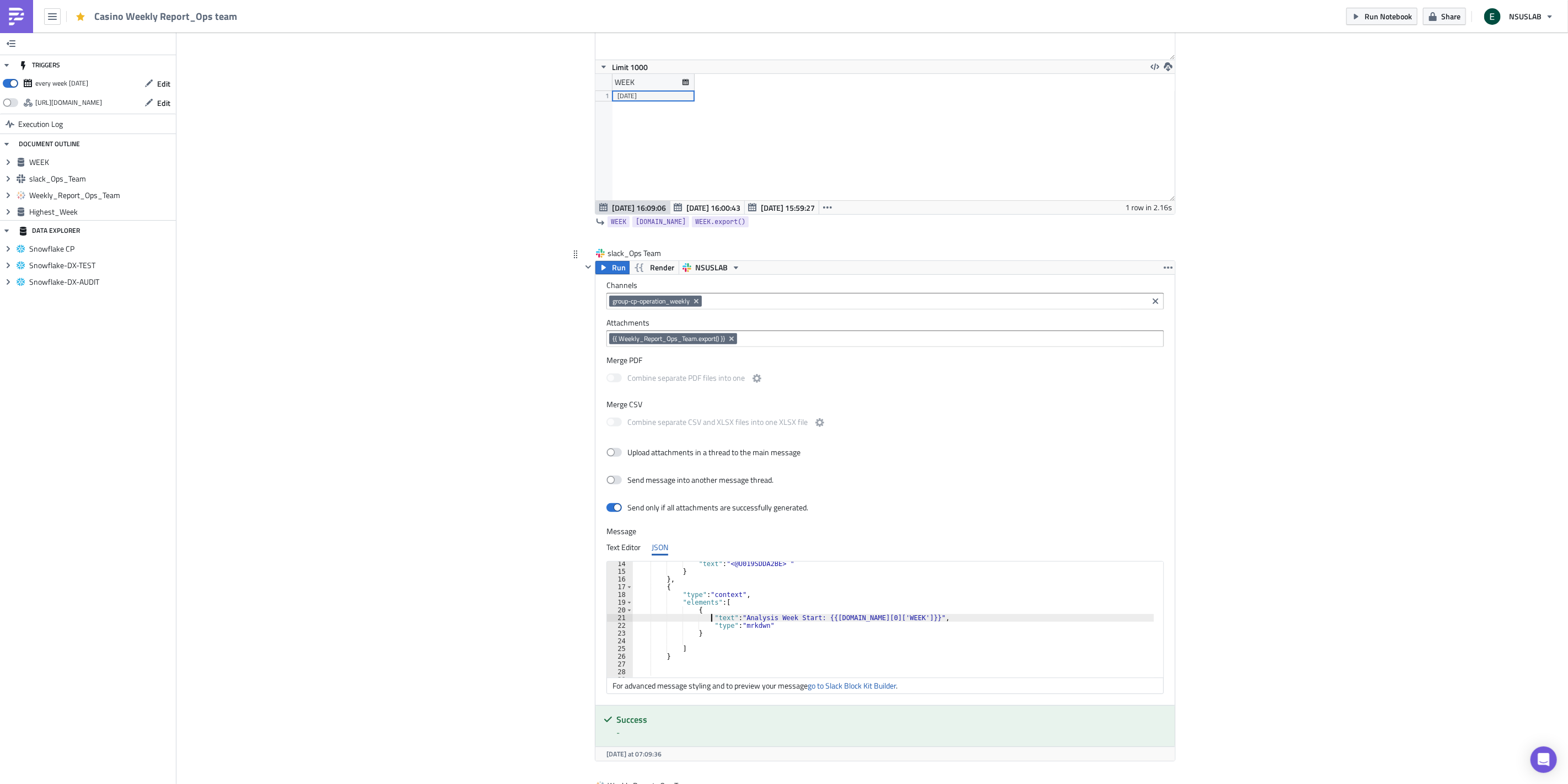
click at [965, 617] on div ""text" : "<@U019SDDA2BE> " } } , { "type" : "context" , "elements" : [ { "text"…" at bounding box center [900, 625] width 535 height 131
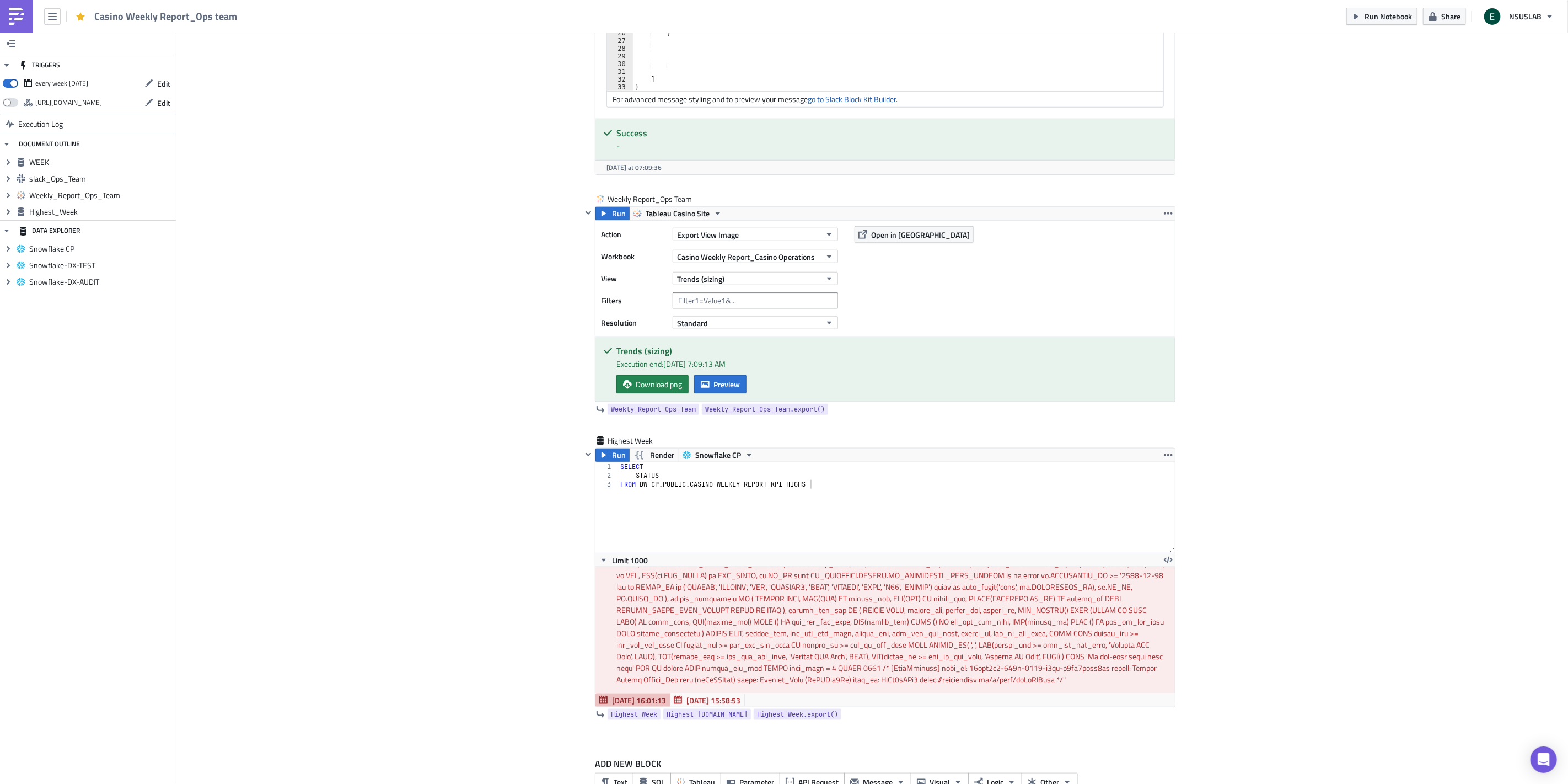
scroll to position [800, 0]
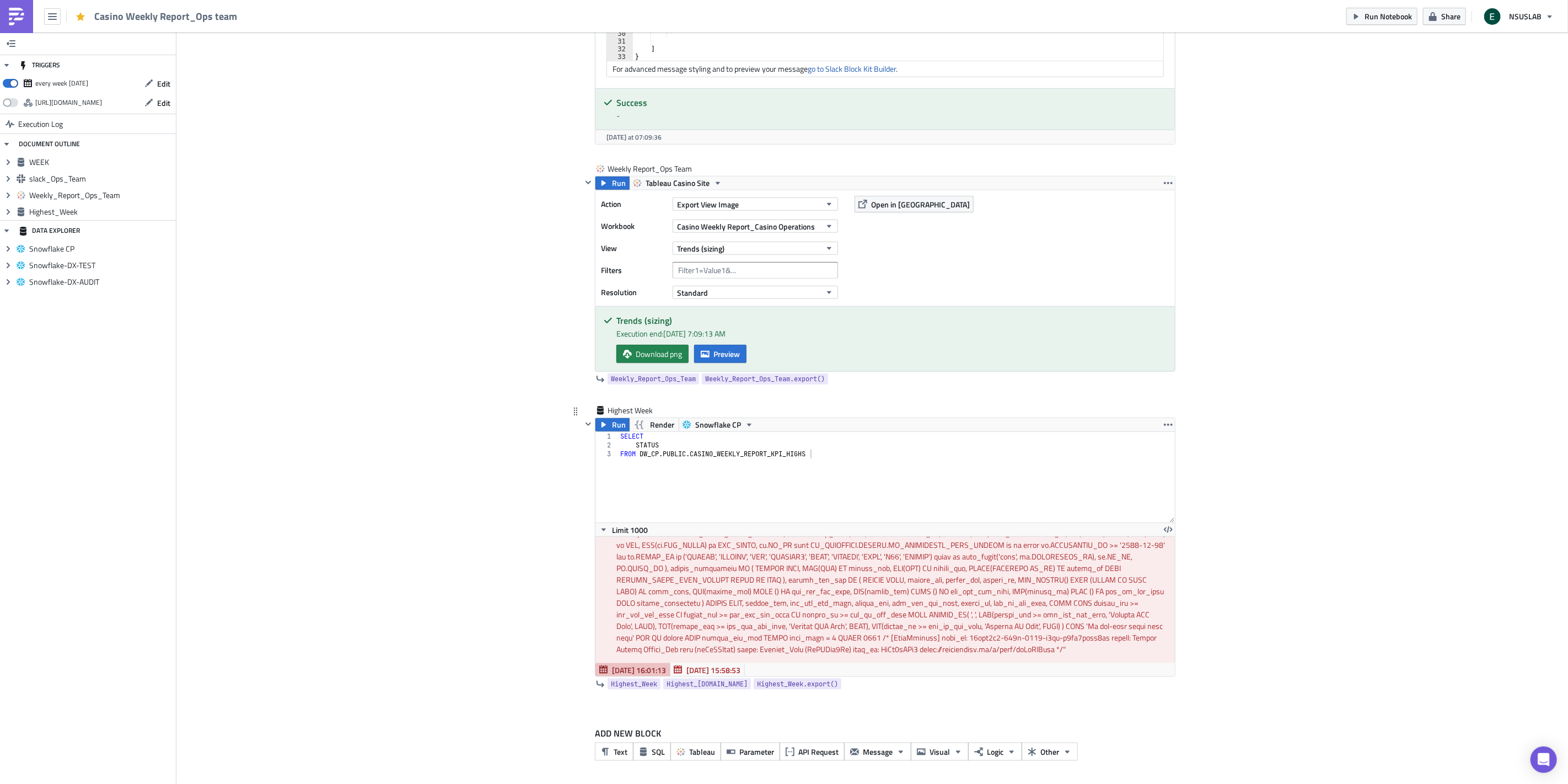
click at [756, 466] on div "SELECT STATUS FROM DW_CP . PUBLIC . CASINO_WEEKLY_REPORT_KPI_HIGHS" at bounding box center [897, 485] width 557 height 108
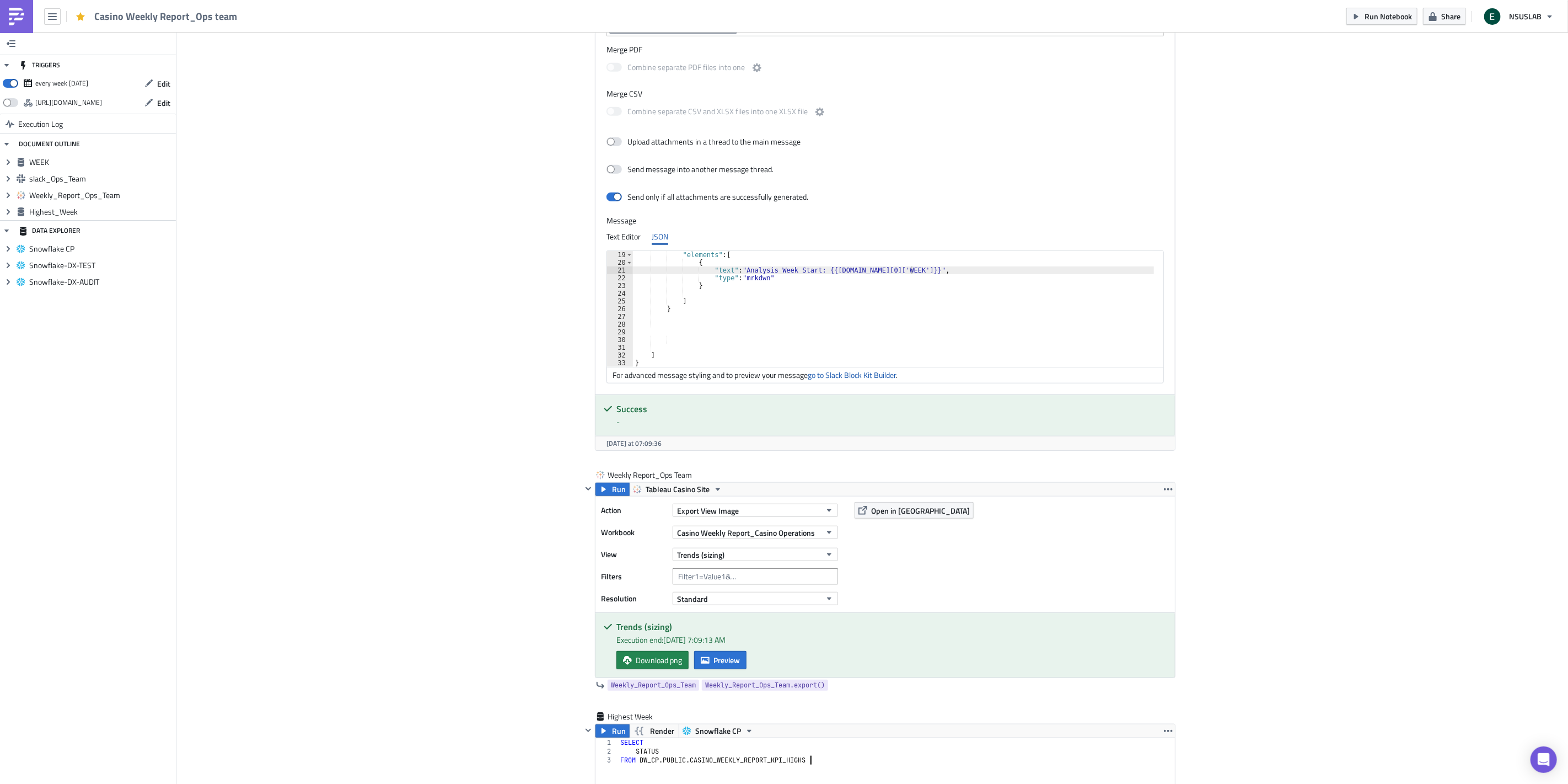
click at [784, 276] on div ""elements" : [ { "text" : "Analysis Week Start: {{WEEK.data[0]['WEEK']}}" , "ty…" at bounding box center [900, 317] width 535 height 131
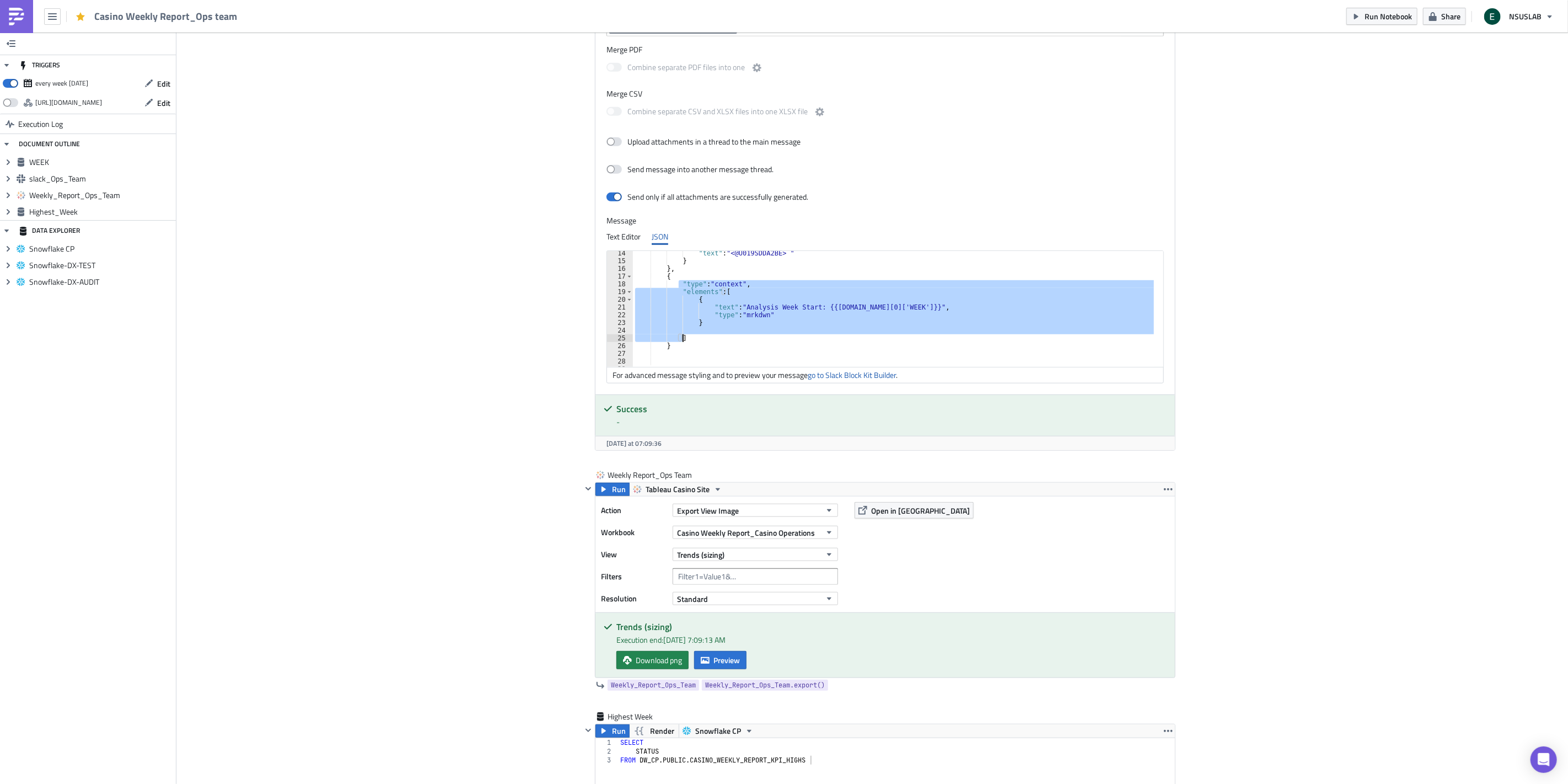
drag, startPoint x: 674, startPoint y: 283, endPoint x: 680, endPoint y: 337, distance: 54.3
click at [680, 337] on div ""text" : "<@U019SDDA2BE> " } } , { "type" : "context" , "elements" : [ { "text"…" at bounding box center [900, 315] width 535 height 131
type textarea "]"
click at [750, 352] on div ""text" : "<@U019SDDA2BE> " } } , { "type" : "context" , "elements" : [ { "text"…" at bounding box center [900, 315] width 535 height 131
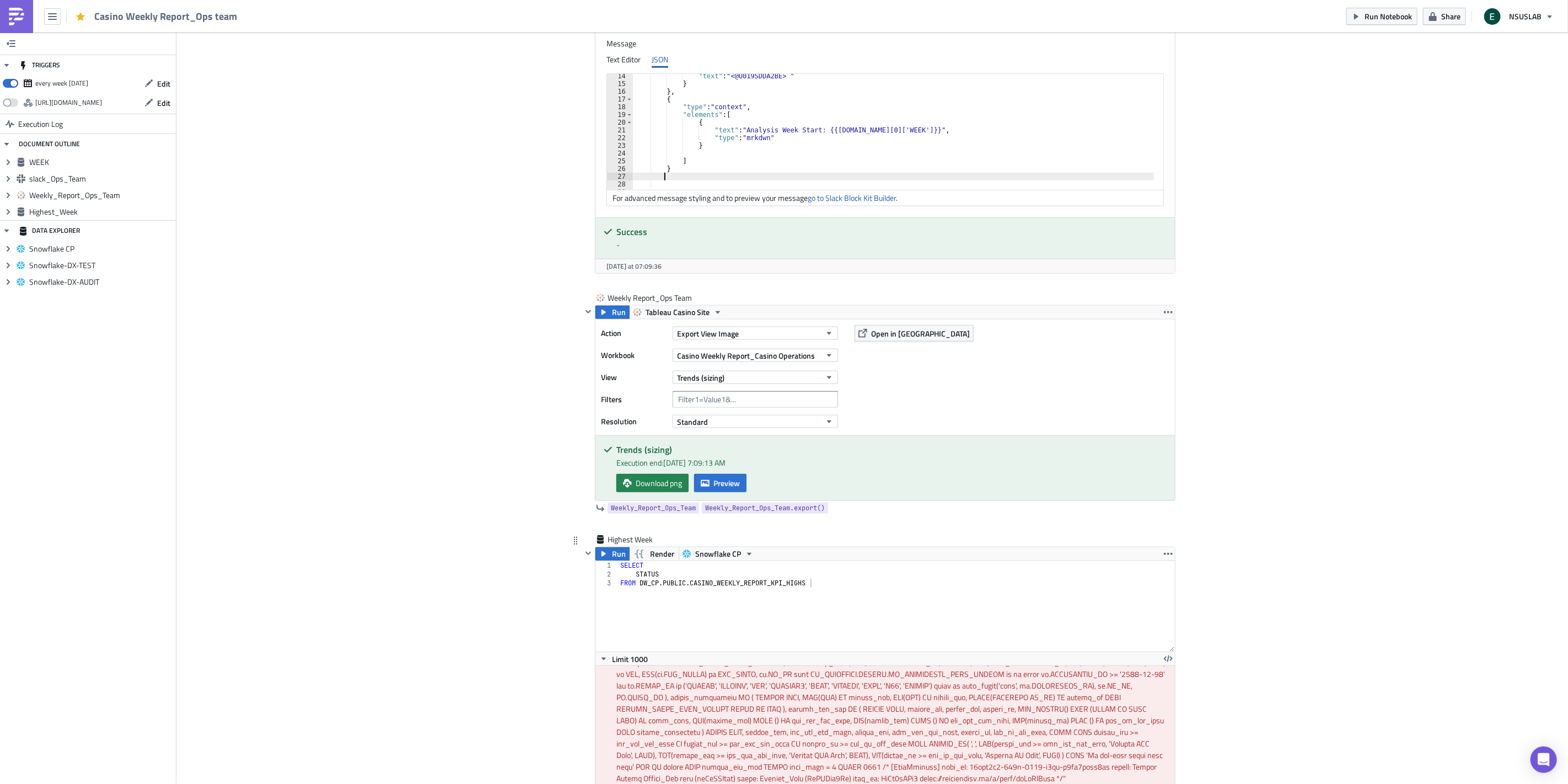
scroll to position [800, 0]
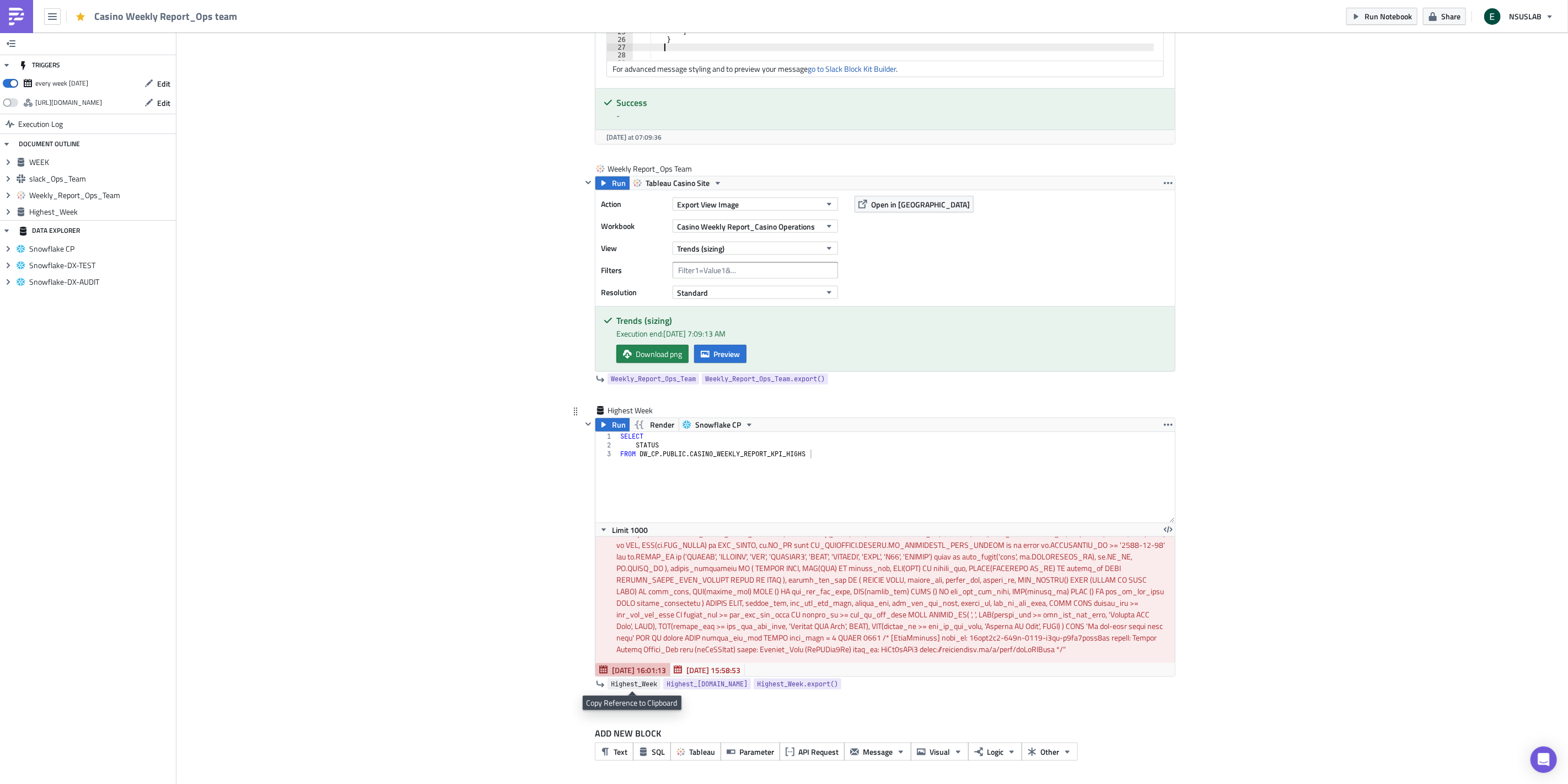
click at [657, 683] on link "Highest_Week" at bounding box center [634, 683] width 53 height 11
click at [790, 685] on span "Highest_Week.export()" at bounding box center [797, 683] width 81 height 11
click at [730, 686] on span "Highest_[DOMAIN_NAME]" at bounding box center [707, 683] width 81 height 11
click at [637, 686] on span "Highest_Week" at bounding box center [634, 683] width 46 height 11
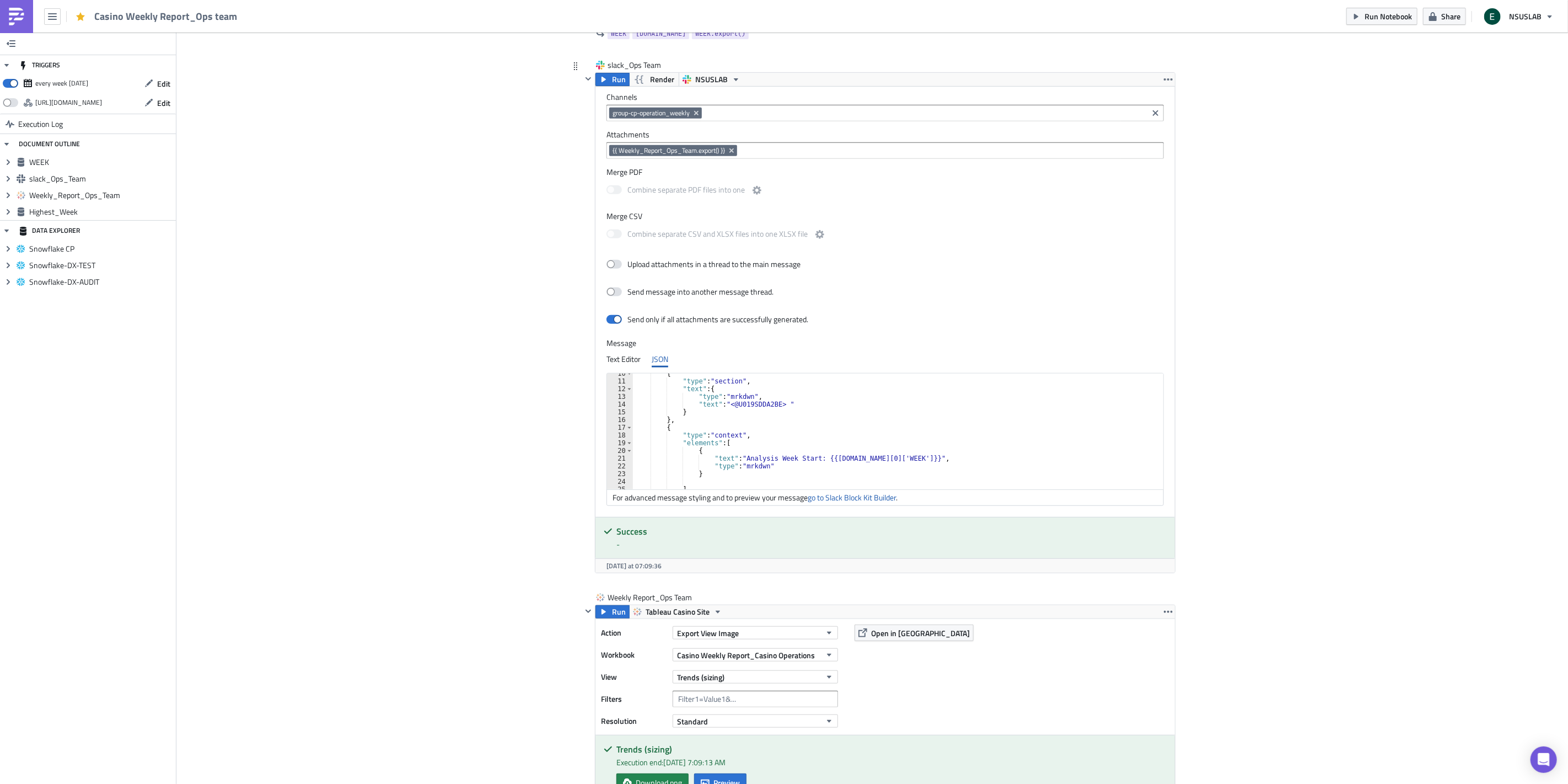
scroll to position [73, 0]
type textarea "{"
click at [663, 429] on div "{ "type" : "section" , "text" : { "type" : "mrkdwn" , "text" : "<@U019SDDA2BE> …" at bounding box center [900, 435] width 535 height 131
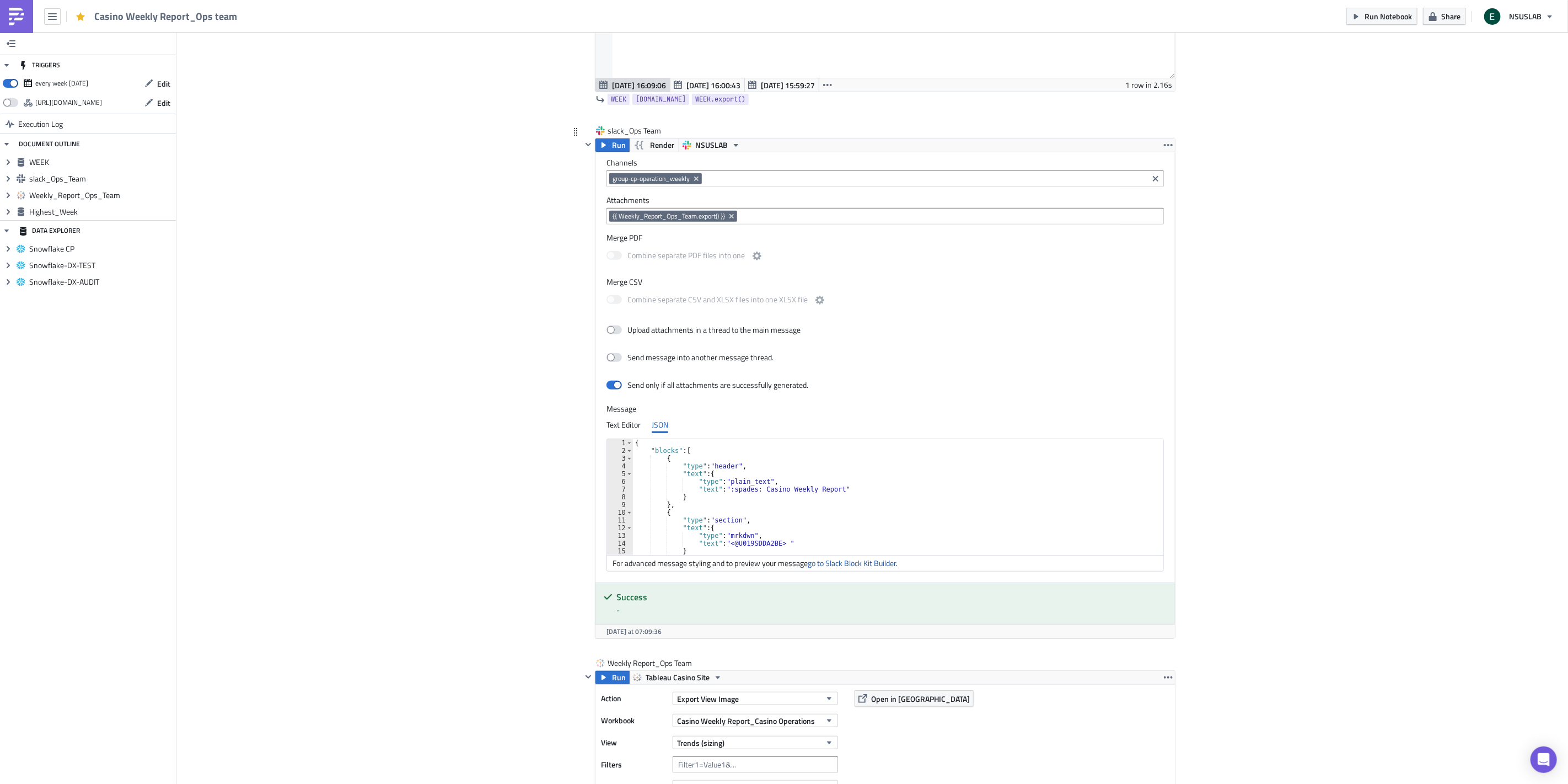
scroll to position [37, 0]
click at [859, 562] on link "go to Slack Block Kit Builder" at bounding box center [852, 562] width 89 height 12
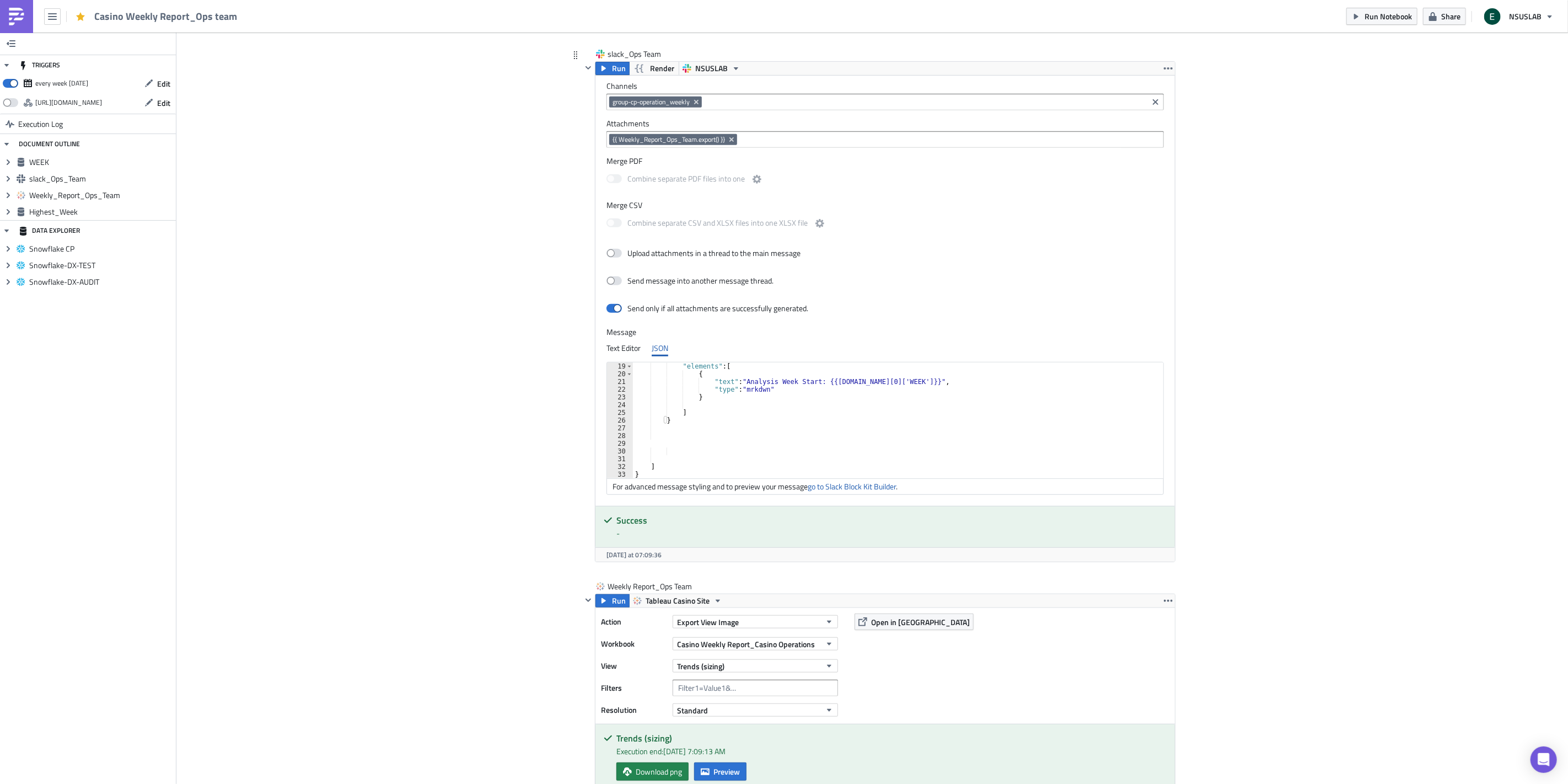
scroll to position [429, 0]
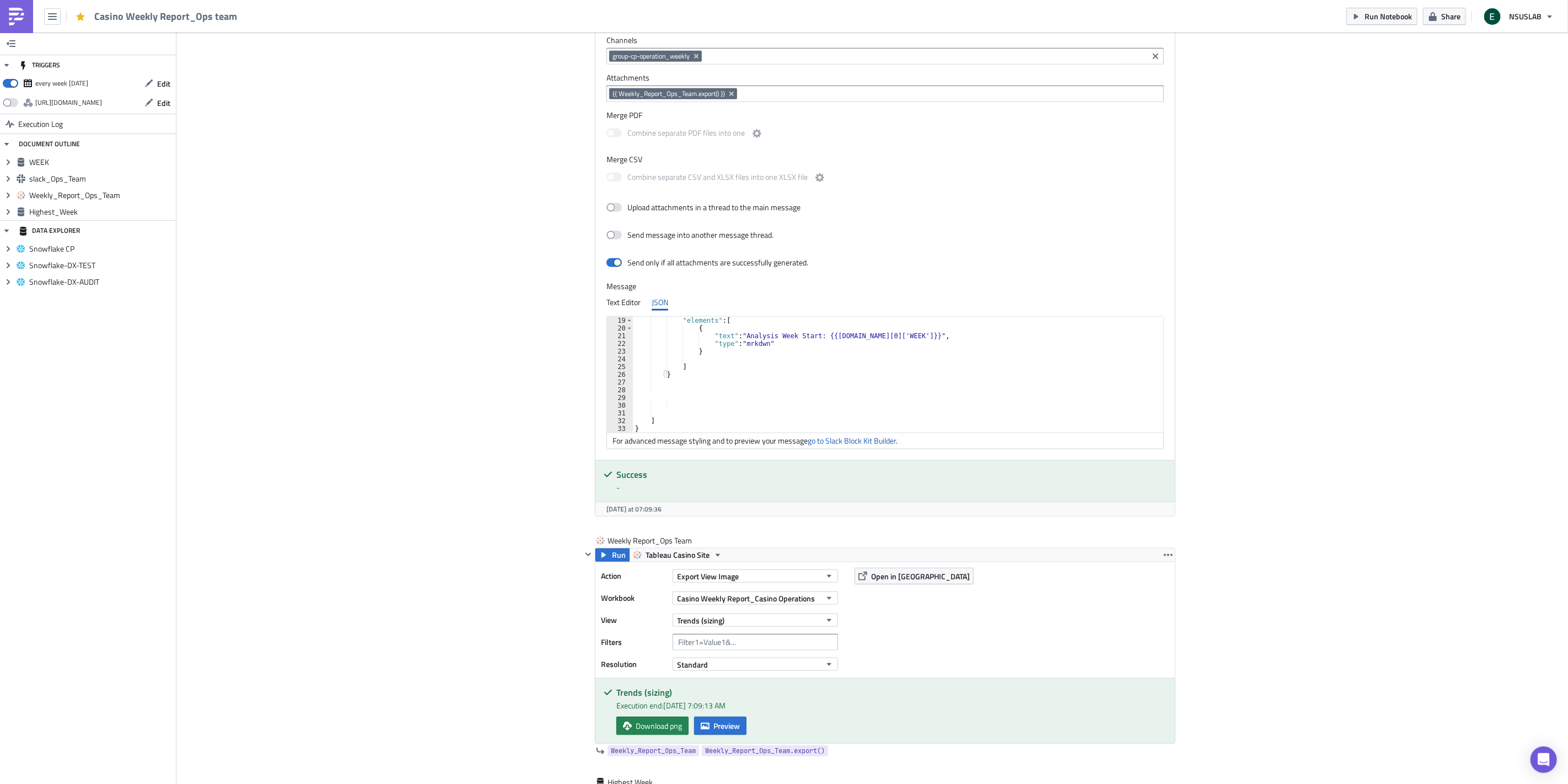
click at [1405, 320] on div "Add Image Execution Log Casino Weekly Report_Ops team WEEK Run Render Snowflake…" at bounding box center [872, 380] width 1392 height 1553
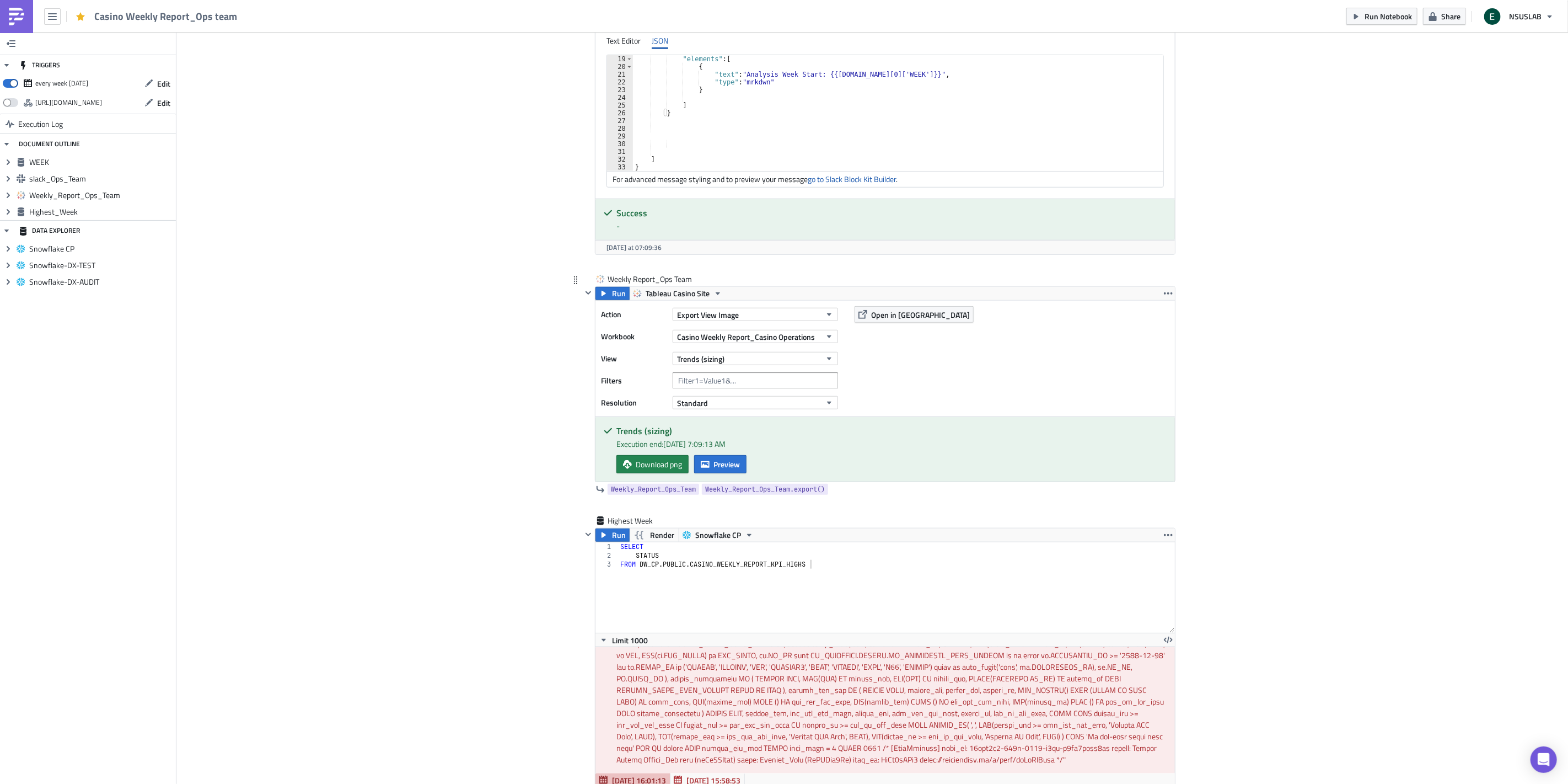
scroll to position [800, 0]
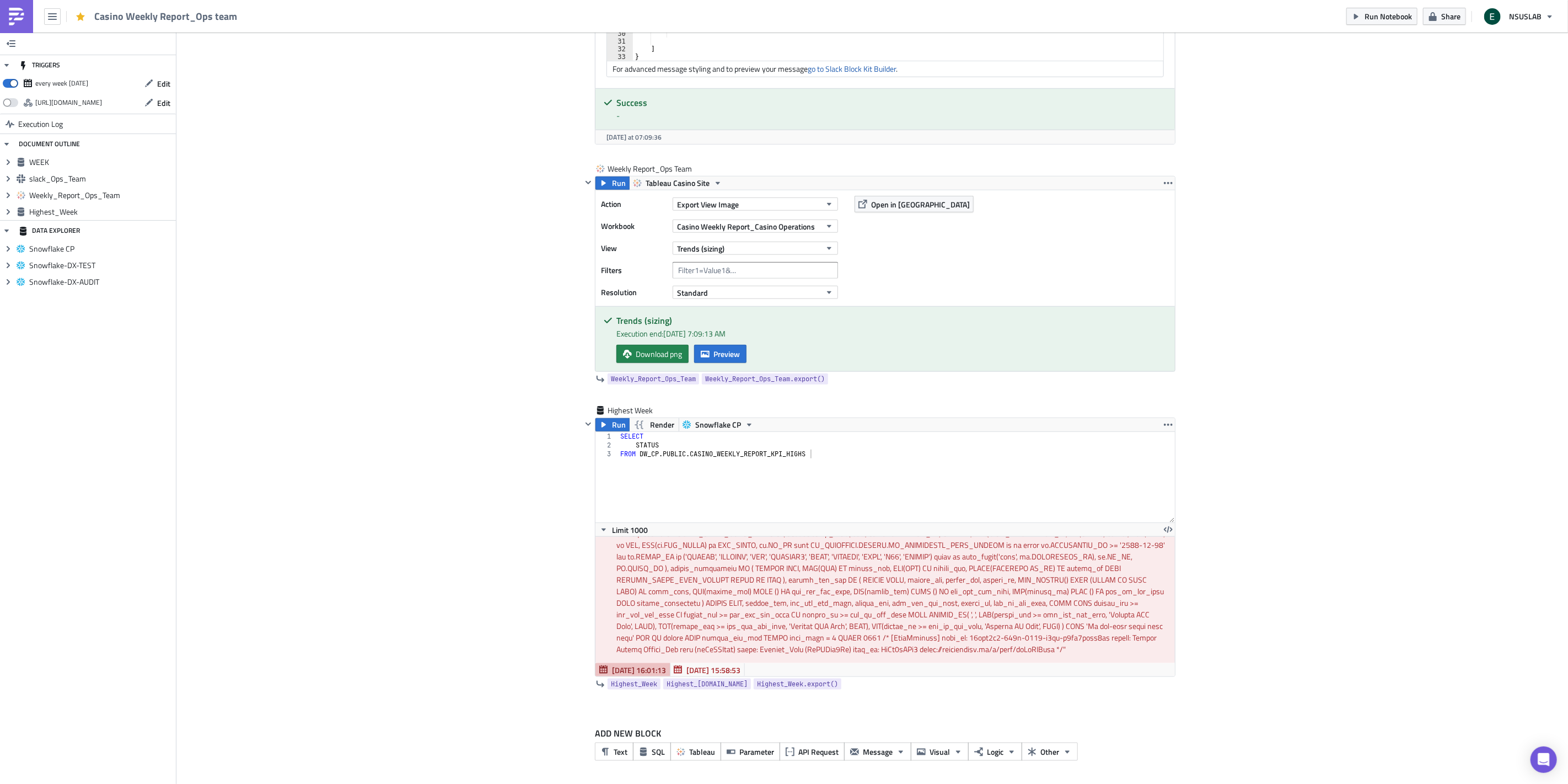
click at [436, 495] on div "Add Image Execution Log Casino Weekly Report_Ops team WEEK Run Render Snowflake…" at bounding box center [872, 9] width 1392 height 1553
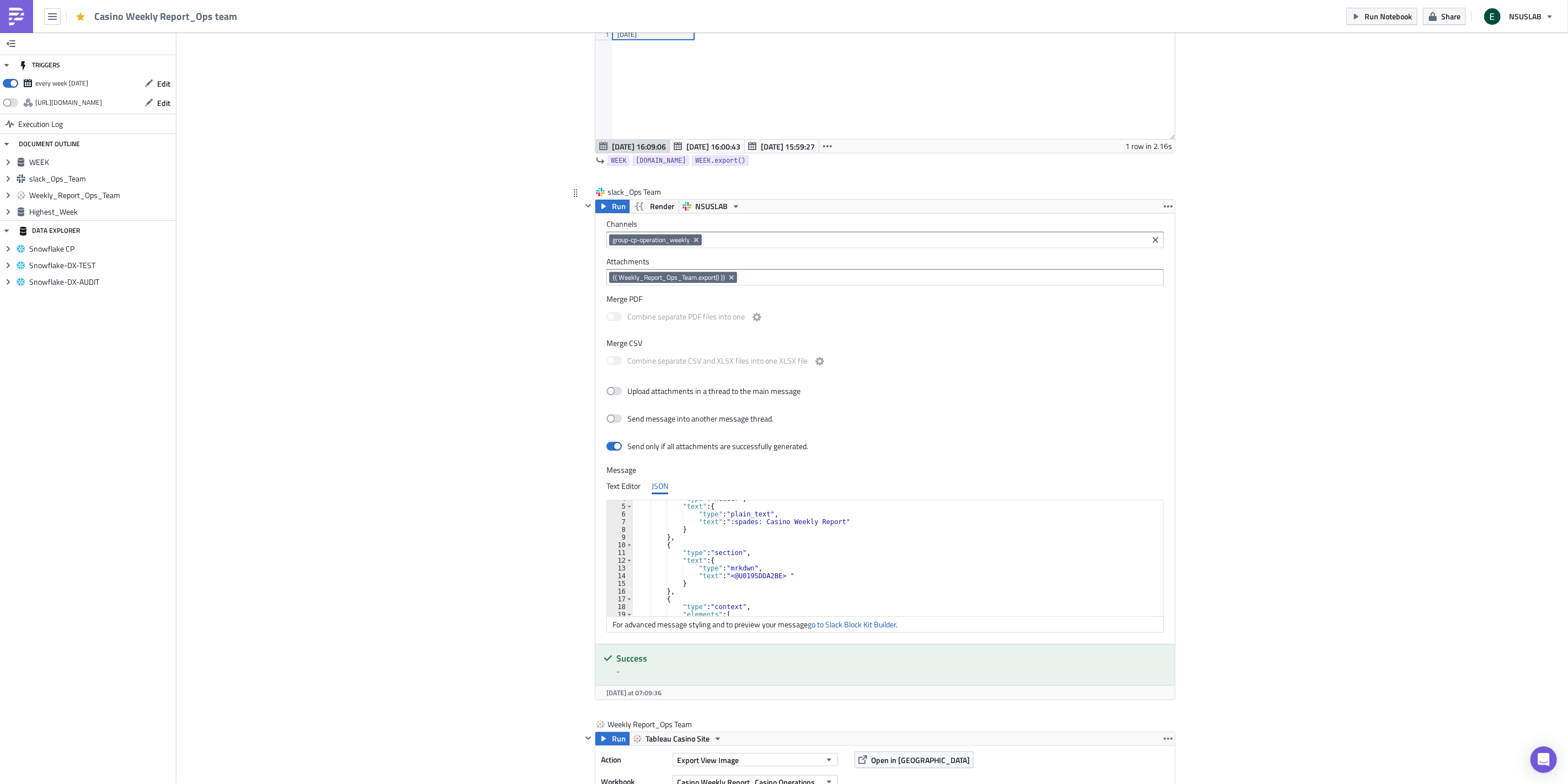
scroll to position [65, 0]
click at [831, 571] on div "} , { "type" : "section" , "text" : { "type" : "mrkdwn" , "text" : "<@U019SDDA2…" at bounding box center [900, 562] width 535 height 131
click at [510, 531] on div "Add Image Execution Log Casino Weekly Report_Ops team WEEK Run Render Snowflake…" at bounding box center [872, 564] width 1392 height 1553
click at [750, 586] on div ""text" : "<@U019SDDA2BE> " } } , { "type" : "context" , "elements" : [ { "text"…" at bounding box center [900, 564] width 535 height 131
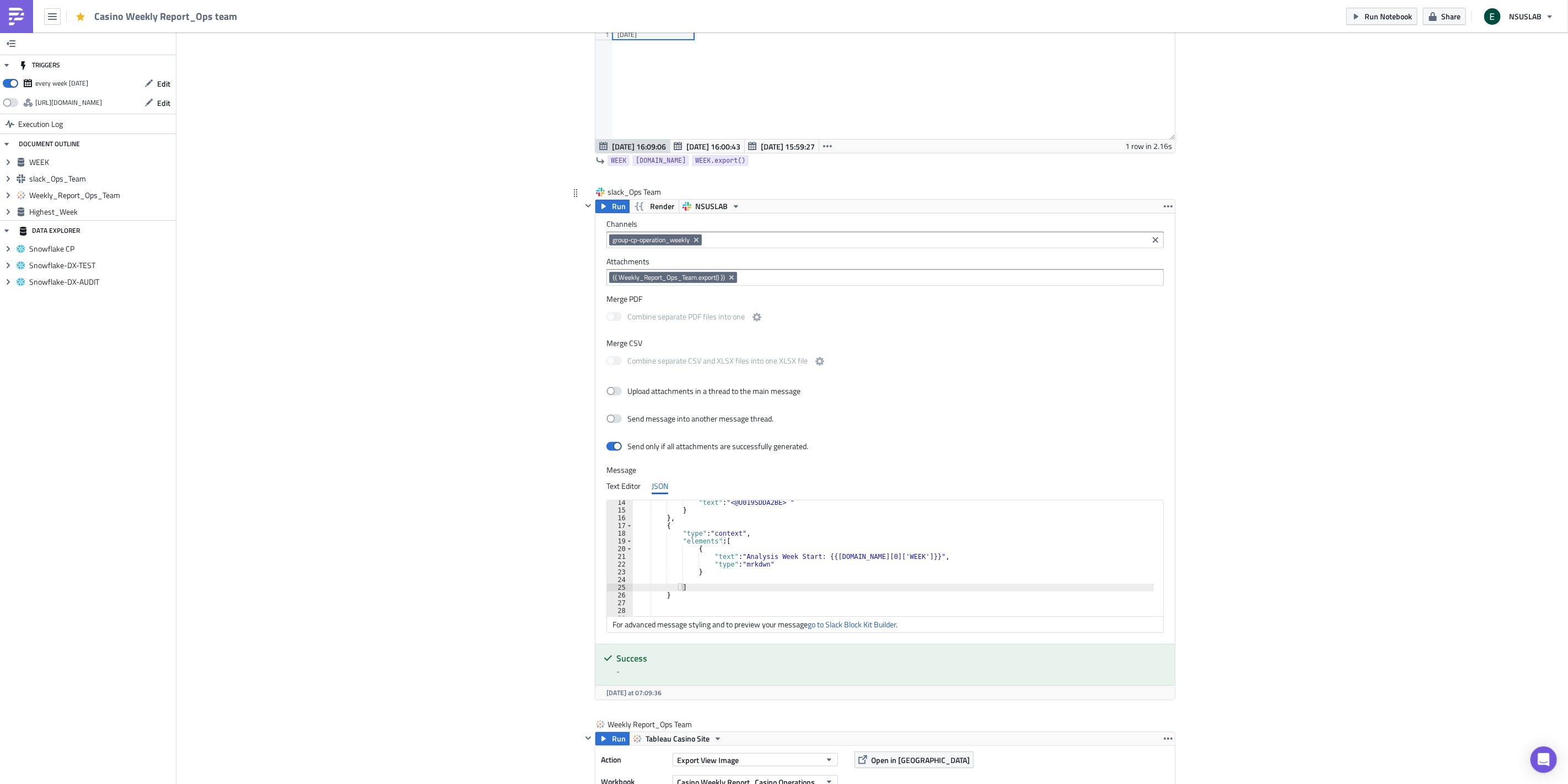
click at [823, 566] on div ""text" : "<@U019SDDA2BE> " } } , { "type" : "context" , "elements" : [ { "text"…" at bounding box center [900, 564] width 535 height 131
type textarea ""type": "mrkdwn""
